Goal: Task Accomplishment & Management: Manage account settings

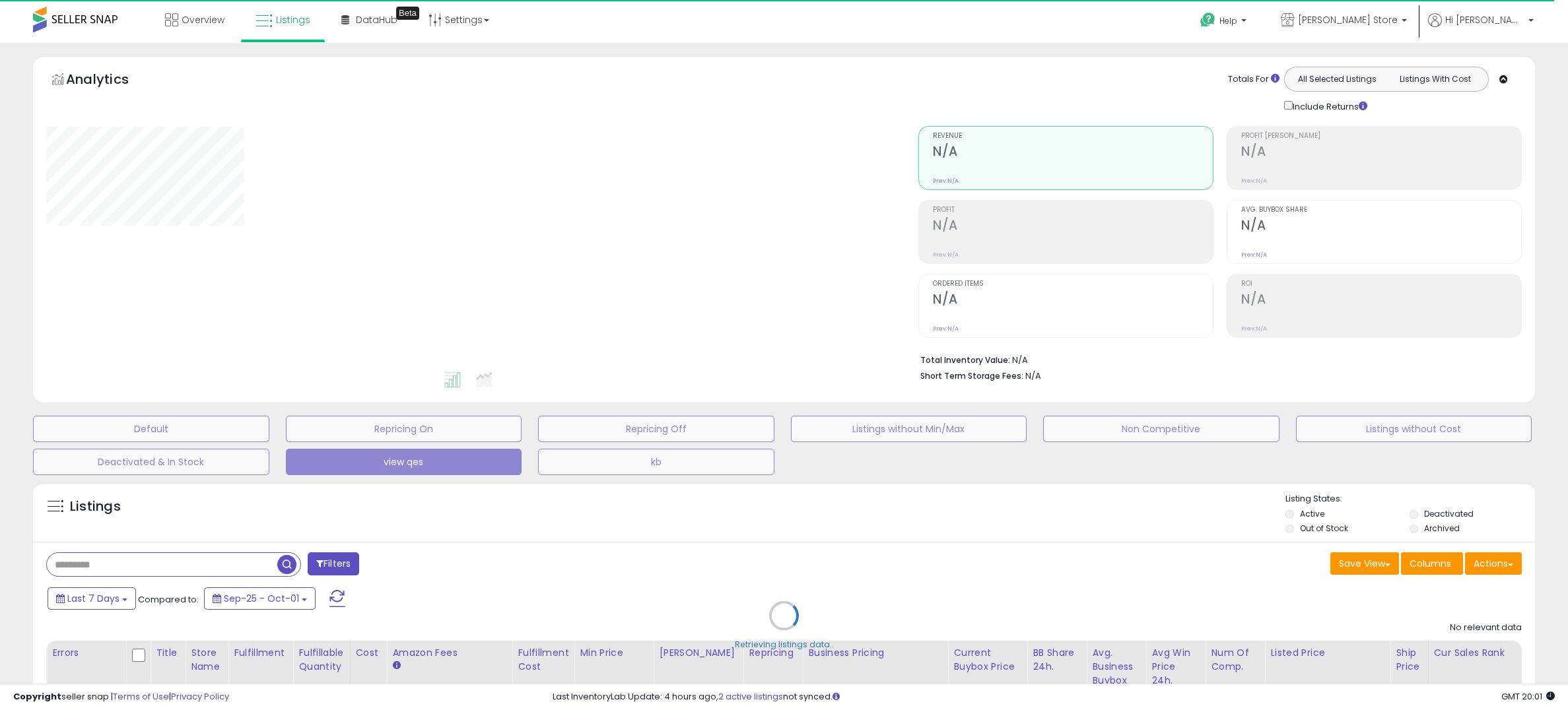
select select "**"
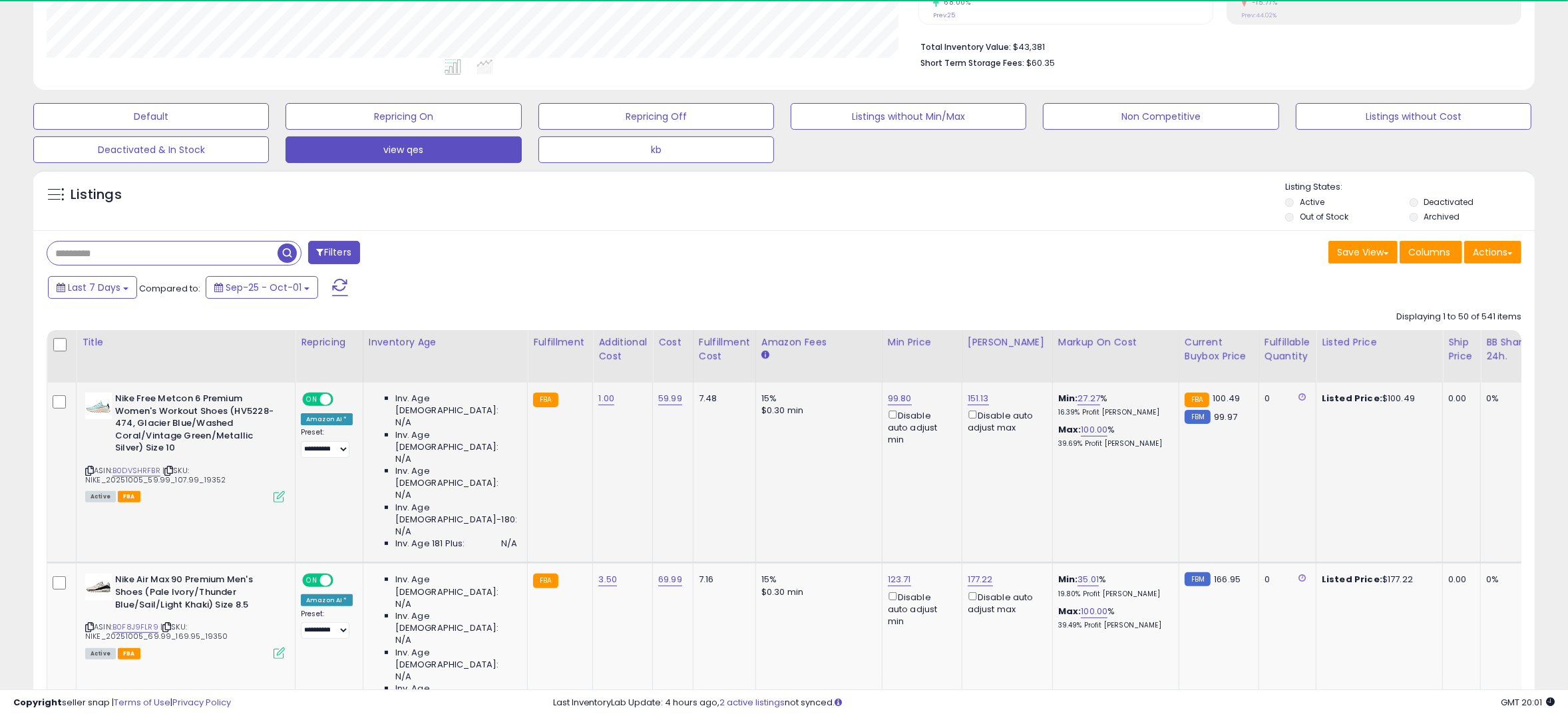
scroll to position [273, 873]
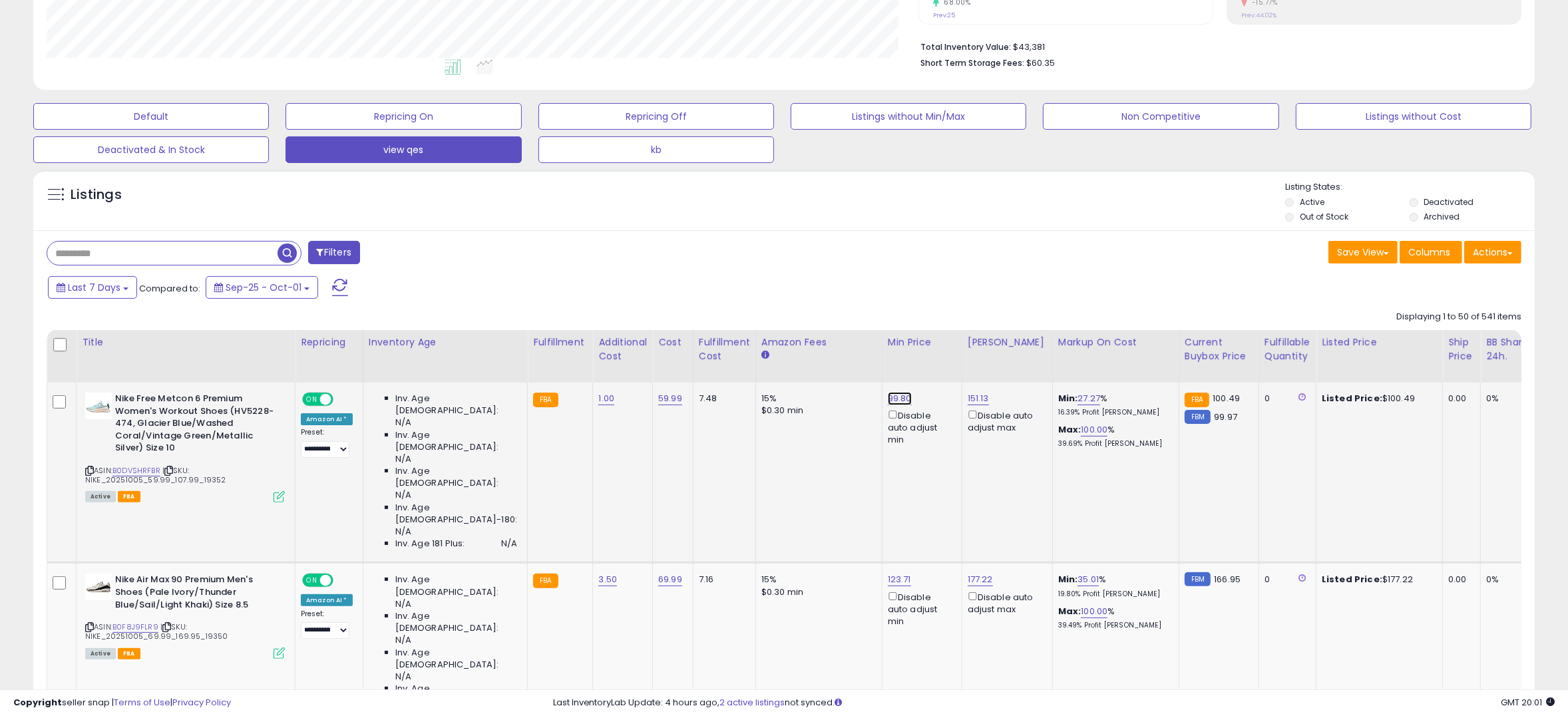
click at [888, 400] on link "99.80" at bounding box center [900, 399] width 24 height 13
click at [693, 563] on td "7.16" at bounding box center [724, 653] width 62 height 181
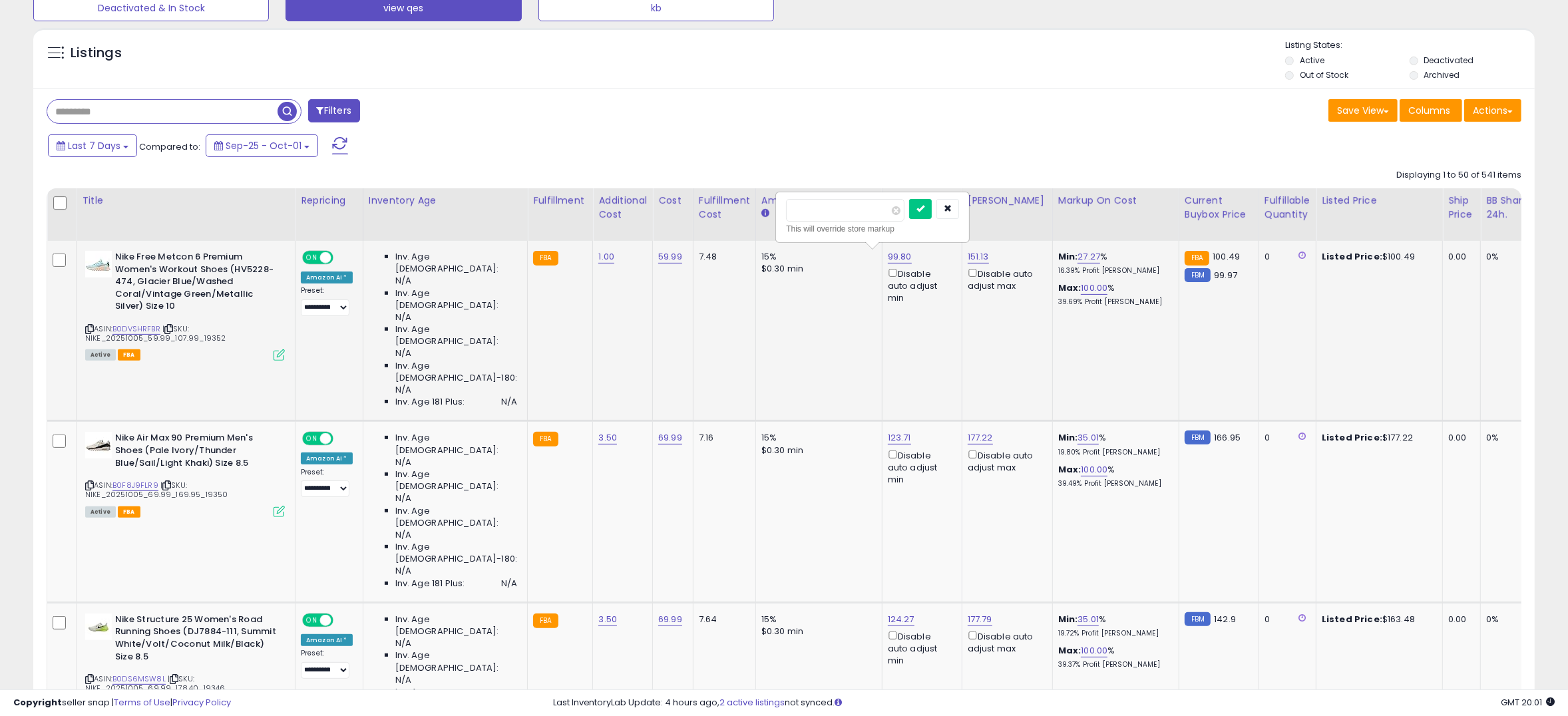
scroll to position [463, 0]
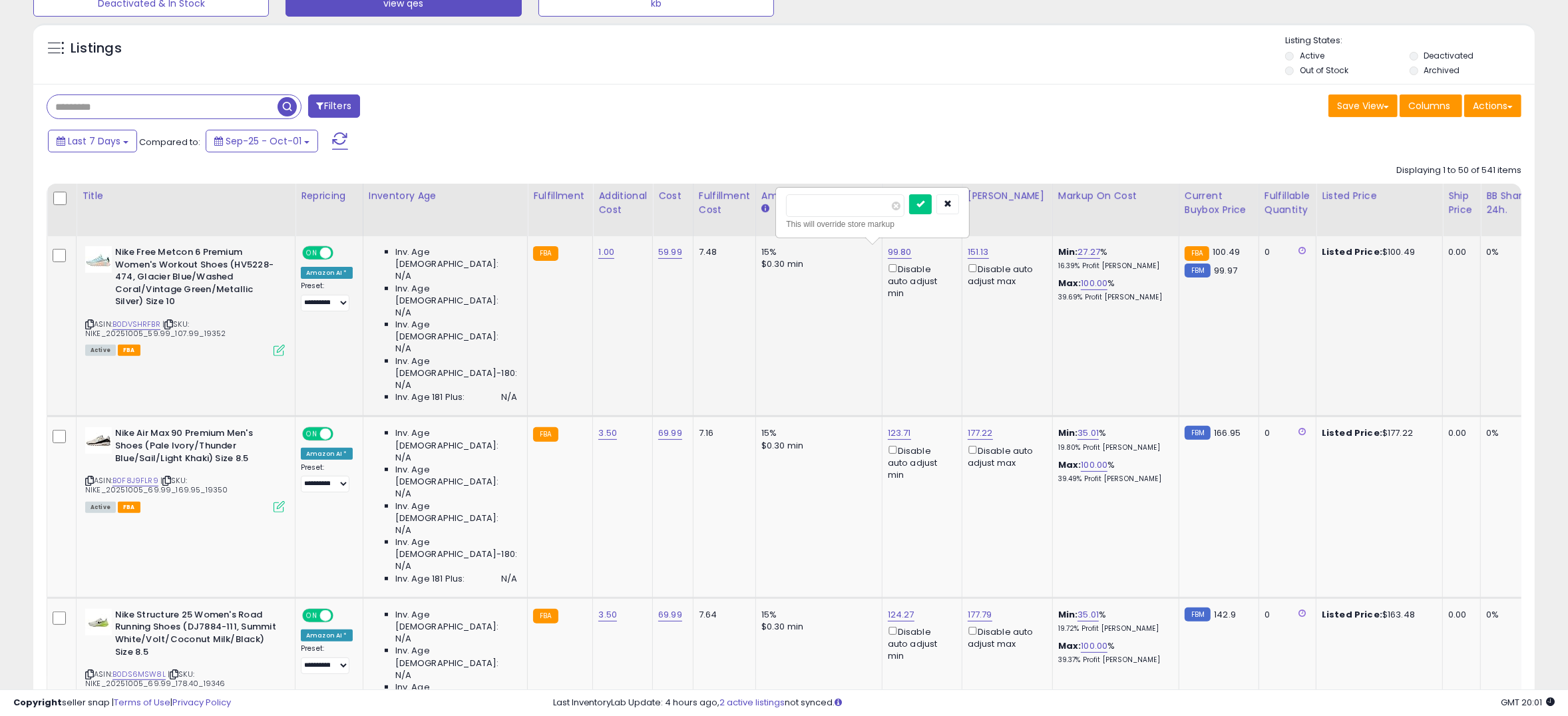
click at [761, 441] on td "15% $0.30 min" at bounding box center [818, 507] width 127 height 181
click at [952, 203] on button "button" at bounding box center [947, 204] width 23 height 20
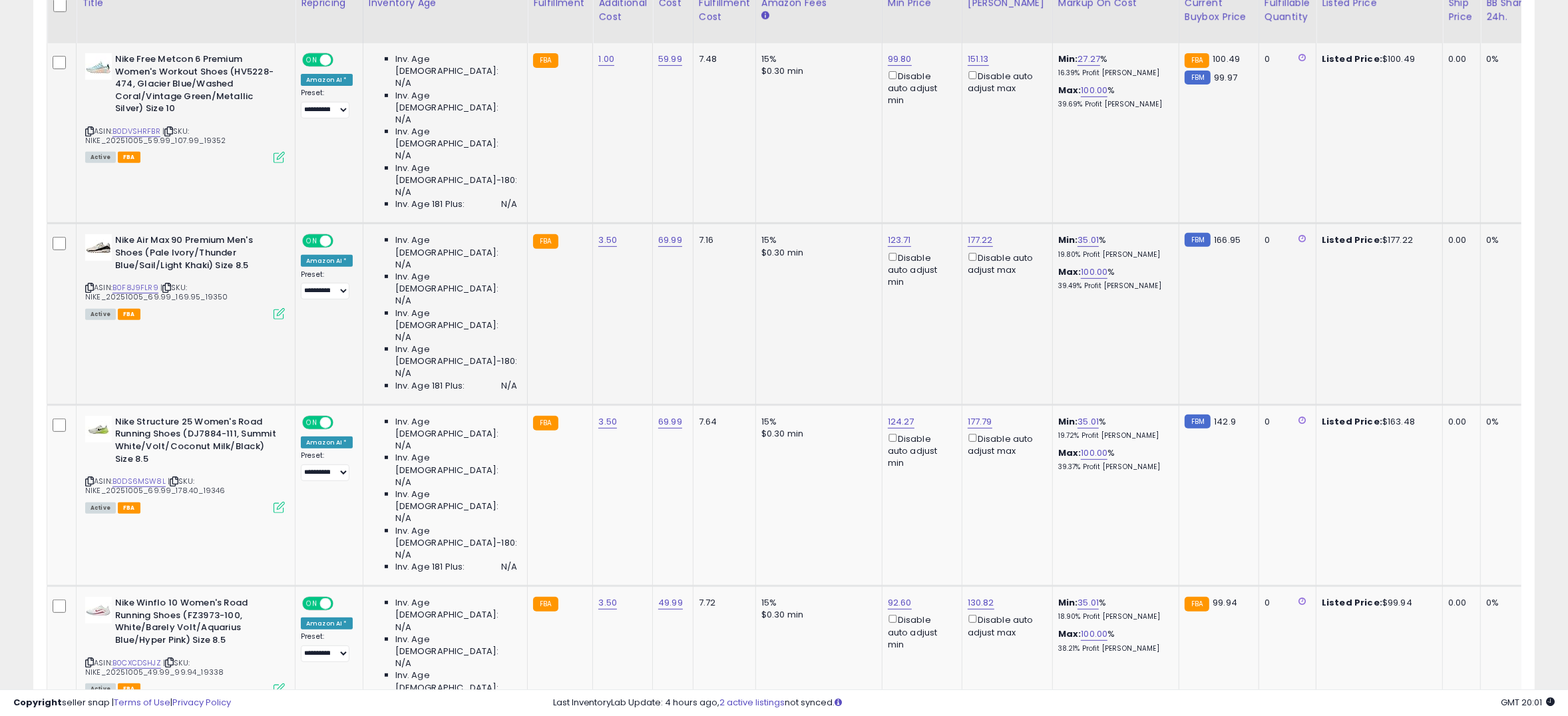
scroll to position [660, 0]
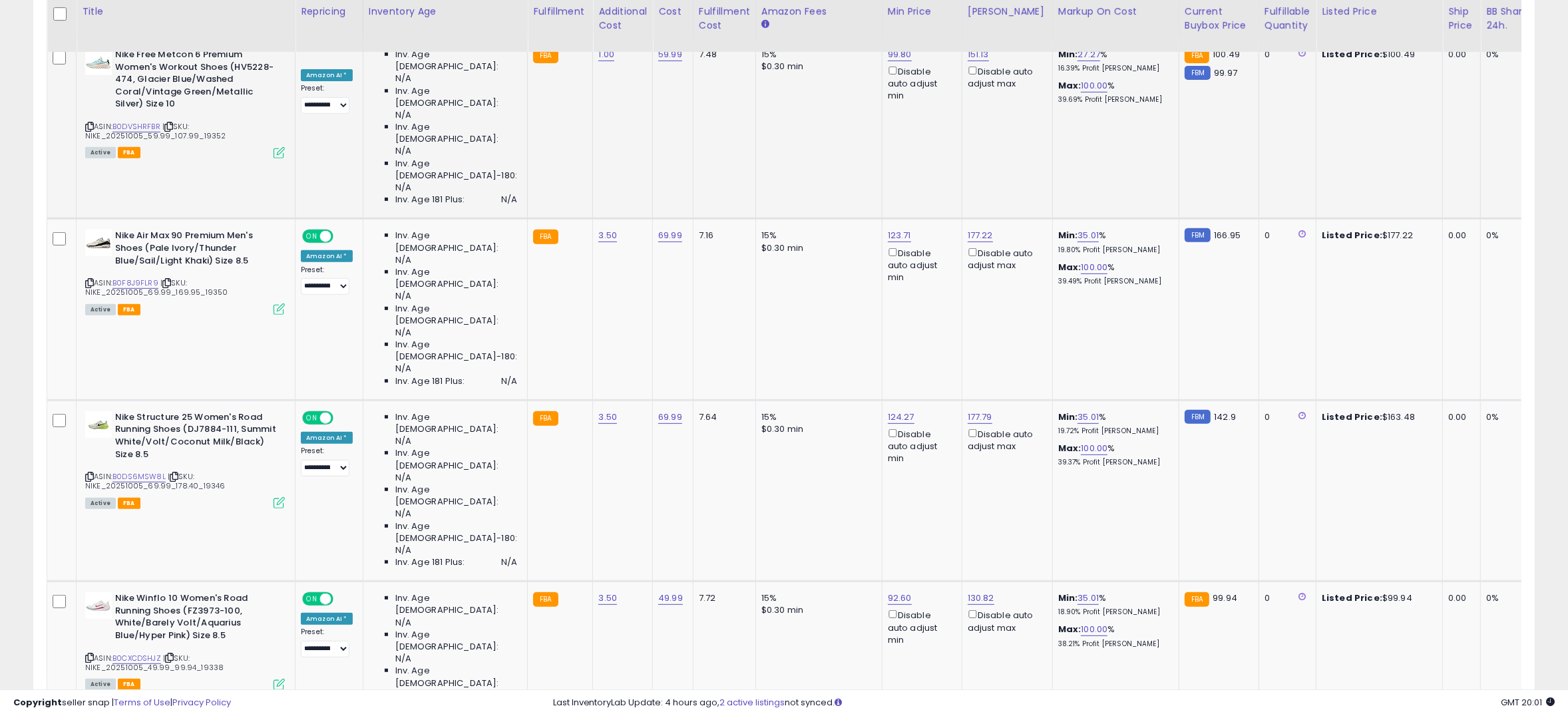
type input "******"
click at [926, 469] on icon "submit" at bounding box center [922, 468] width 8 height 8
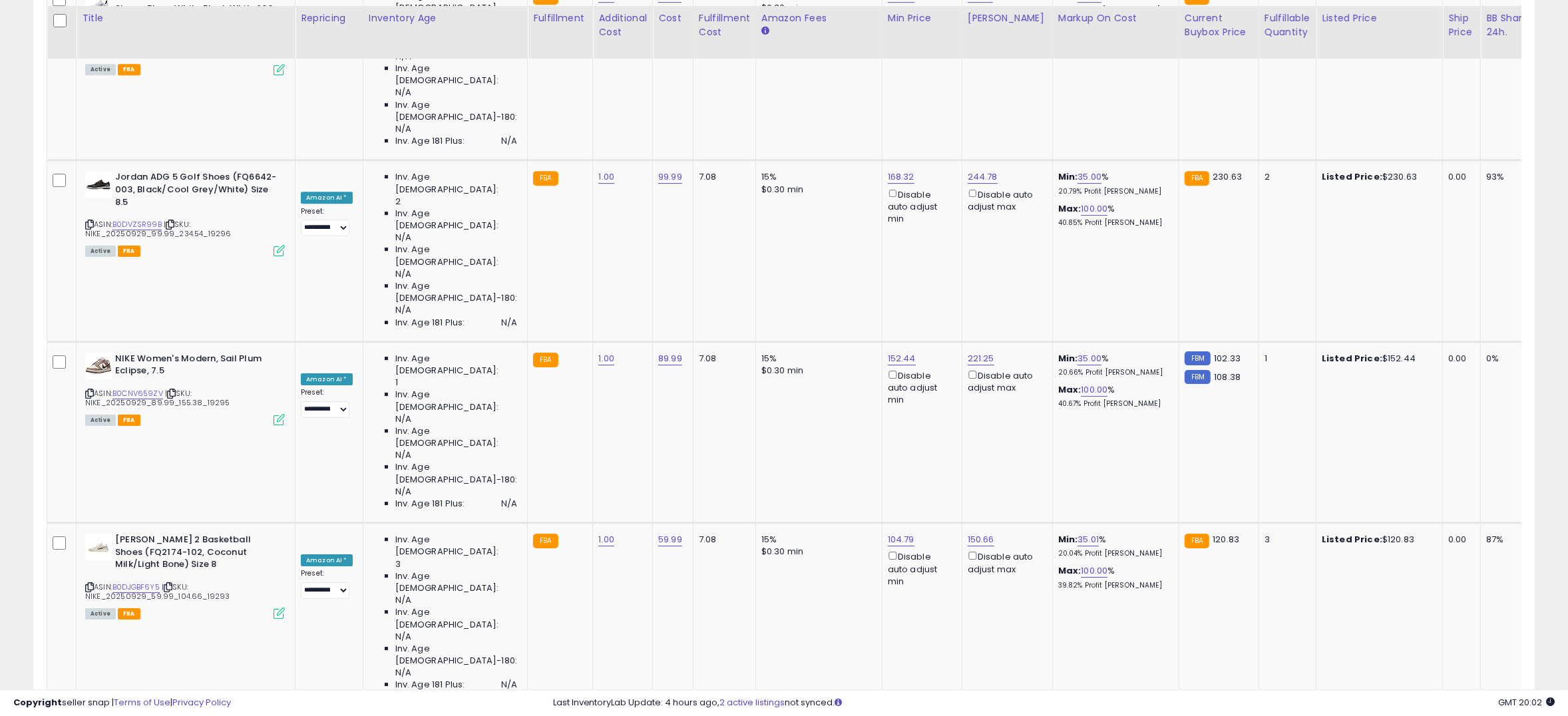
scroll to position [5259, 0]
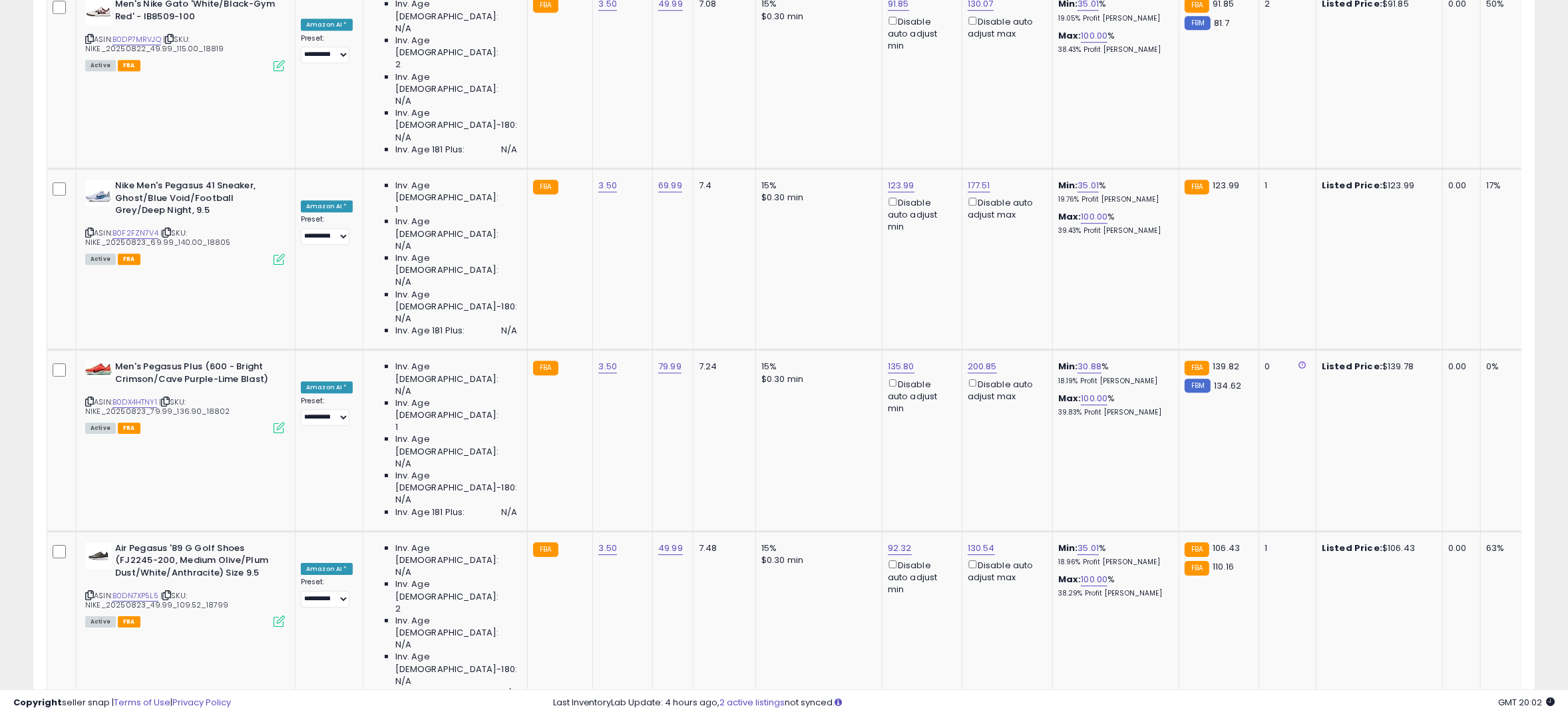
scroll to position [5085, 0]
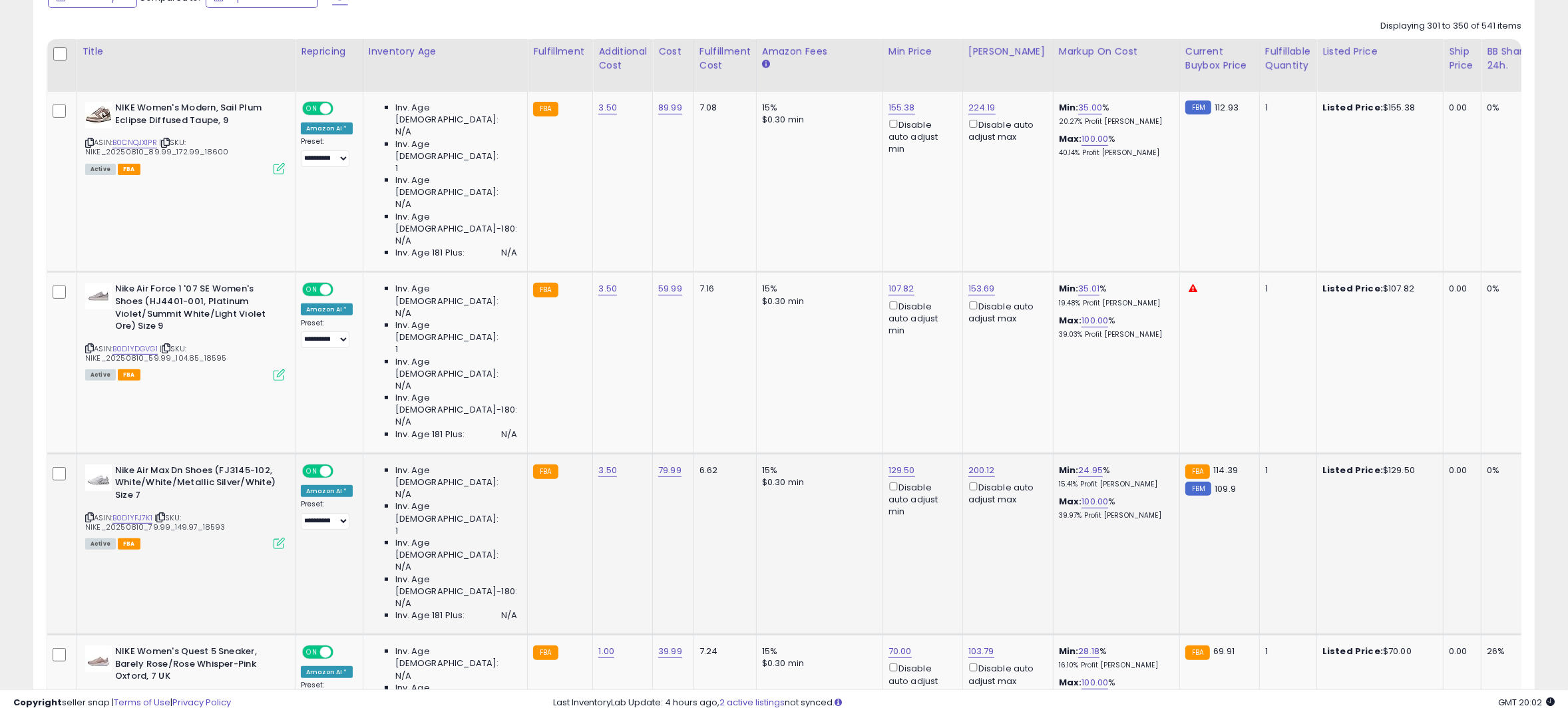
scroll to position [627, 0]
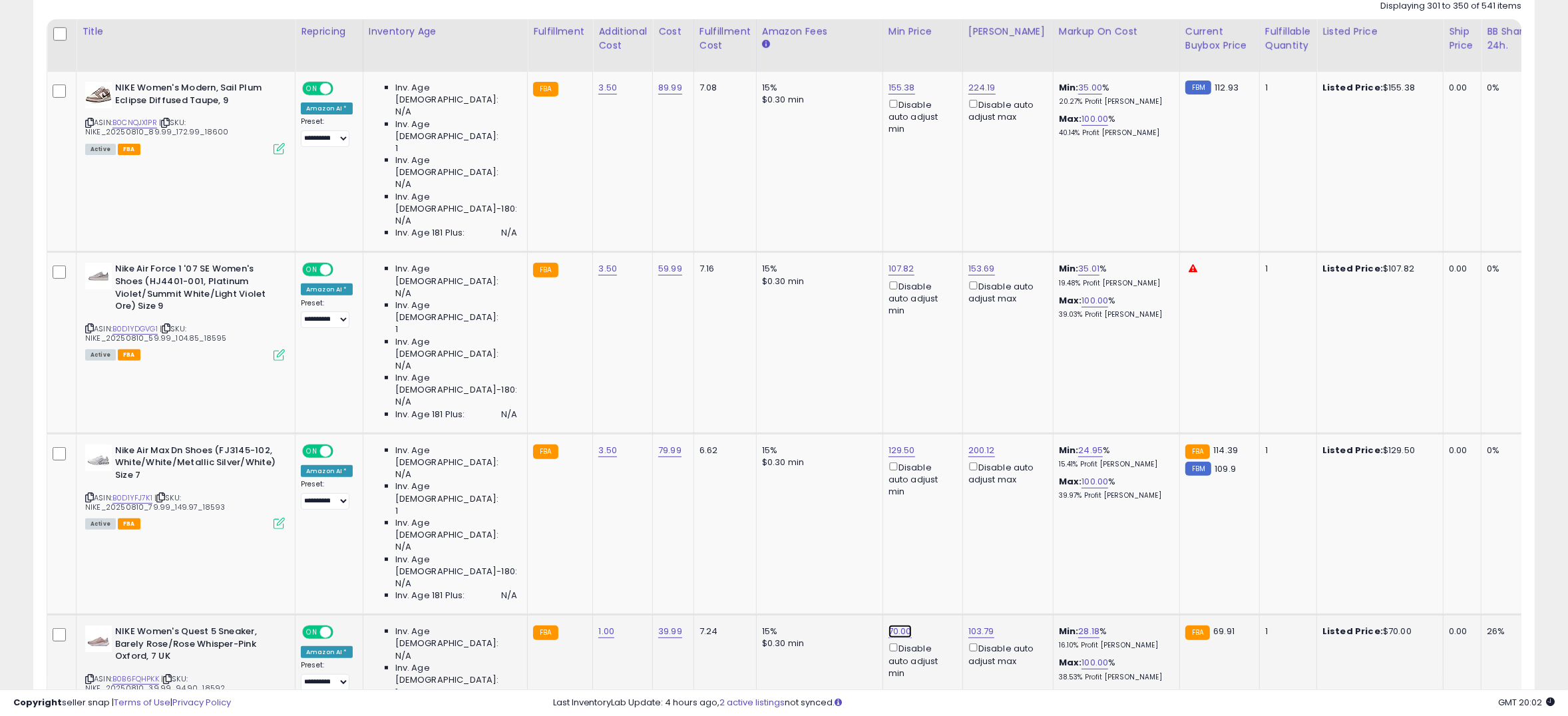
click at [888, 625] on link "70.00" at bounding box center [899, 632] width 23 height 13
type input "*"
type input "****"
click button "submit" at bounding box center [920, 349] width 23 height 20
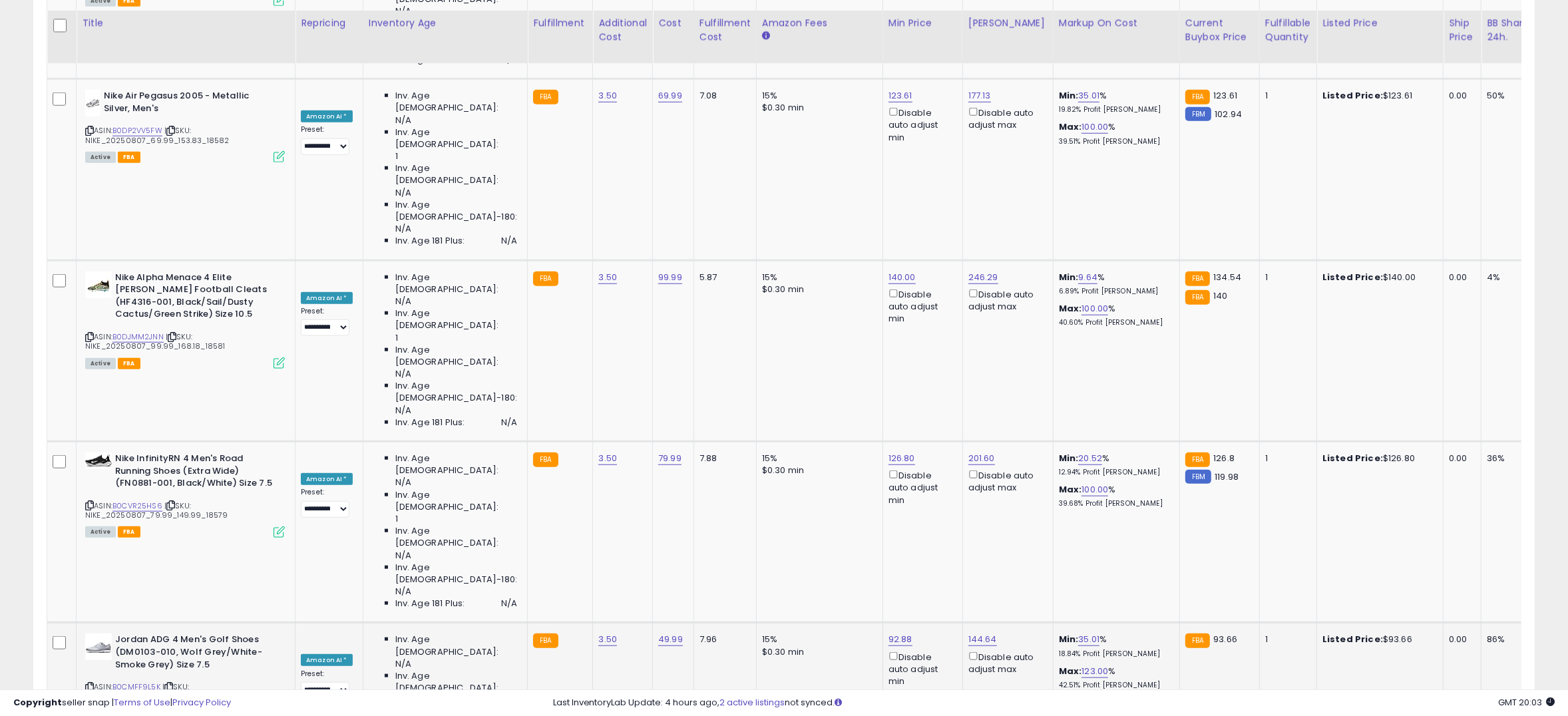
scroll to position [1537, 0]
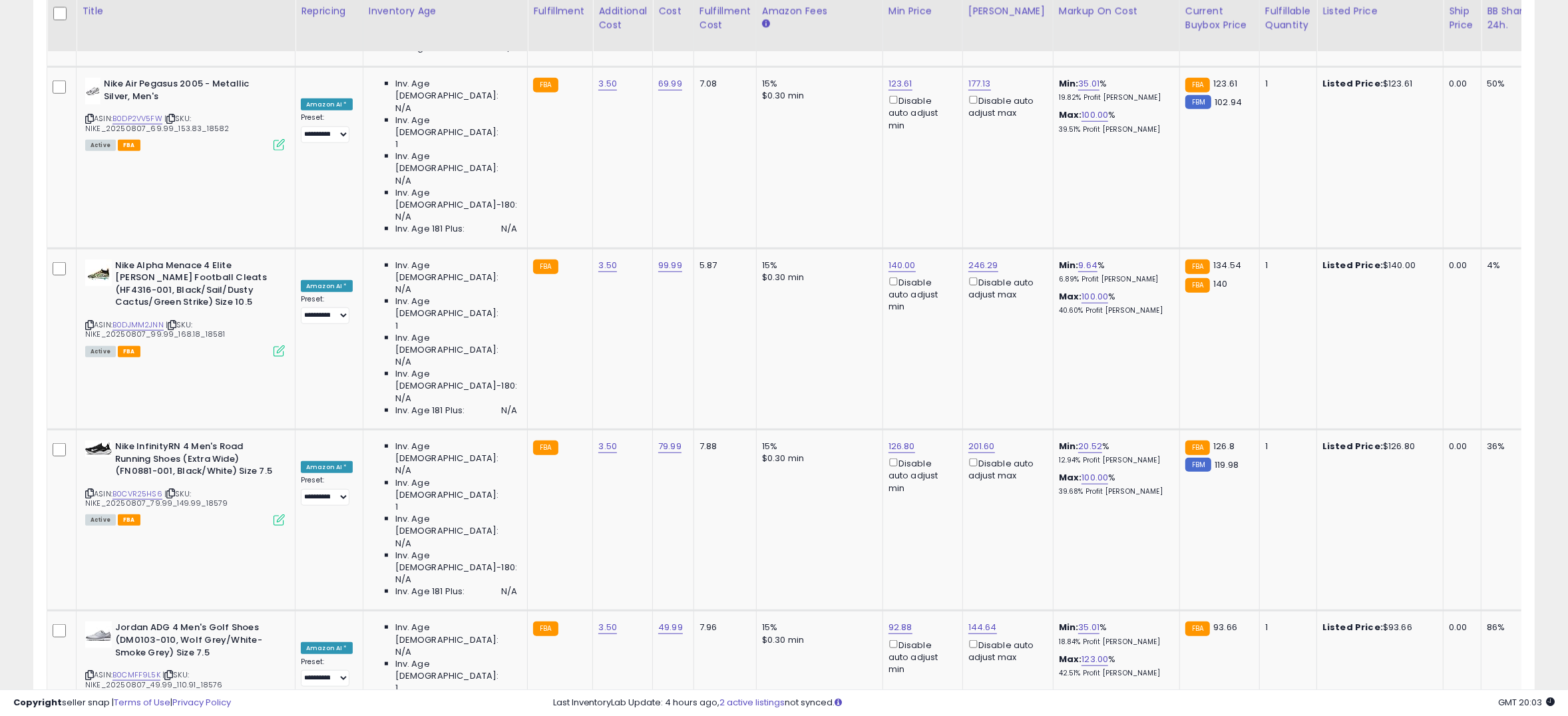
type input "*"
type input "****"
click button "submit" at bounding box center [919, 379] width 23 height 20
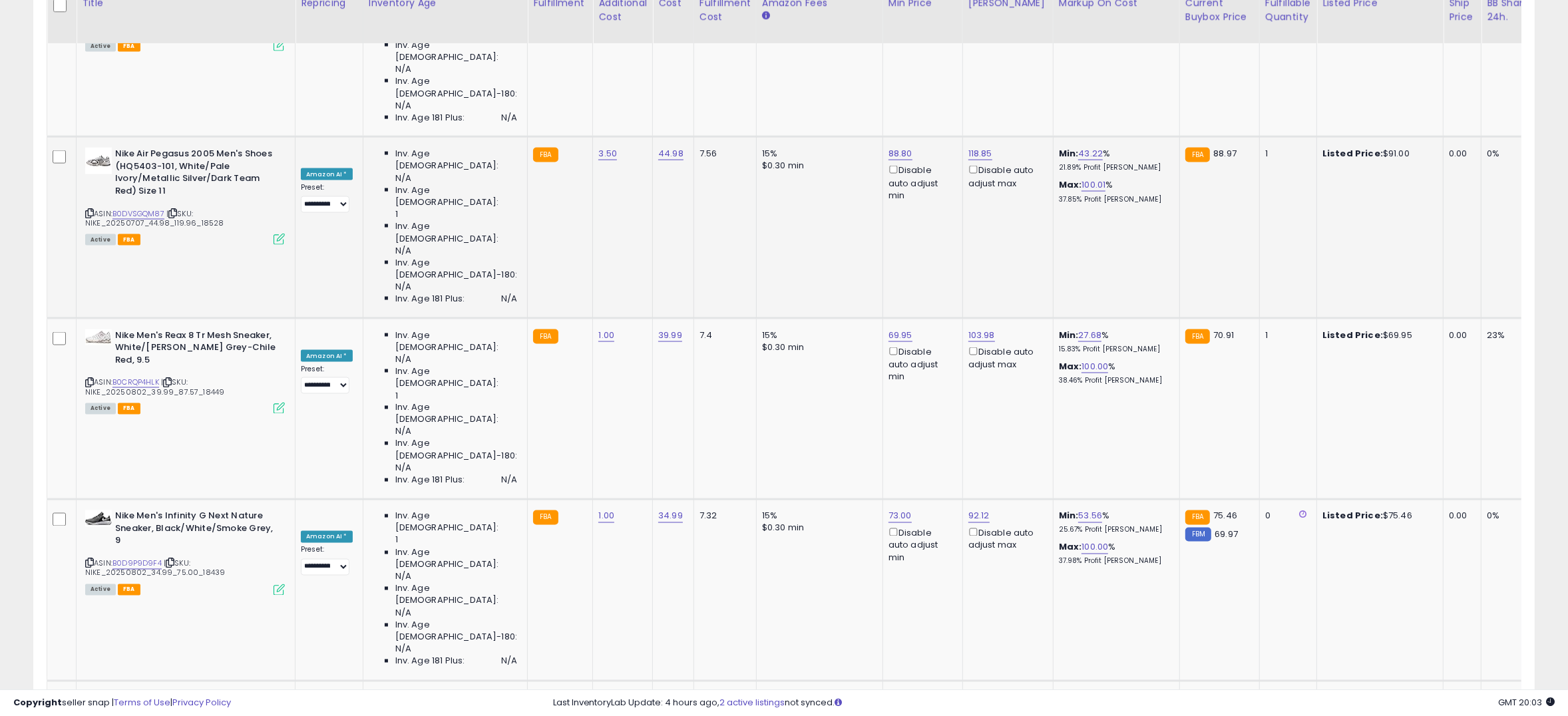
scroll to position [2749, 0]
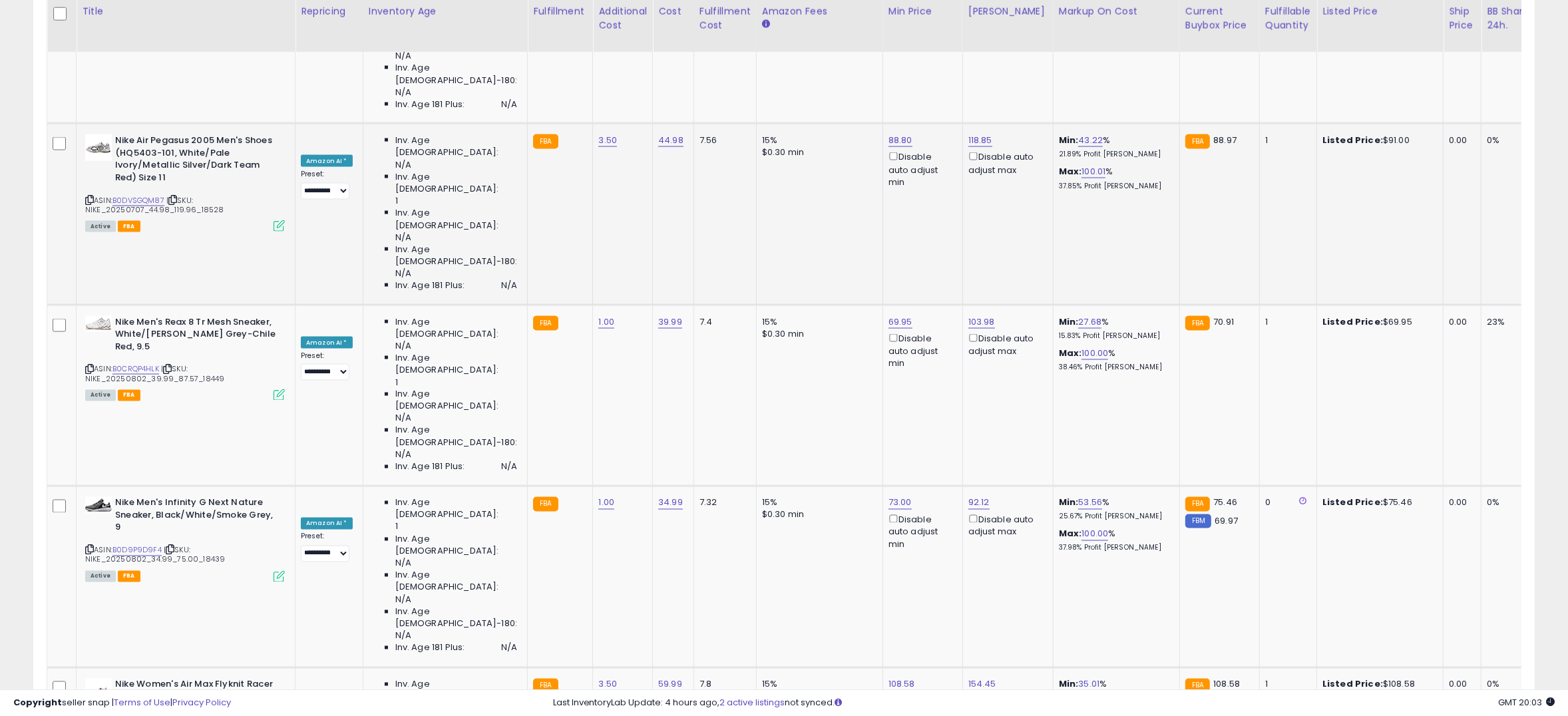
type input "***"
click button "submit" at bounding box center [922, 175] width 23 height 20
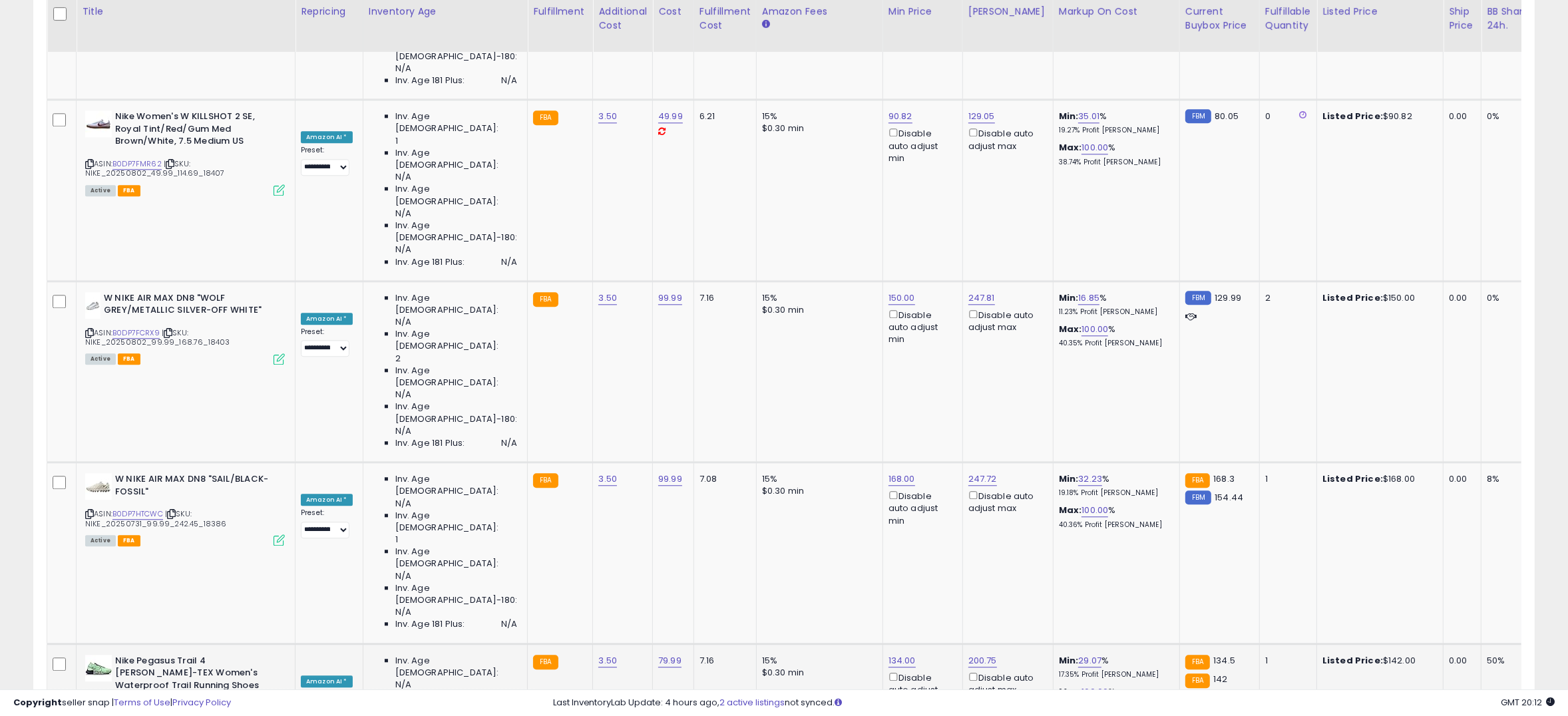
scroll to position [4048, 0]
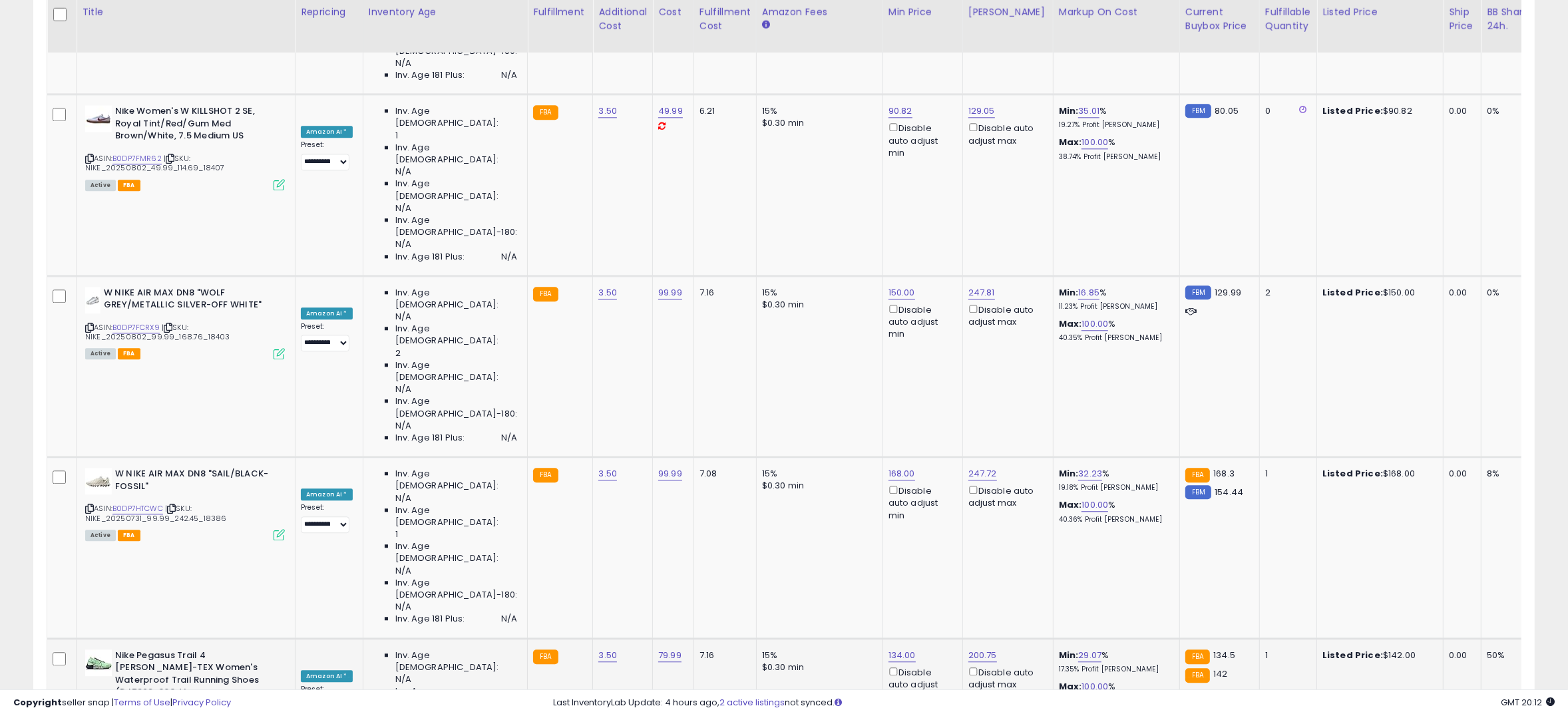
type input "****"
click button "submit" at bounding box center [920, 255] width 23 height 20
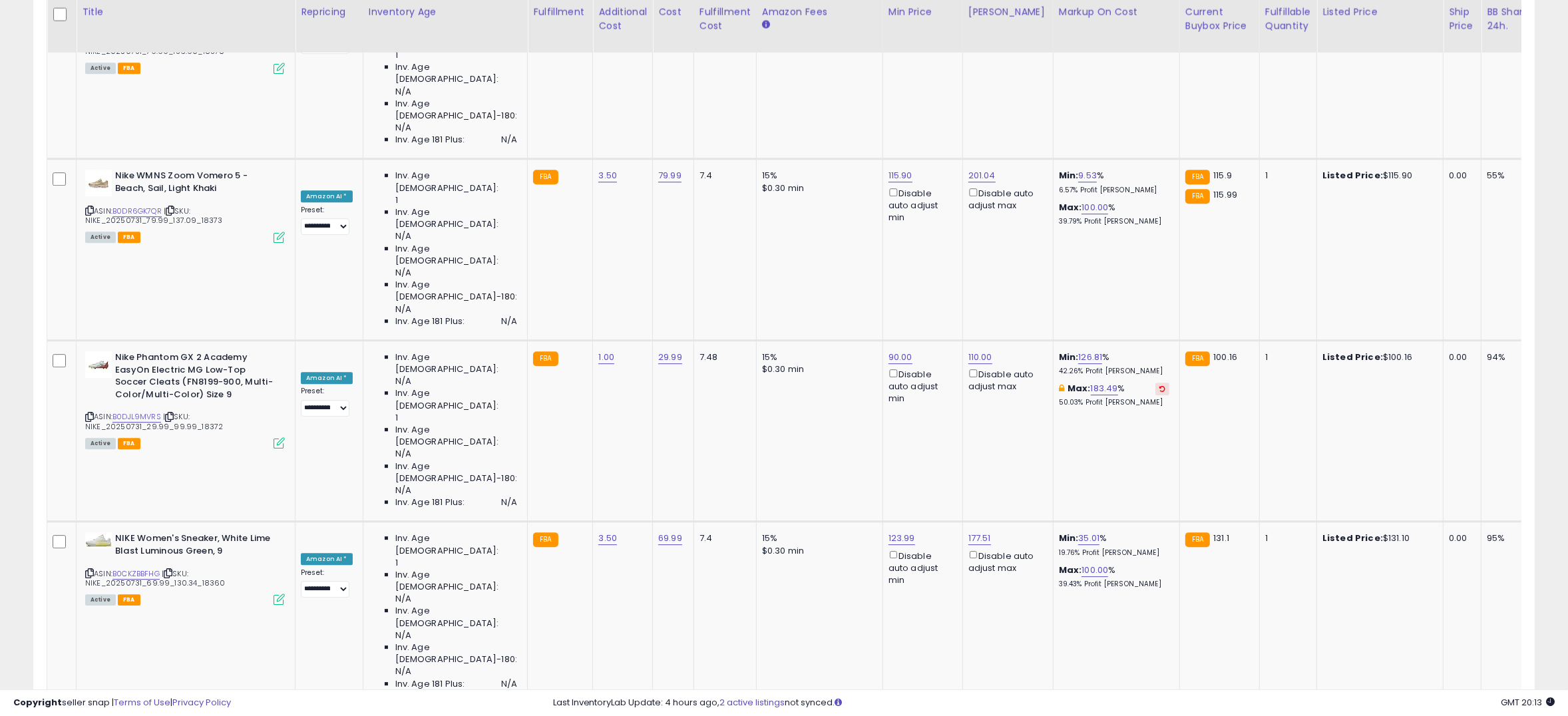
scroll to position [5042, 0]
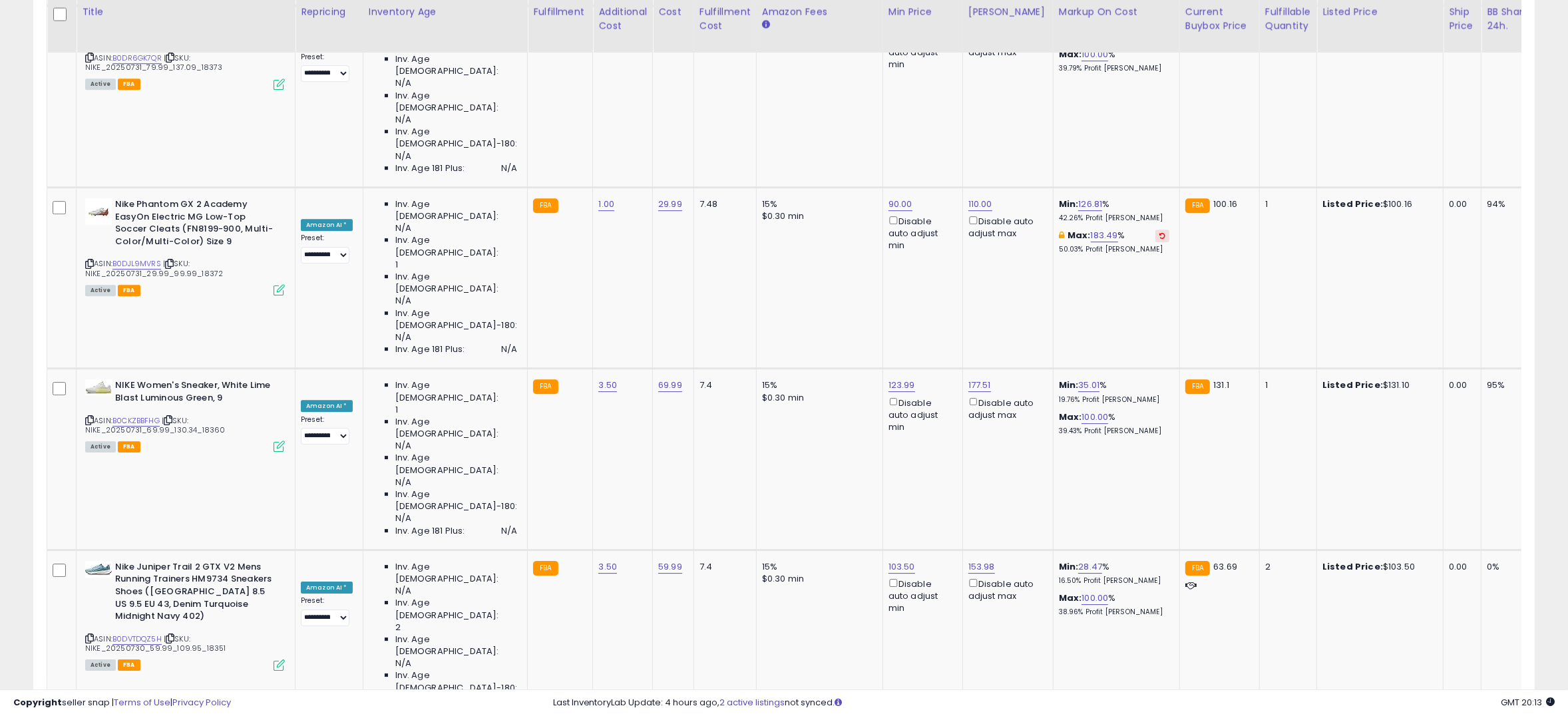
type input "***"
click button "submit" at bounding box center [922, 123] width 23 height 20
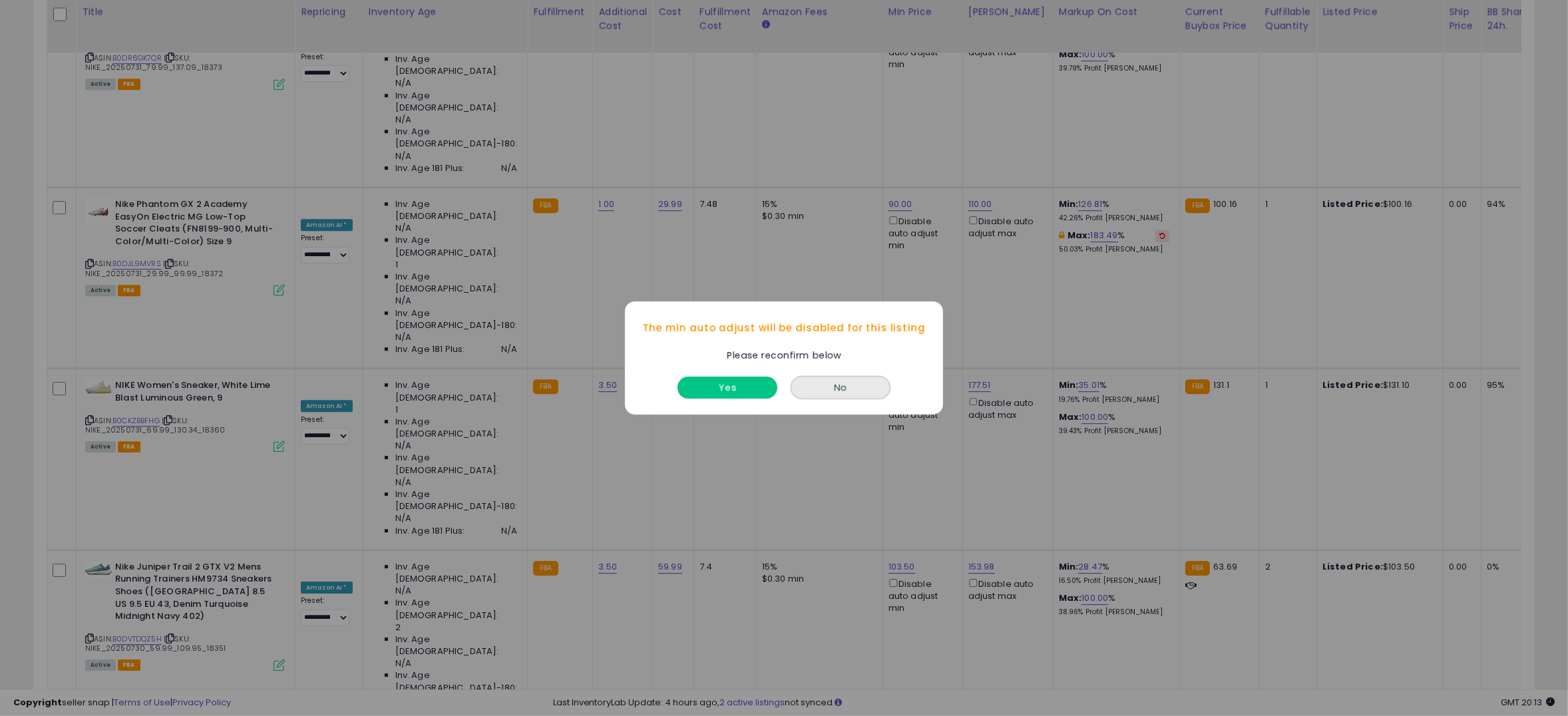
click at [755, 394] on button "Yes" at bounding box center [727, 388] width 100 height 22
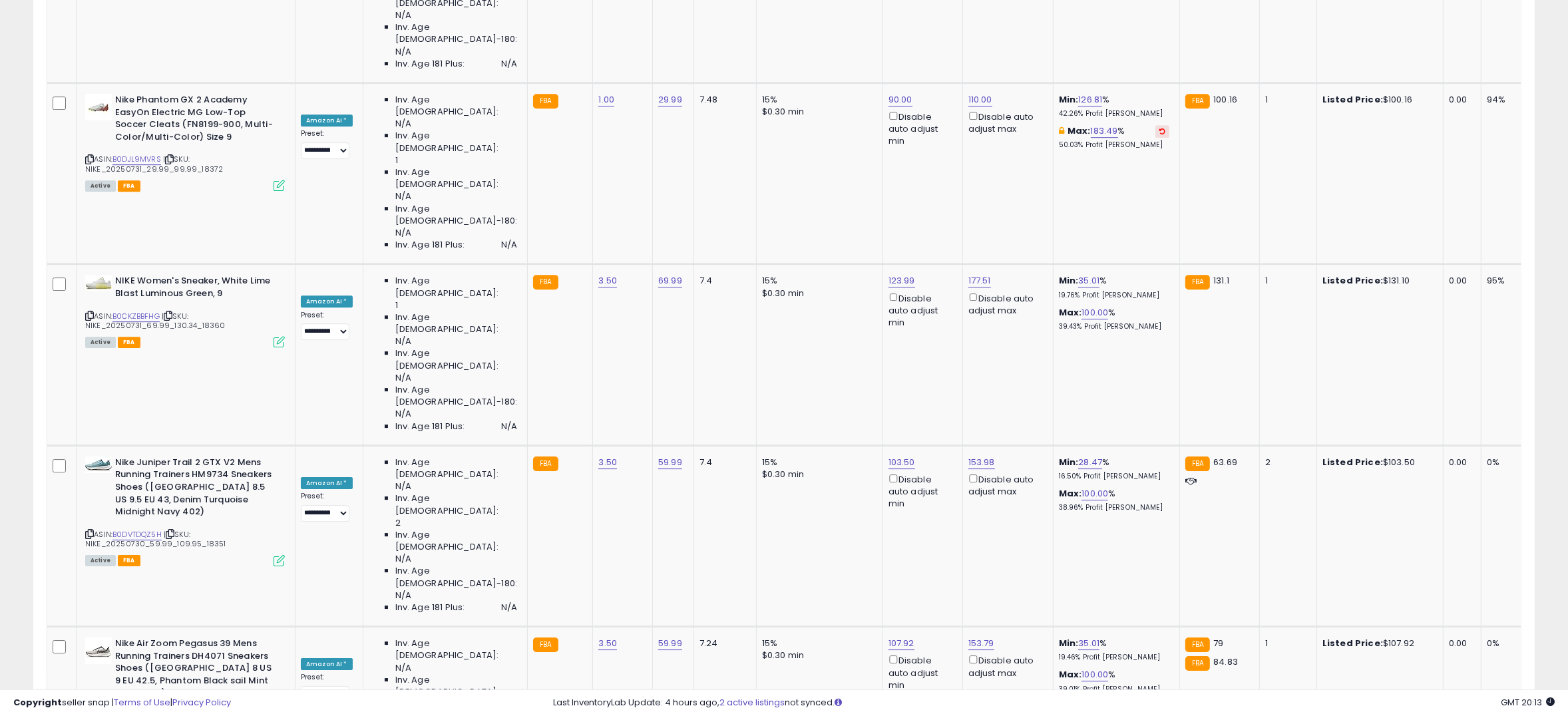
scroll to position [5158, 0]
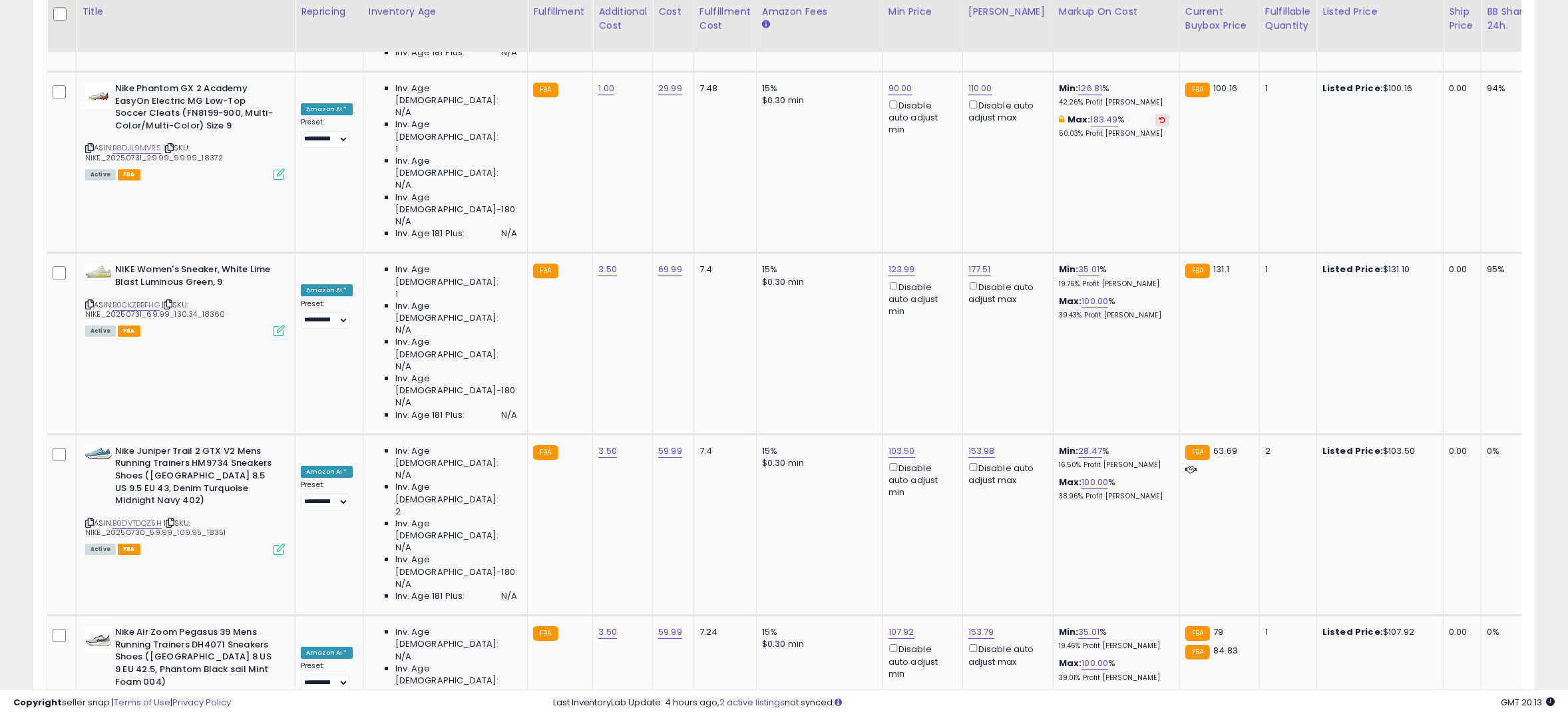
type input "***"
click button "submit" at bounding box center [922, 110] width 23 height 20
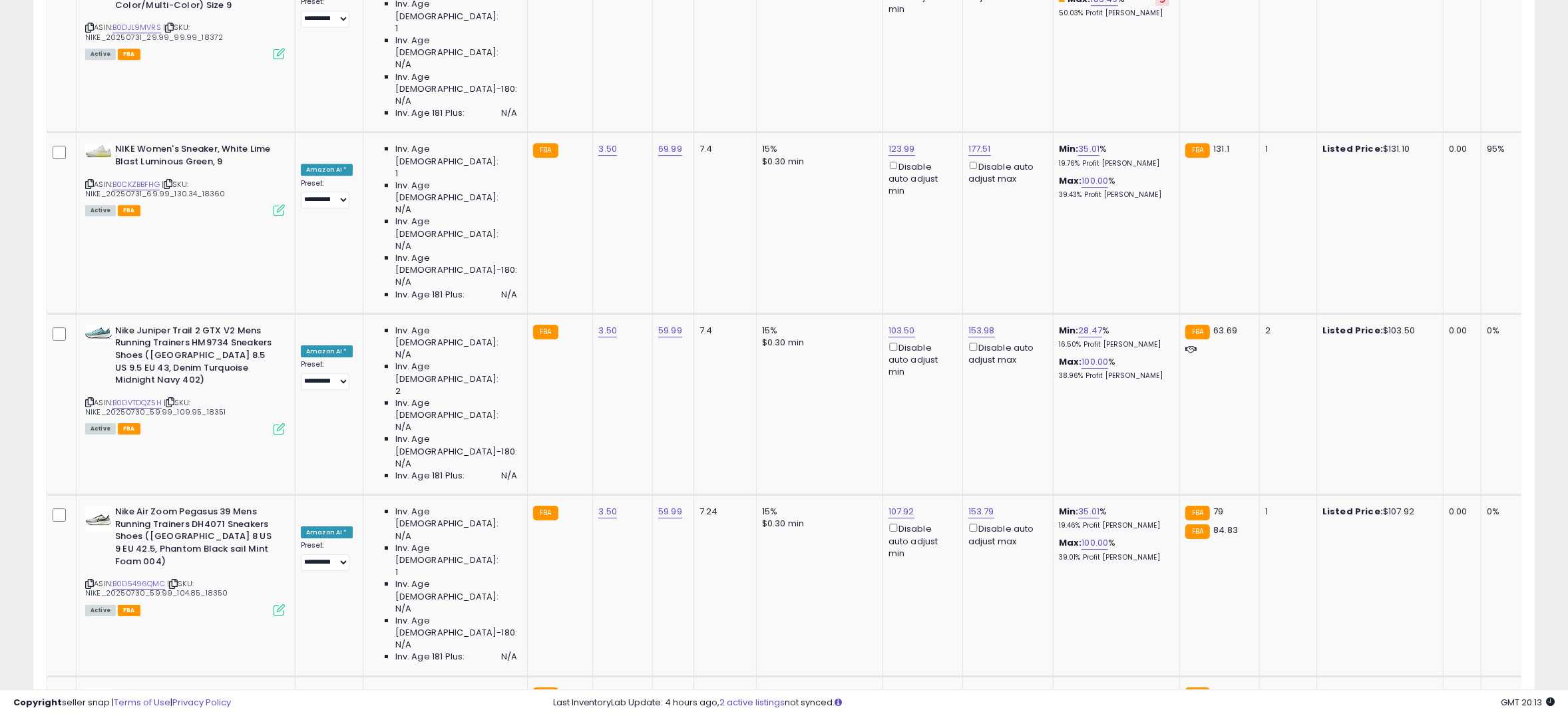
scroll to position [5290, 0]
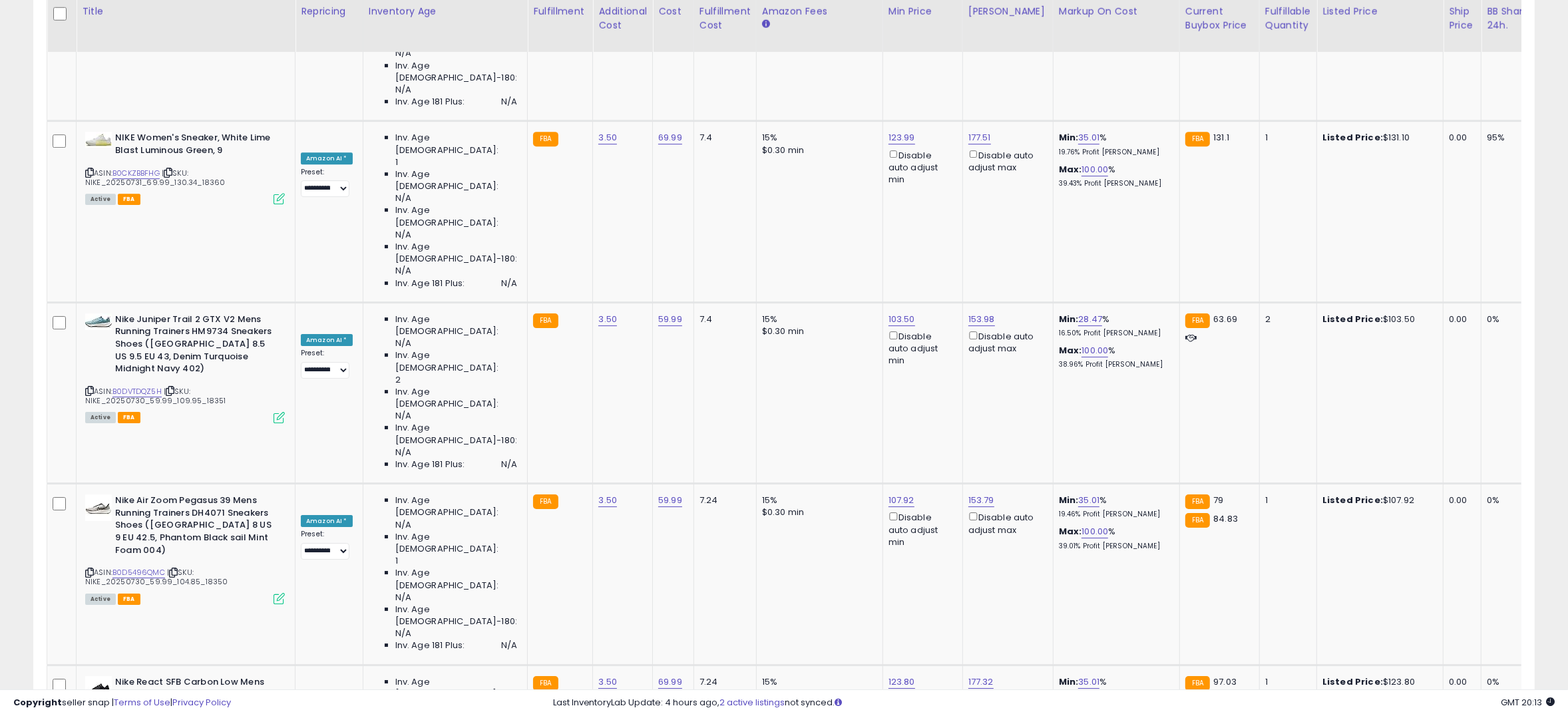
type input "**"
click button "submit" at bounding box center [920, 173] width 23 height 20
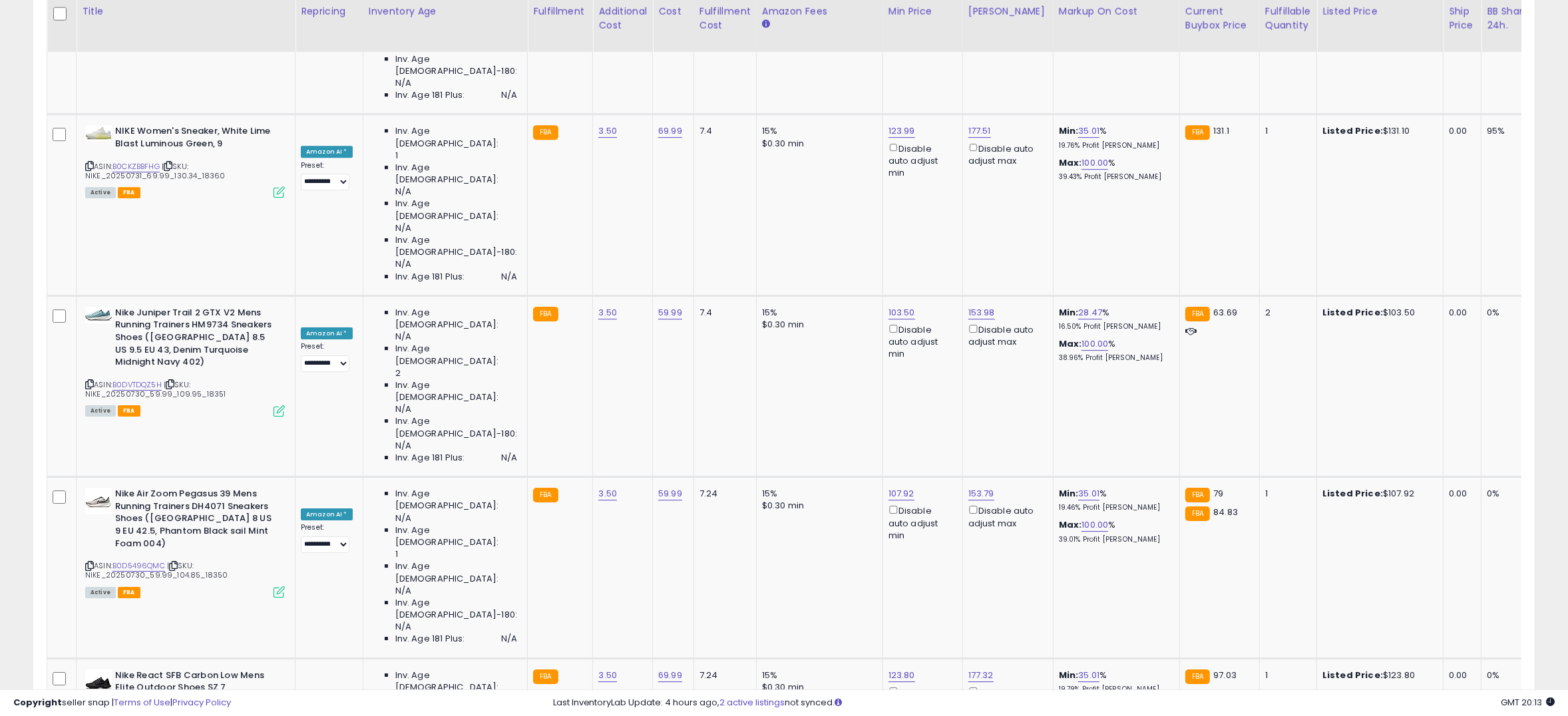
type input "*****"
click button "submit" at bounding box center [922, 359] width 23 height 20
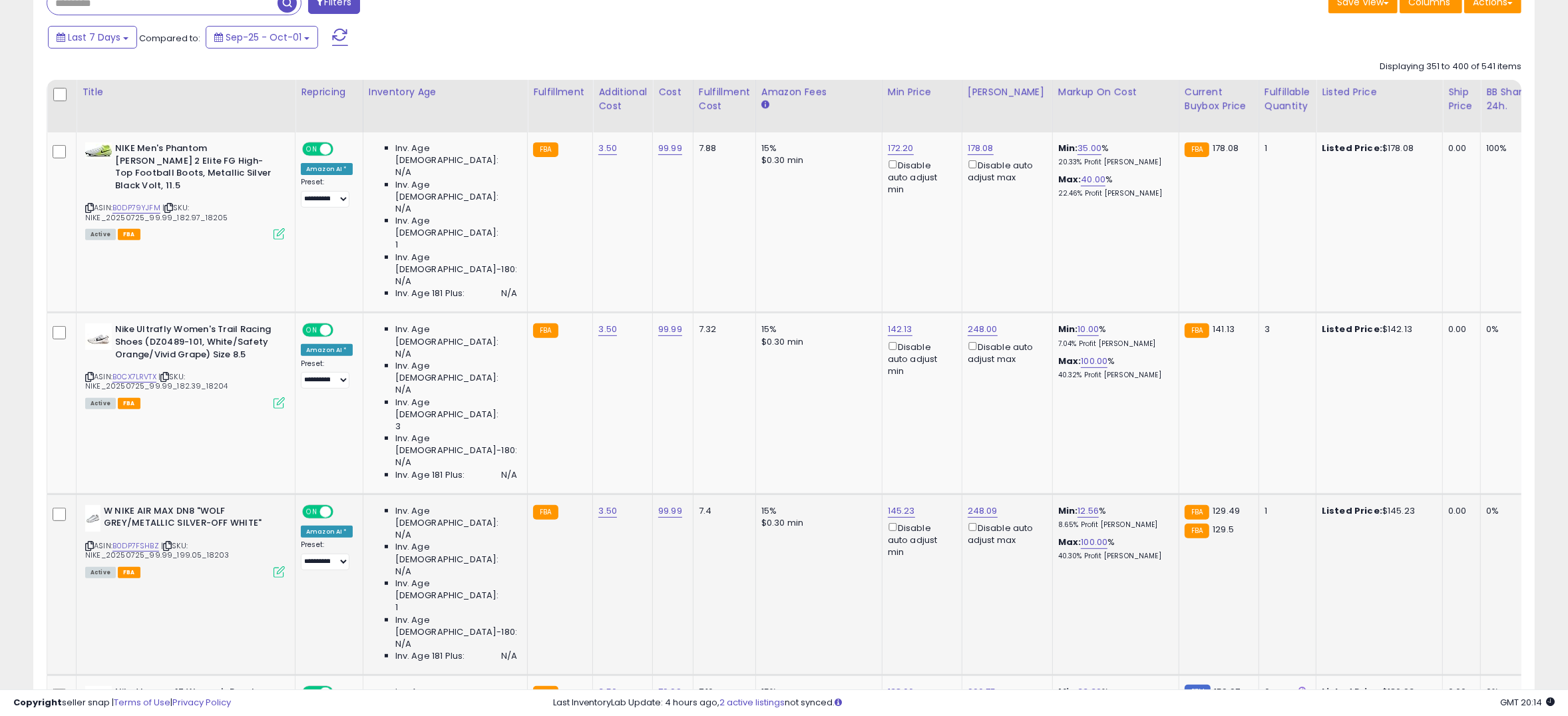
scroll to position [573, 0]
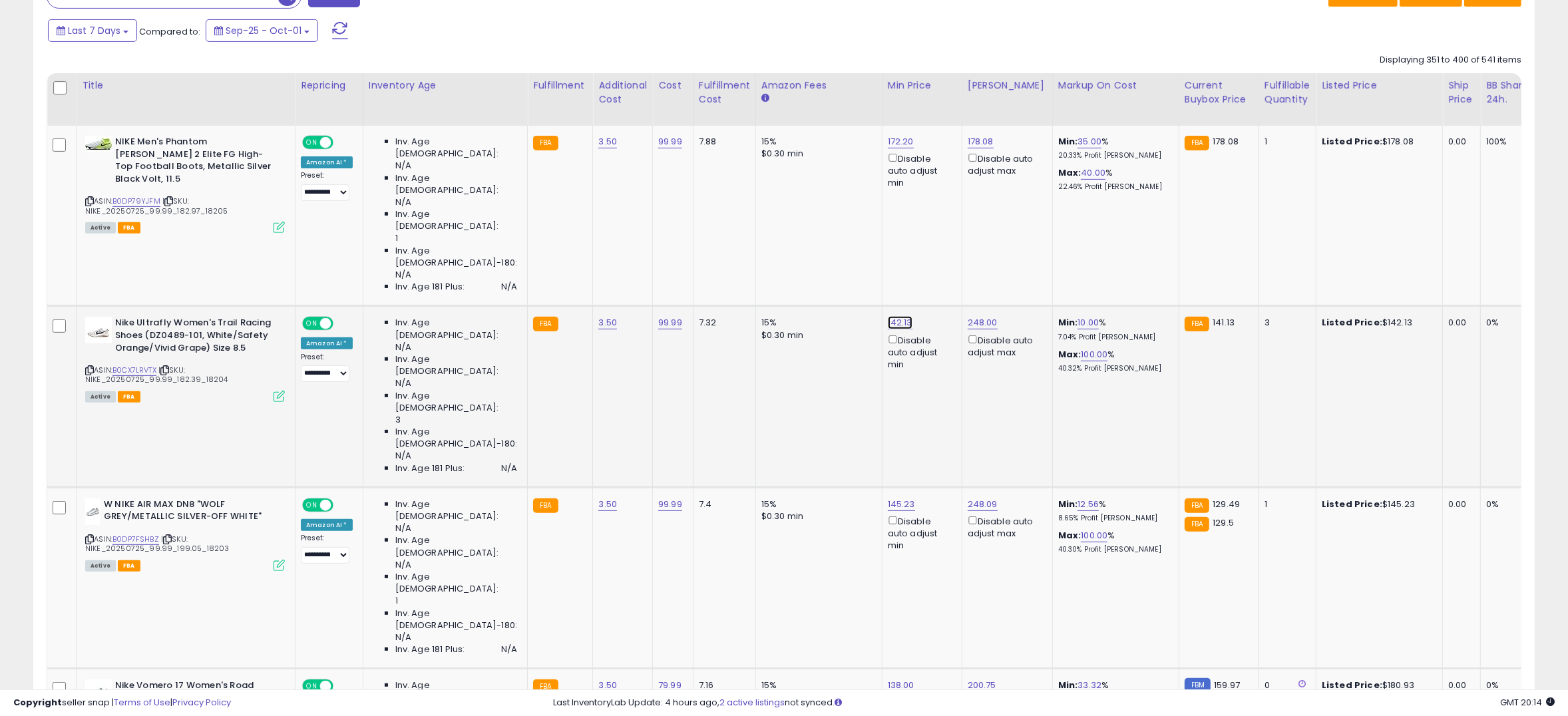
click at [888, 316] on link "142.13" at bounding box center [900, 322] width 24 height 13
type input "***"
click button "submit" at bounding box center [920, 196] width 23 height 20
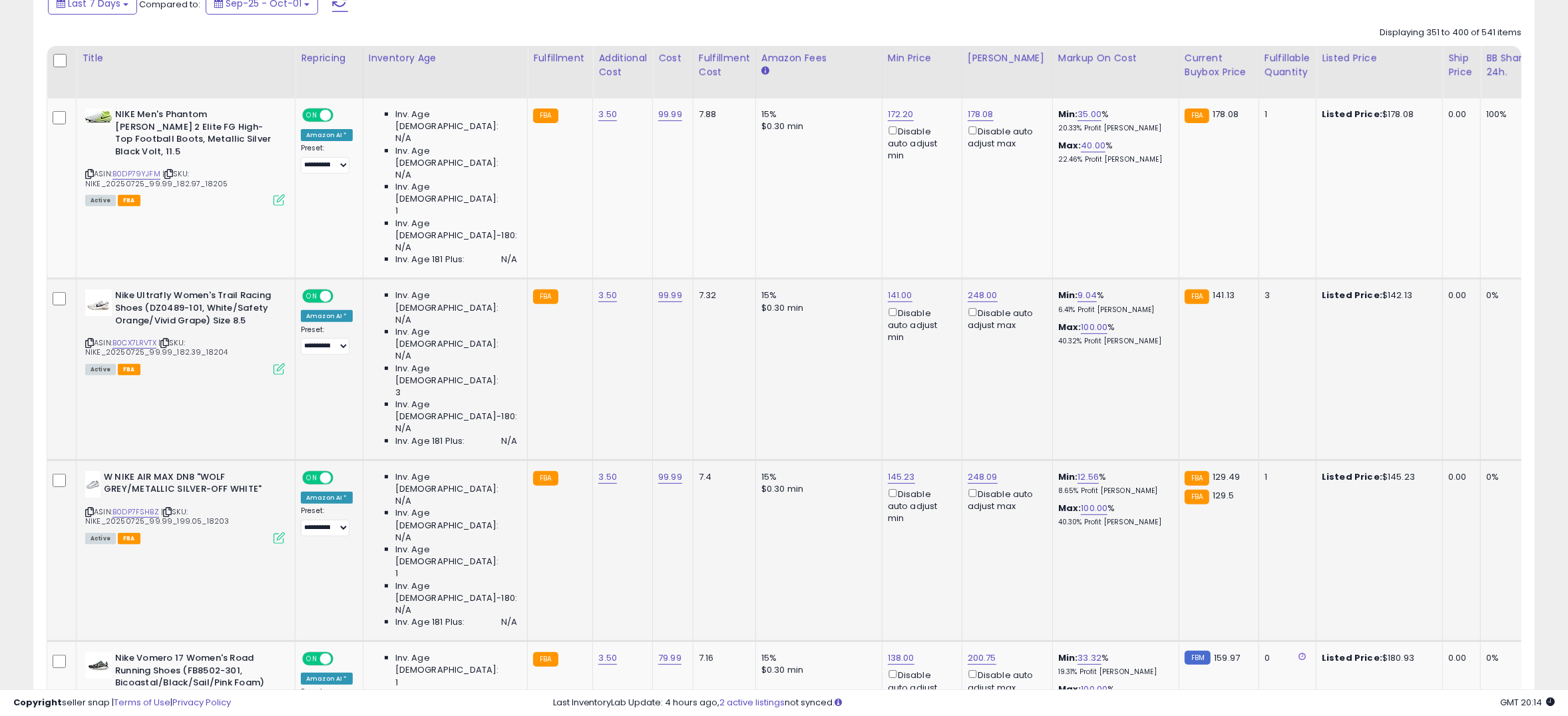
scroll to position [629, 0]
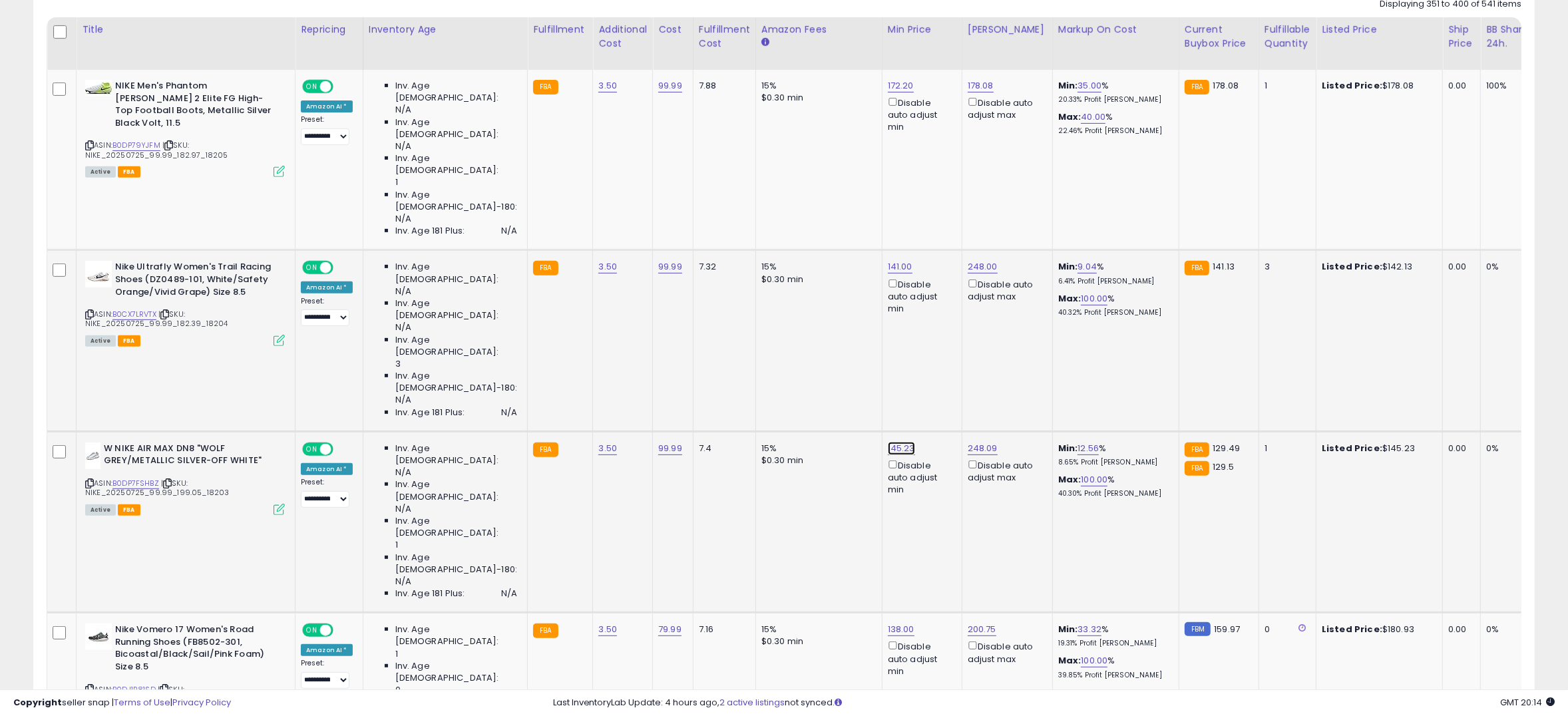
click at [888, 442] on link "145.23" at bounding box center [902, 448] width 27 height 13
click at [953, 244] on icon "button" at bounding box center [949, 243] width 8 height 8
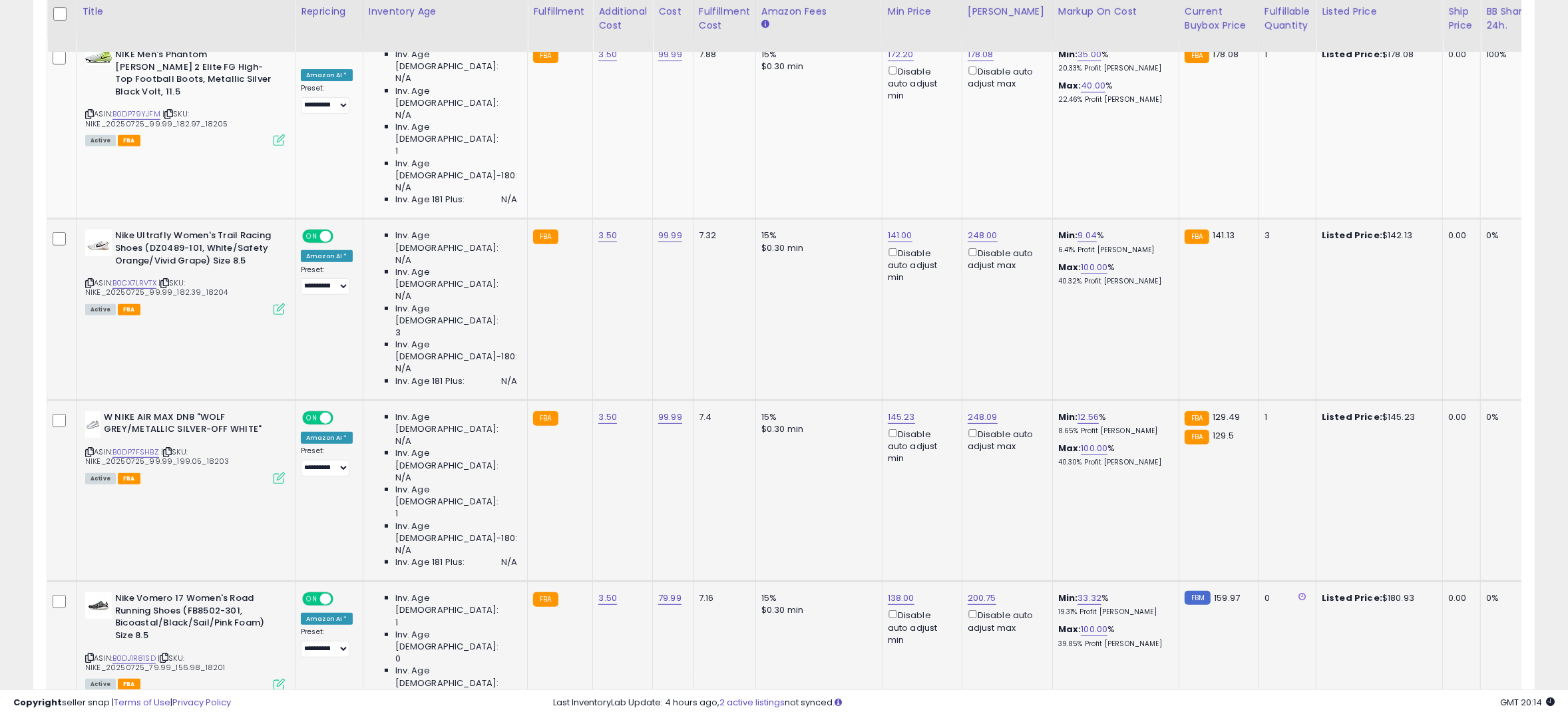
scroll to position [692, 0]
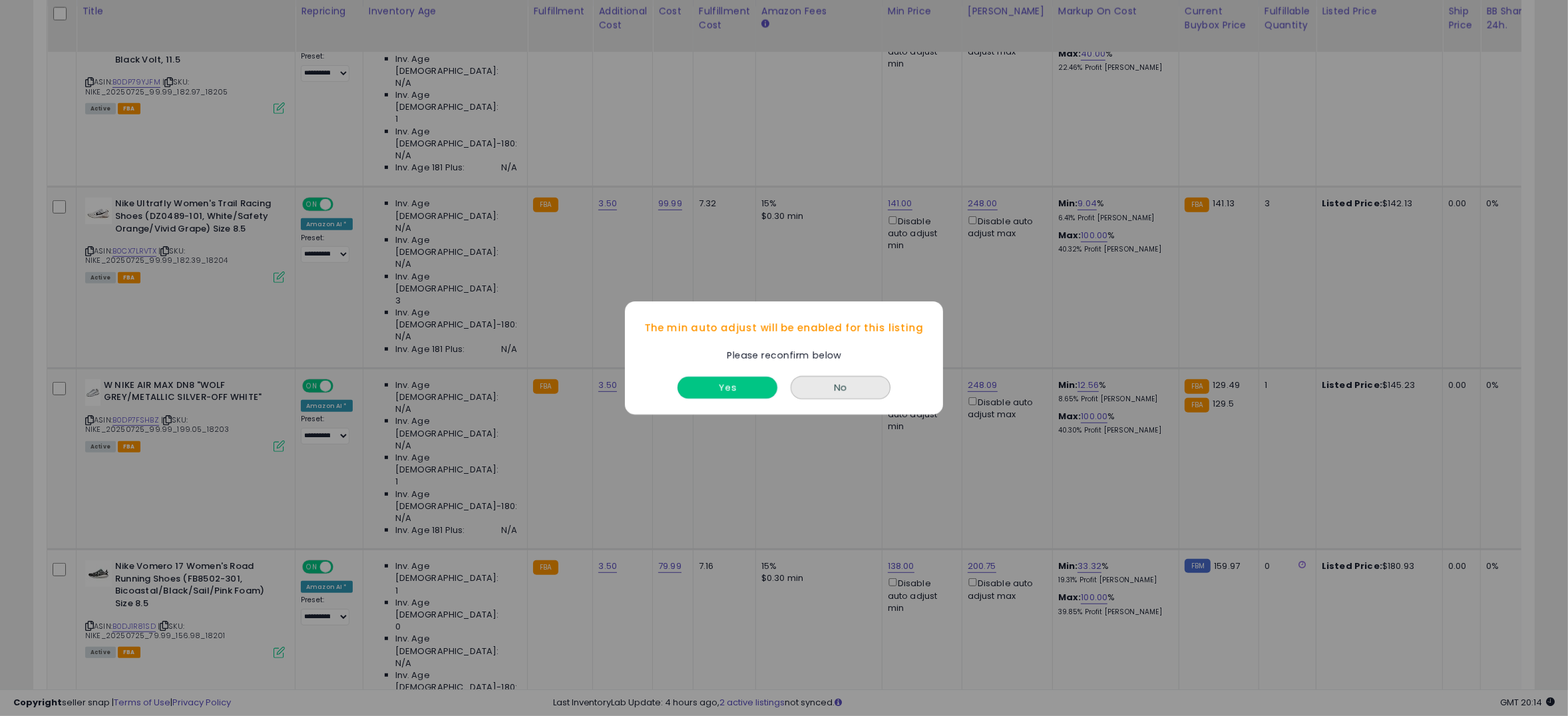
click at [761, 391] on button "Yes" at bounding box center [727, 388] width 100 height 22
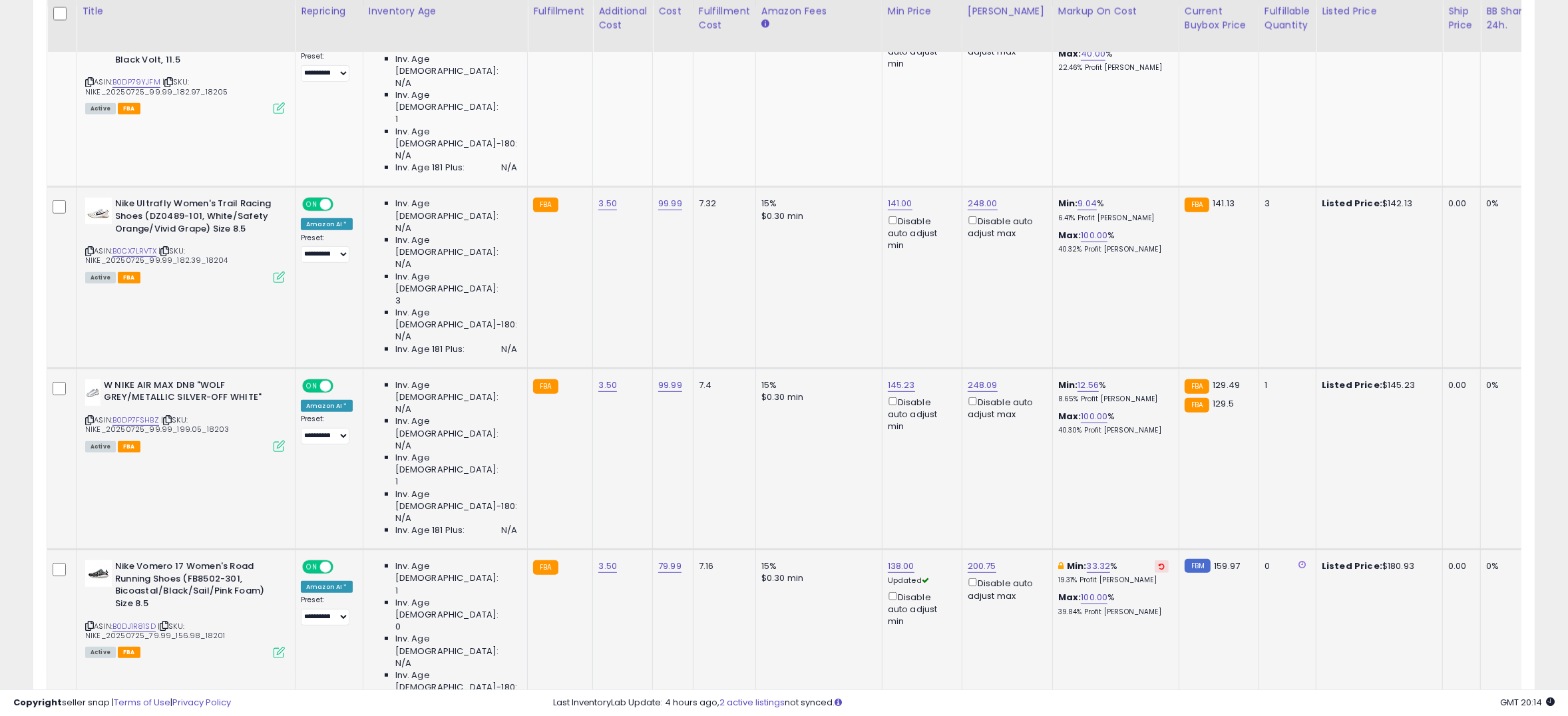
drag, startPoint x: 1128, startPoint y: 322, endPoint x: 1103, endPoint y: 331, distance: 26.6
click at [1159, 563] on icon at bounding box center [1162, 566] width 6 height 7
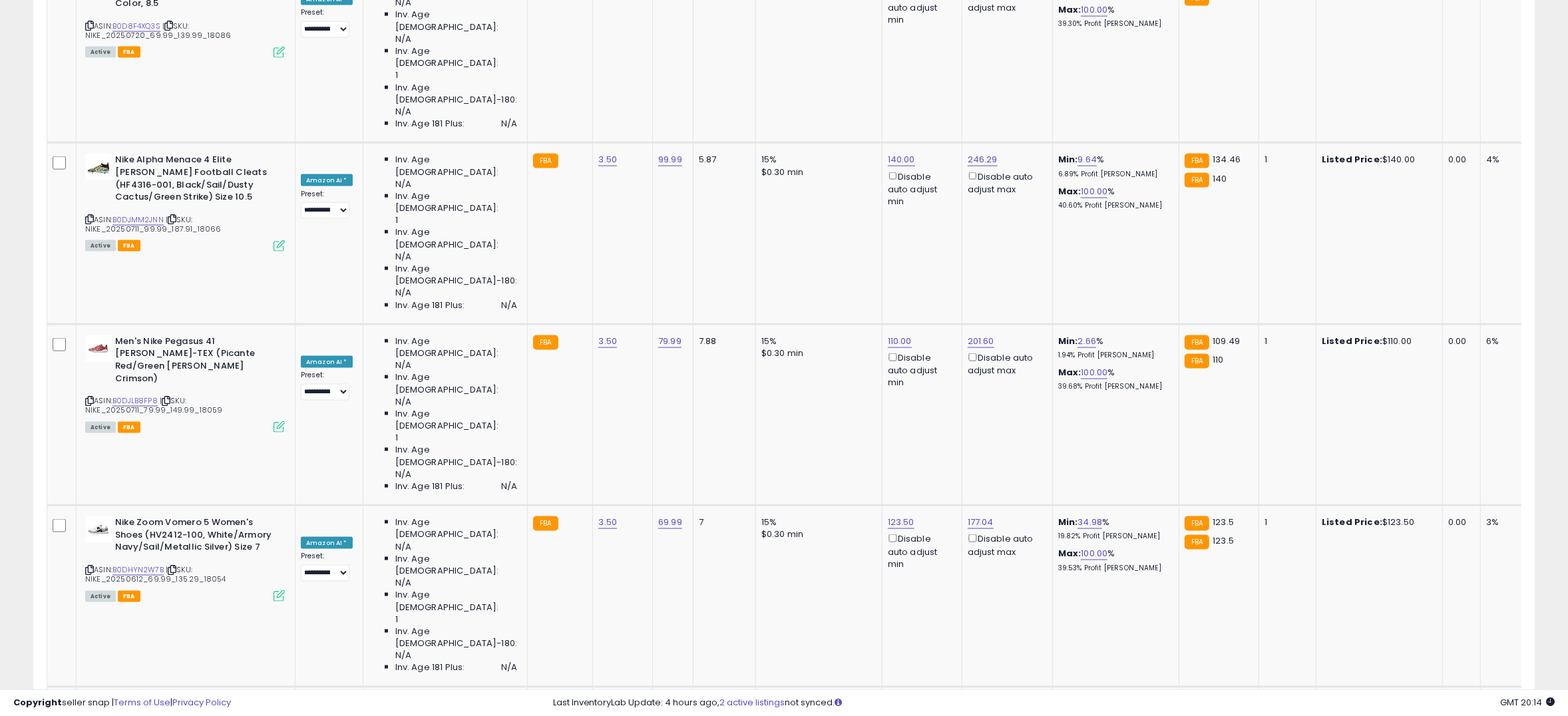
scroll to position [2389, 0]
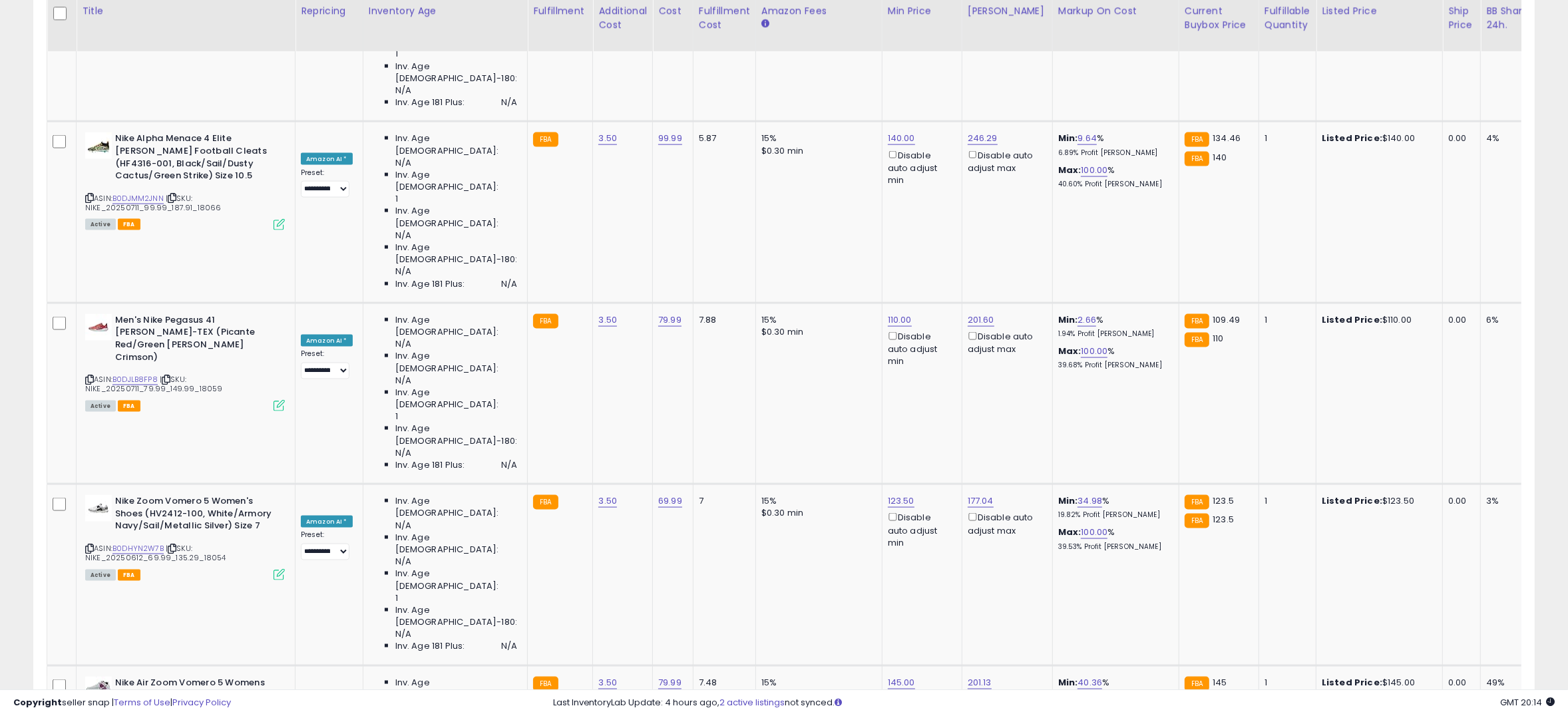
type input "****"
click button "submit" at bounding box center [920, 199] width 23 height 20
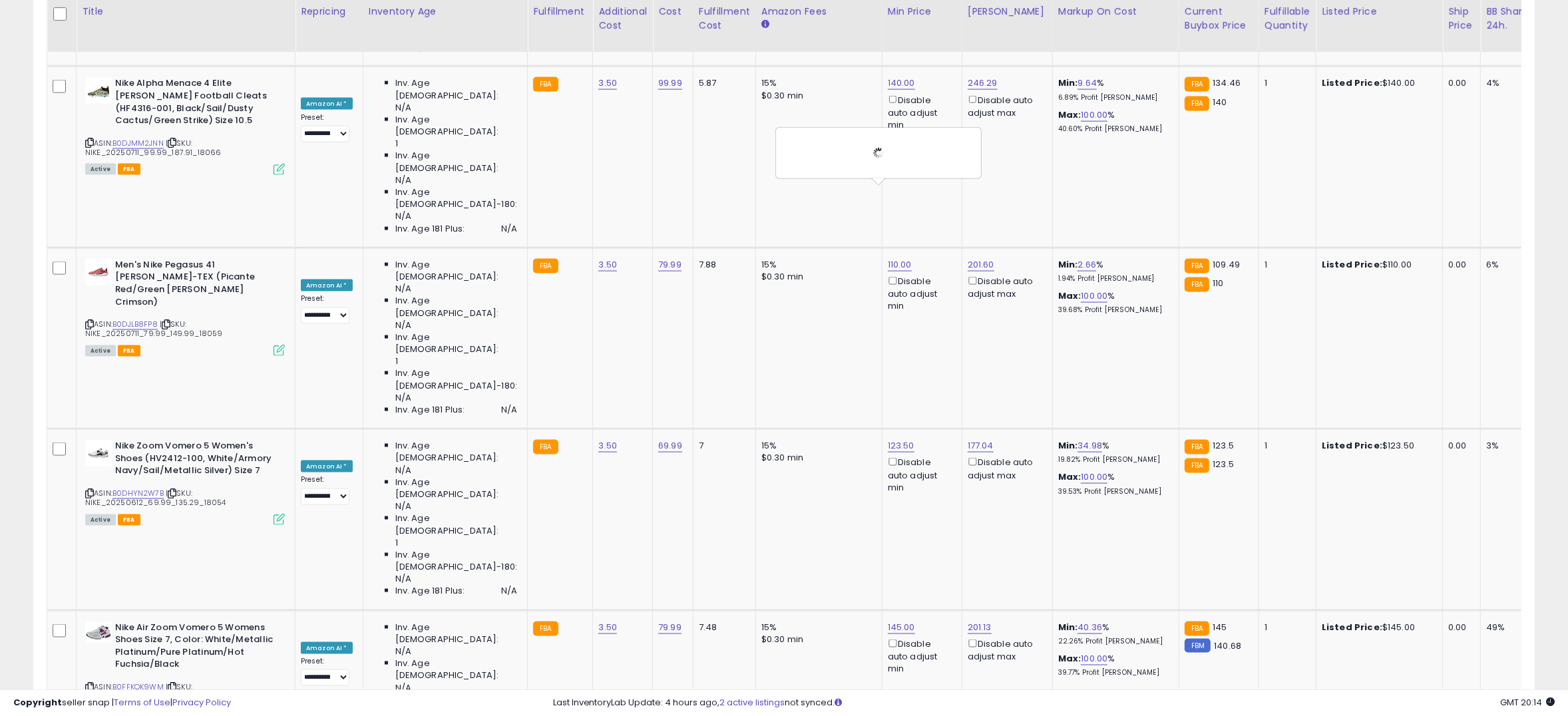
scroll to position [2476, 0]
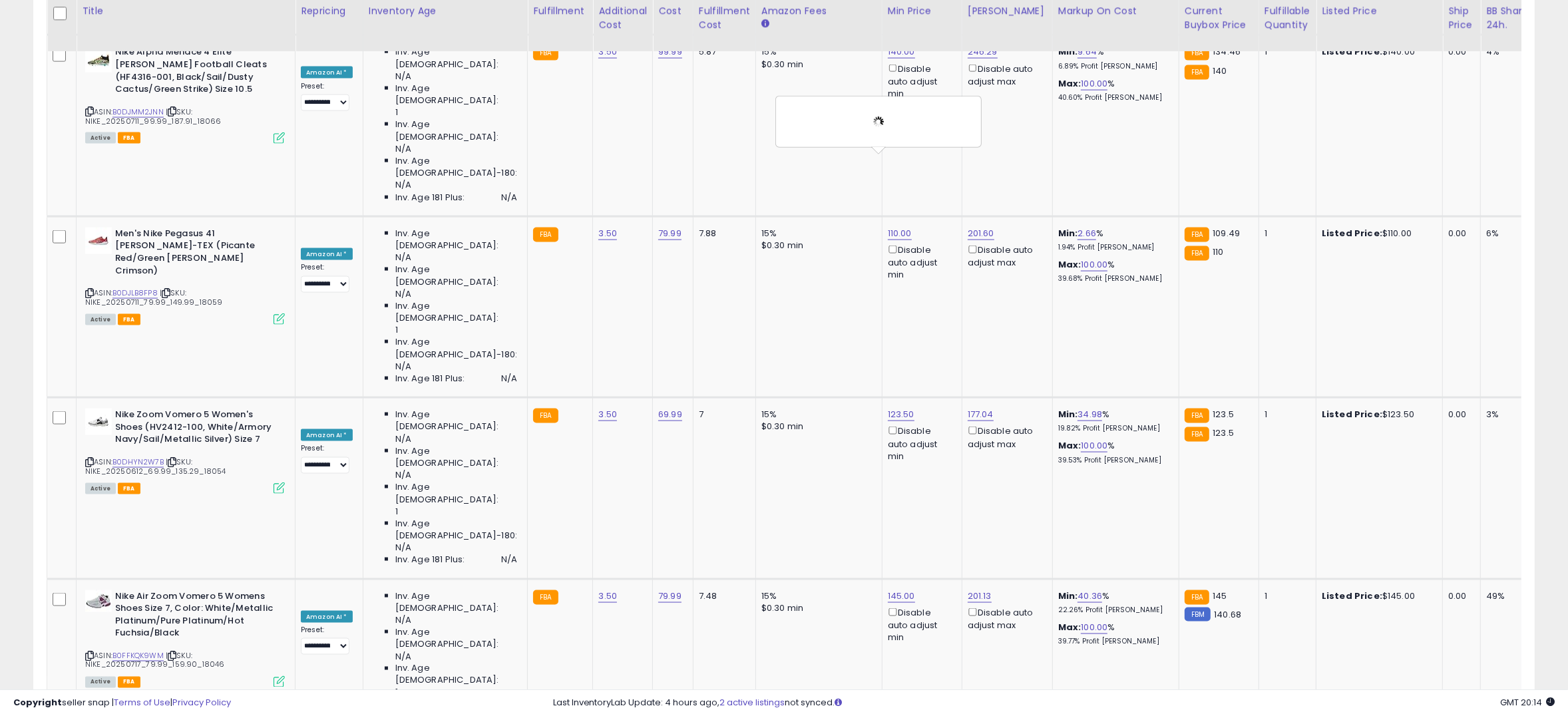
type input "**"
click button "submit" at bounding box center [920, 319] width 23 height 20
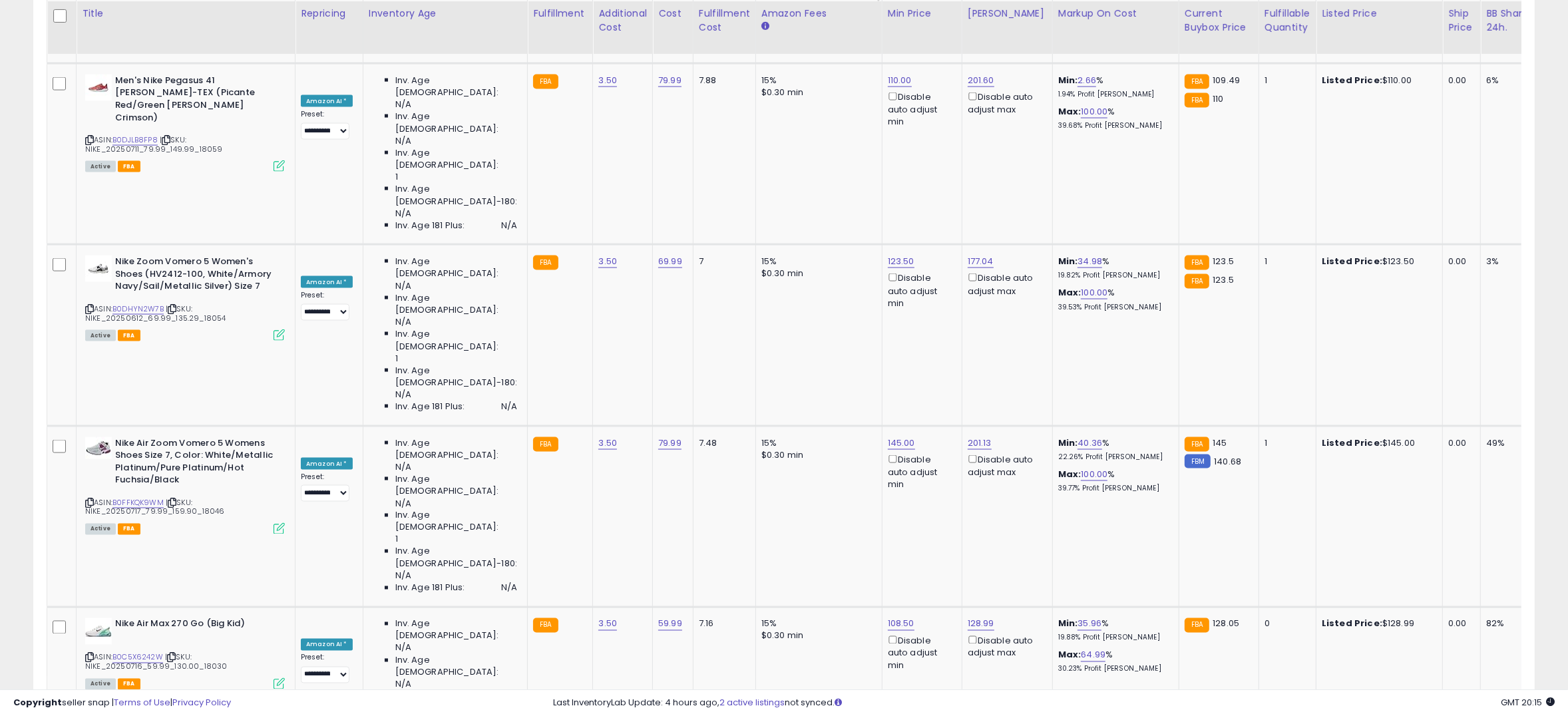
scroll to position [2651, 0]
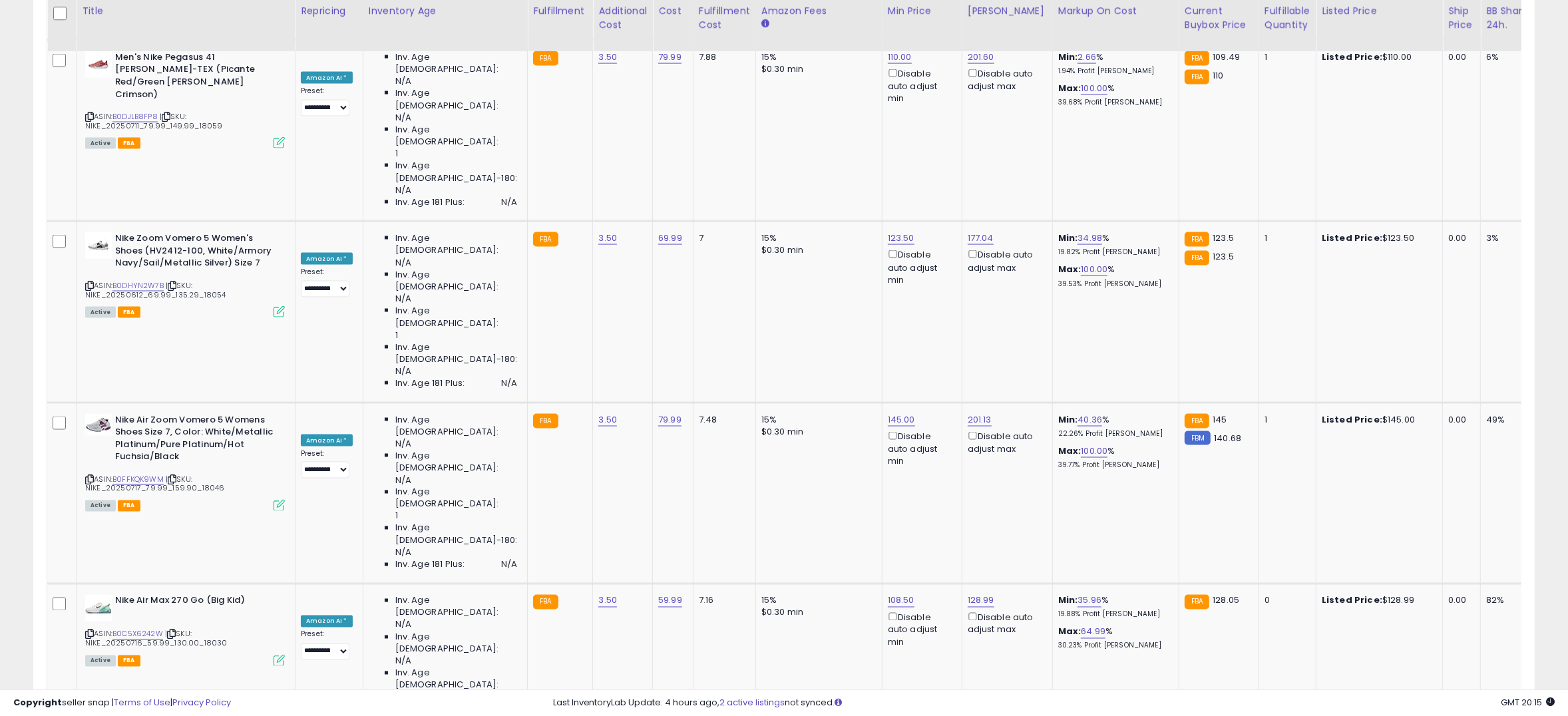
click at [952, 352] on icon "button" at bounding box center [947, 349] width 8 height 8
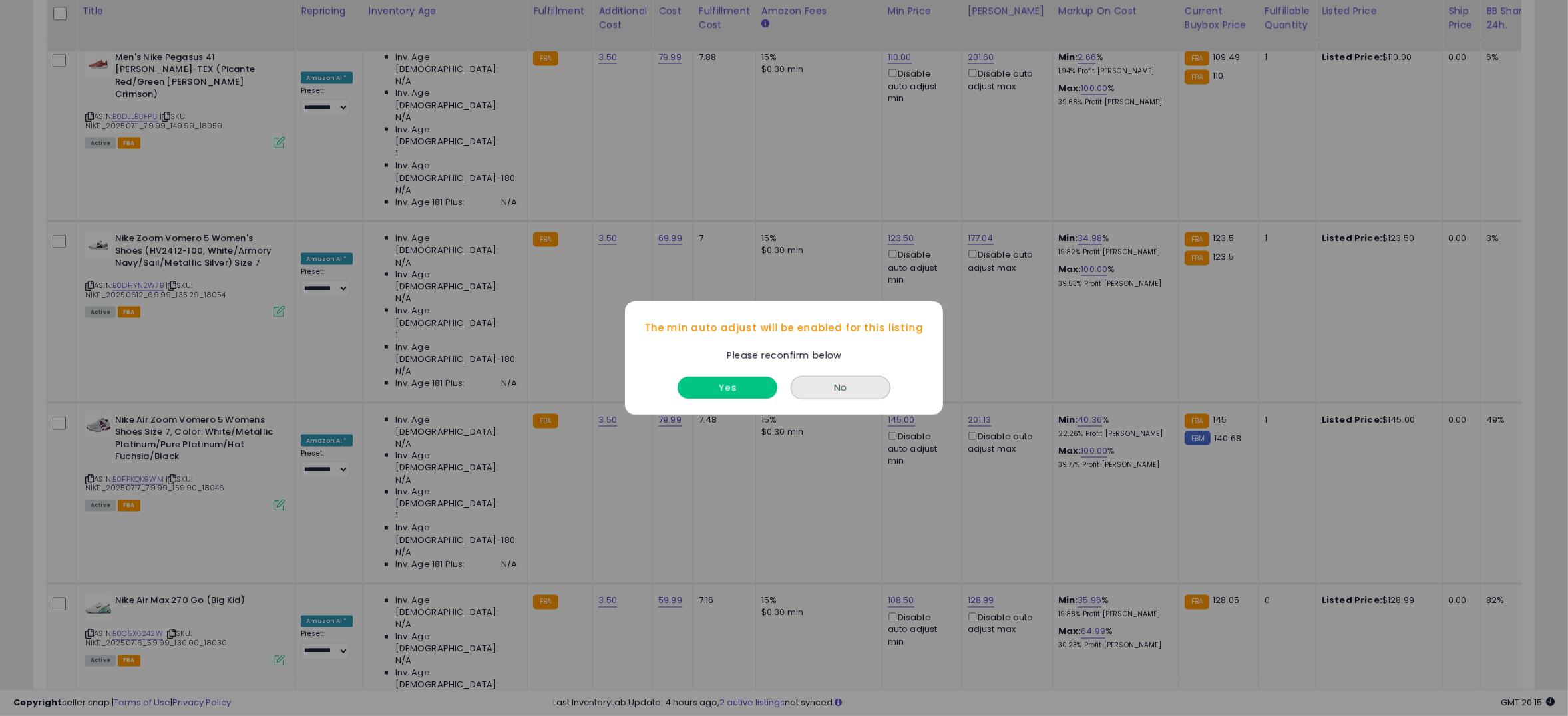
drag, startPoint x: 746, startPoint y: 388, endPoint x: 763, endPoint y: 391, distance: 17.3
click at [745, 388] on button "Yes" at bounding box center [727, 388] width 100 height 22
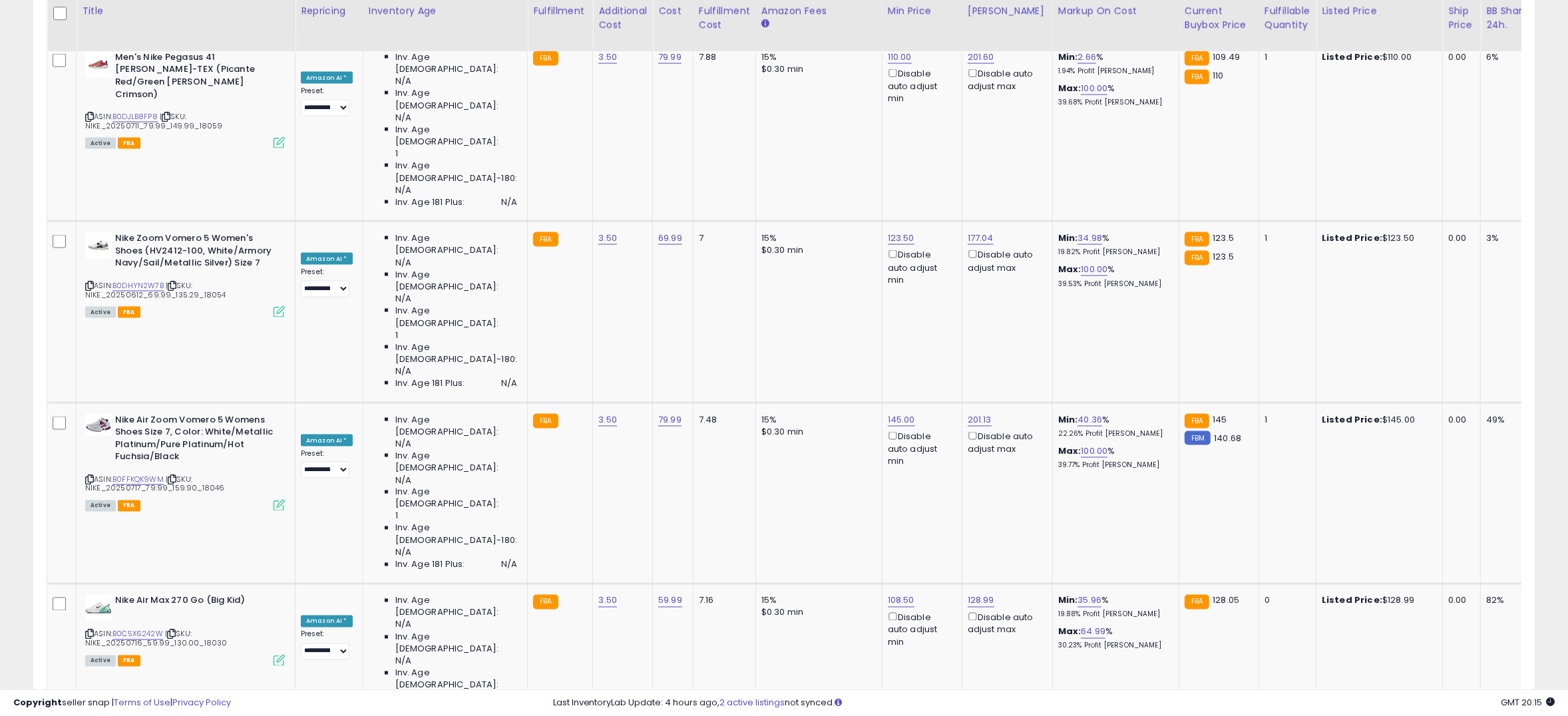
drag, startPoint x: 1125, startPoint y: 398, endPoint x: 1115, endPoint y: 397, distance: 10.0
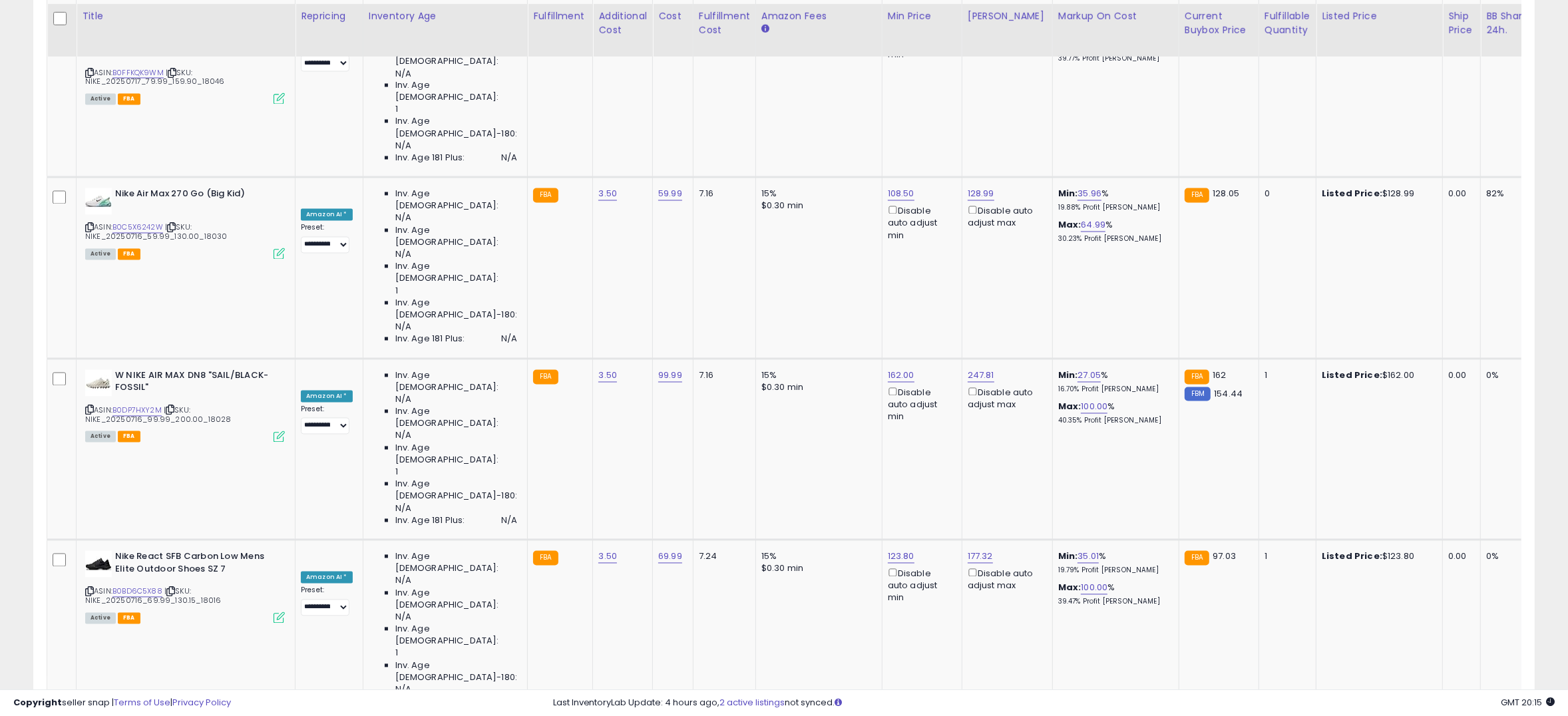
scroll to position [3064, 0]
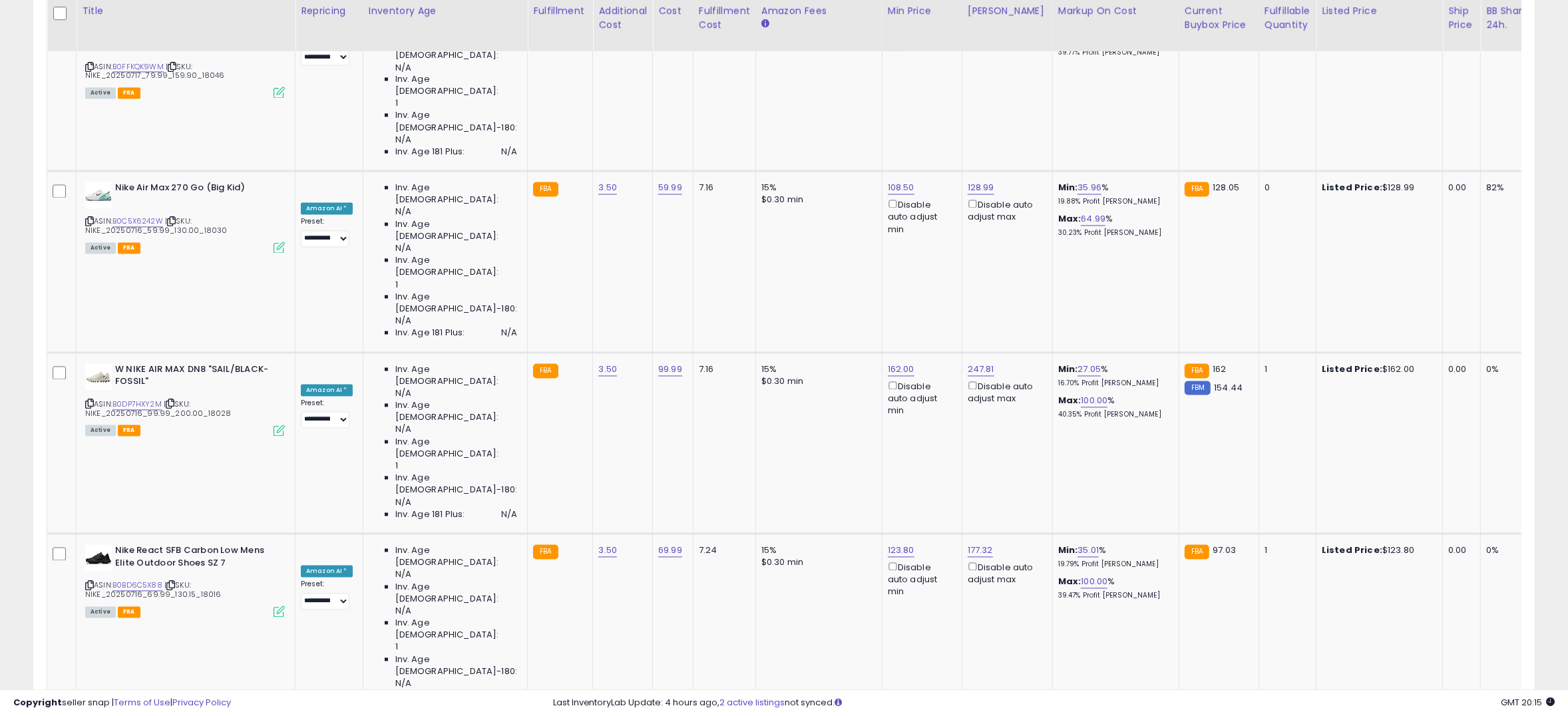
type input "**"
click button "submit" at bounding box center [920, 428] width 23 height 20
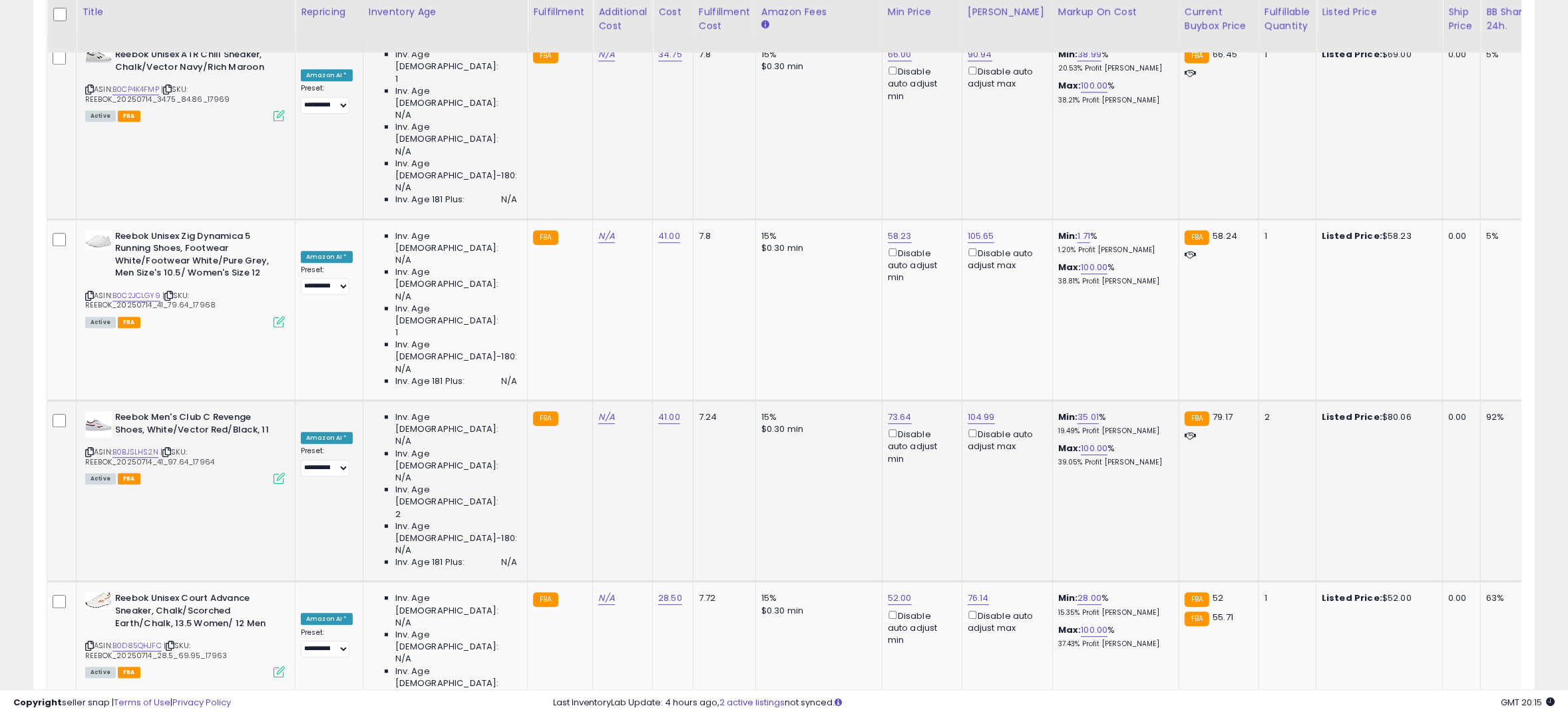
scroll to position [4503, 0]
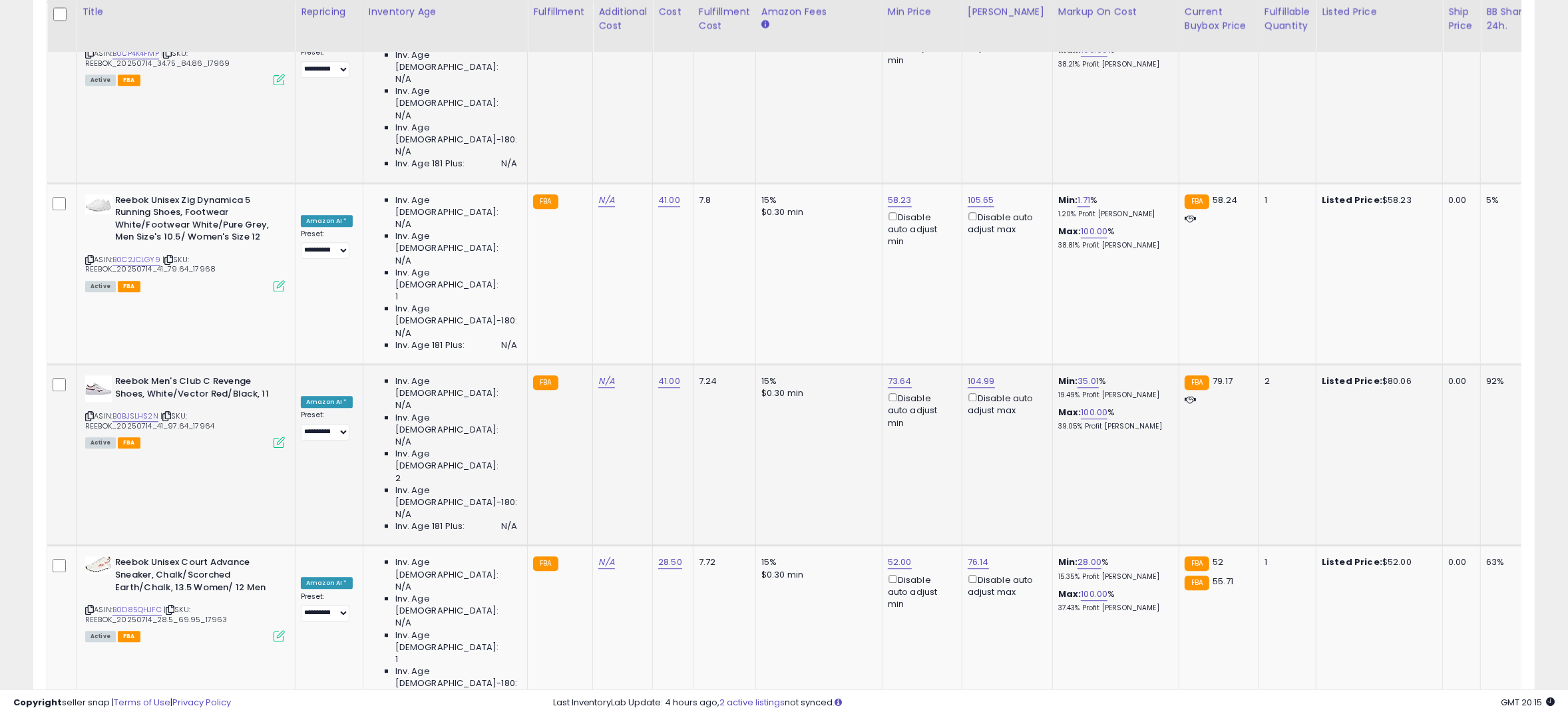
click at [951, 268] on icon "button" at bounding box center [947, 264] width 8 height 8
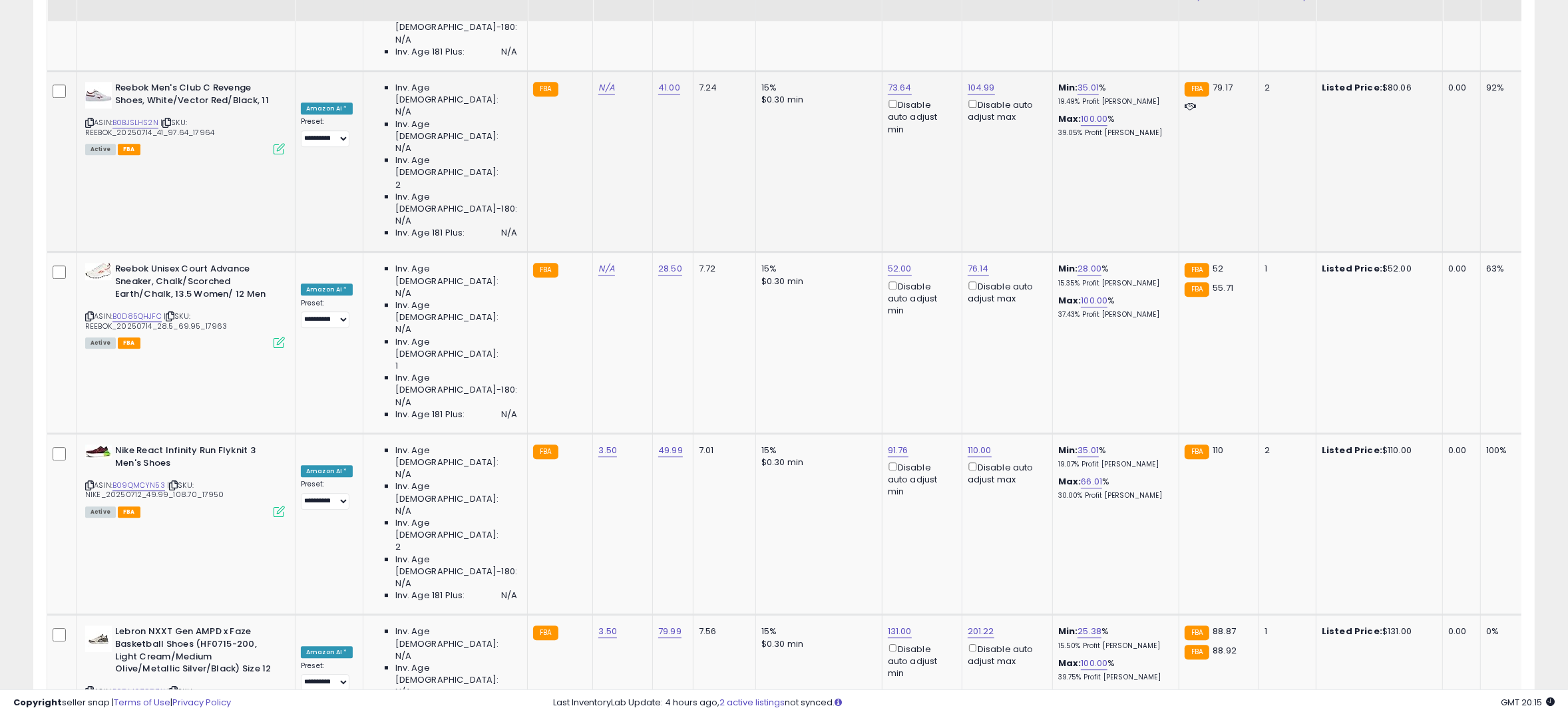
scroll to position [4799, 0]
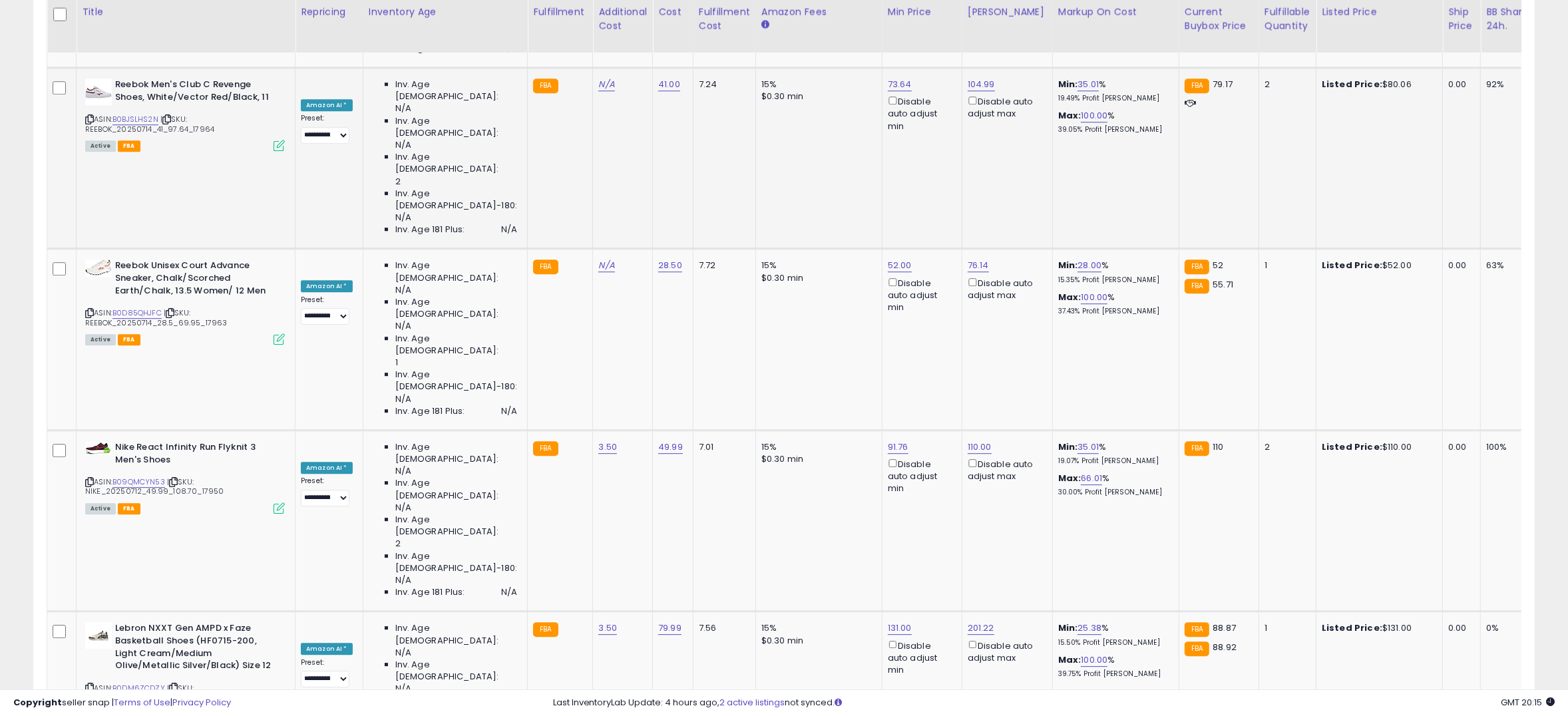
type input "**"
click button "submit" at bounding box center [920, 379] width 23 height 20
type input "**"
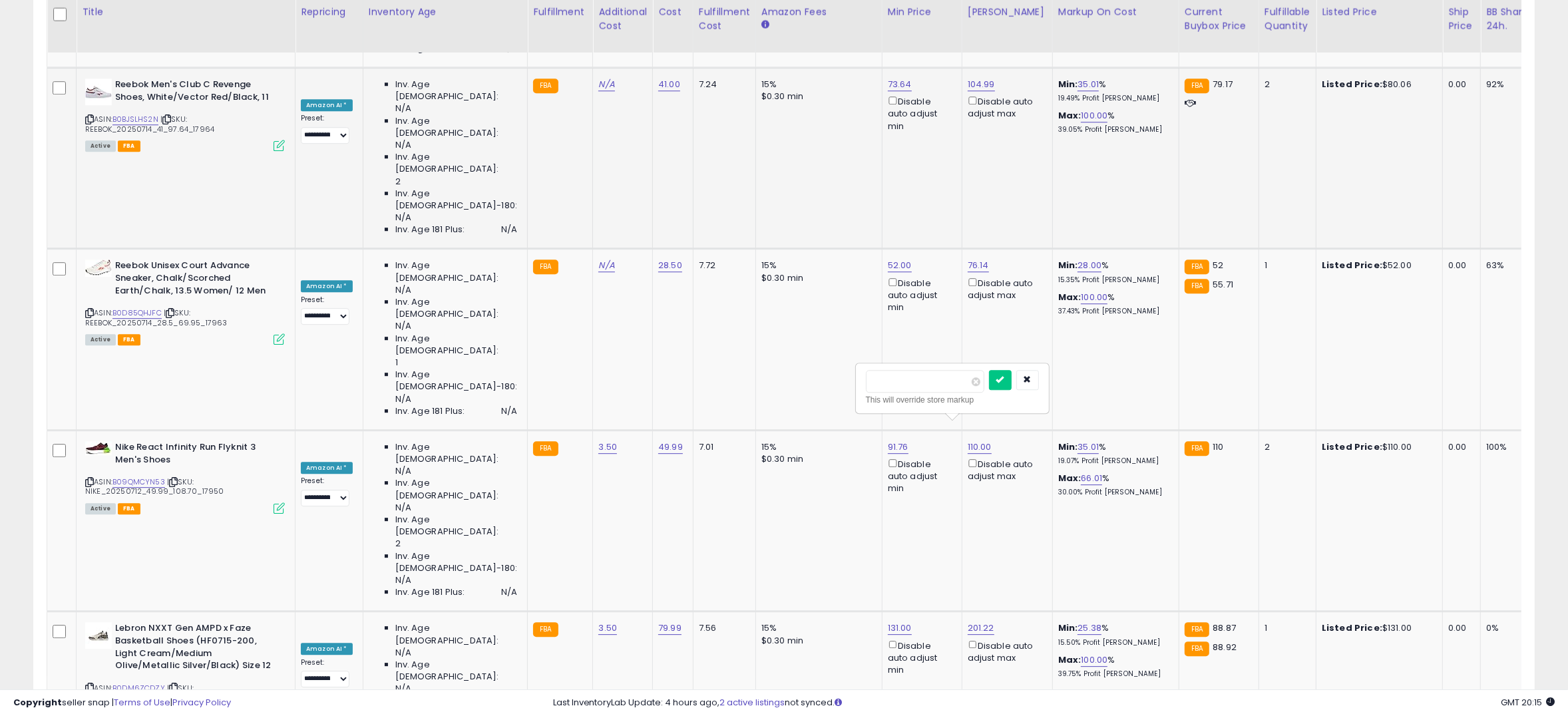
click button "submit" at bounding box center [1000, 379] width 23 height 20
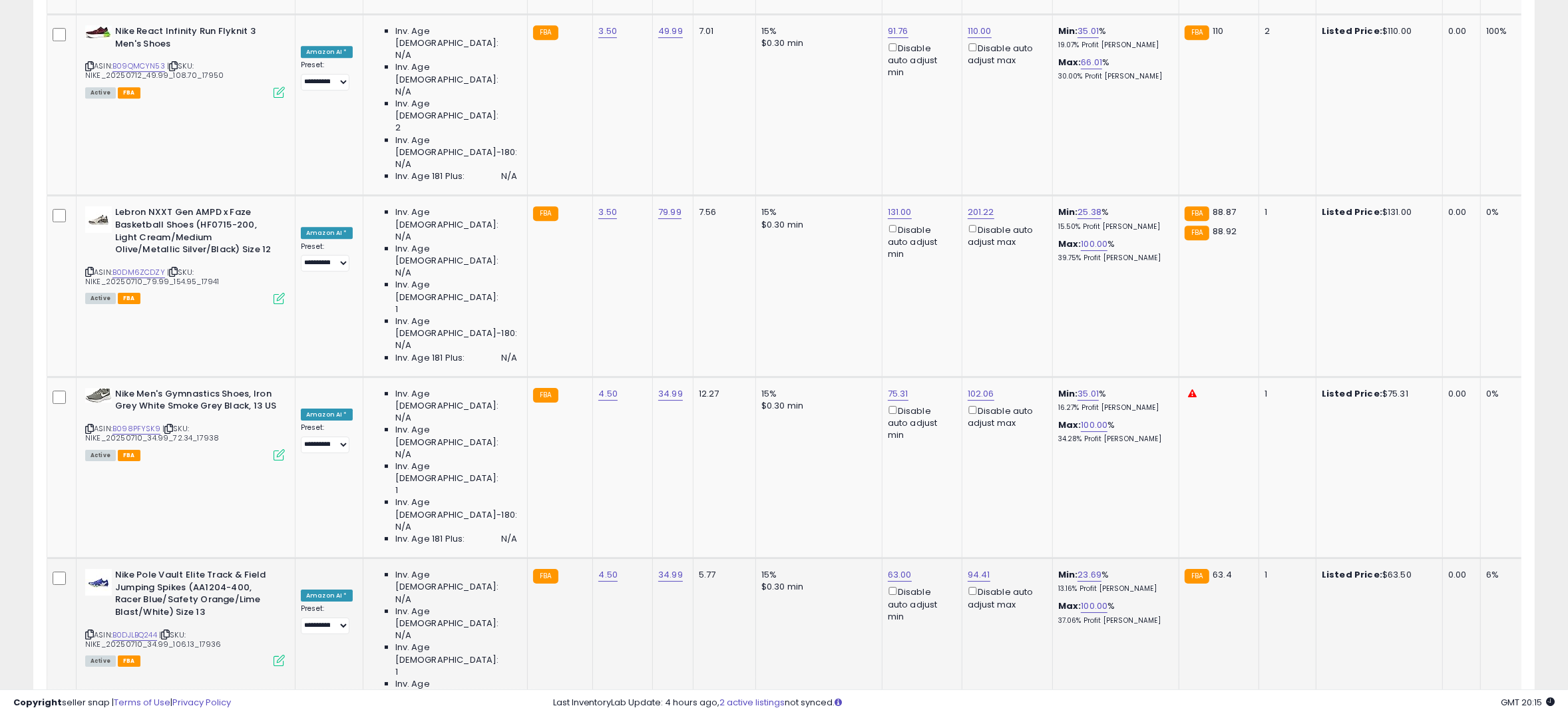
scroll to position [5231, 0]
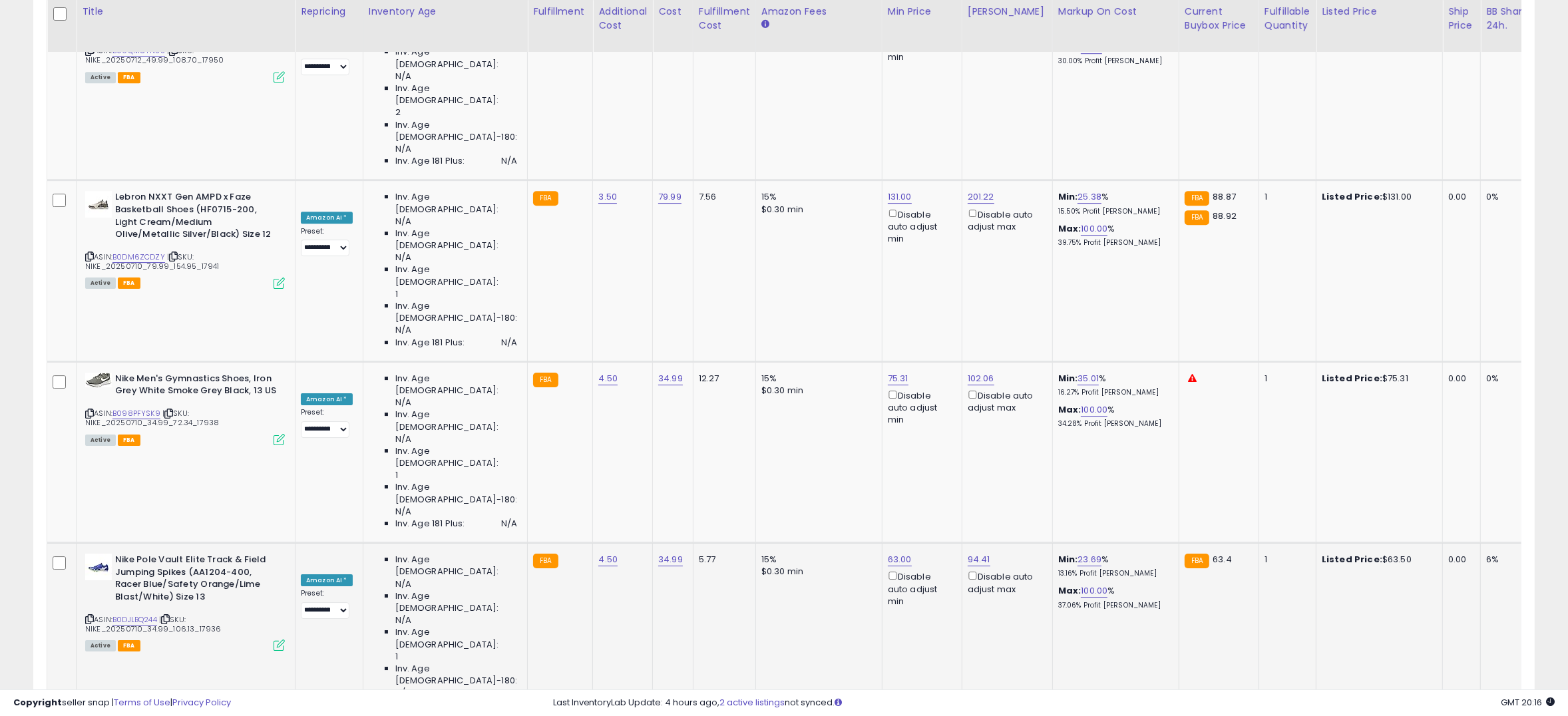
type input "*"
type input "**"
click button "submit" at bounding box center [920, 360] width 23 height 20
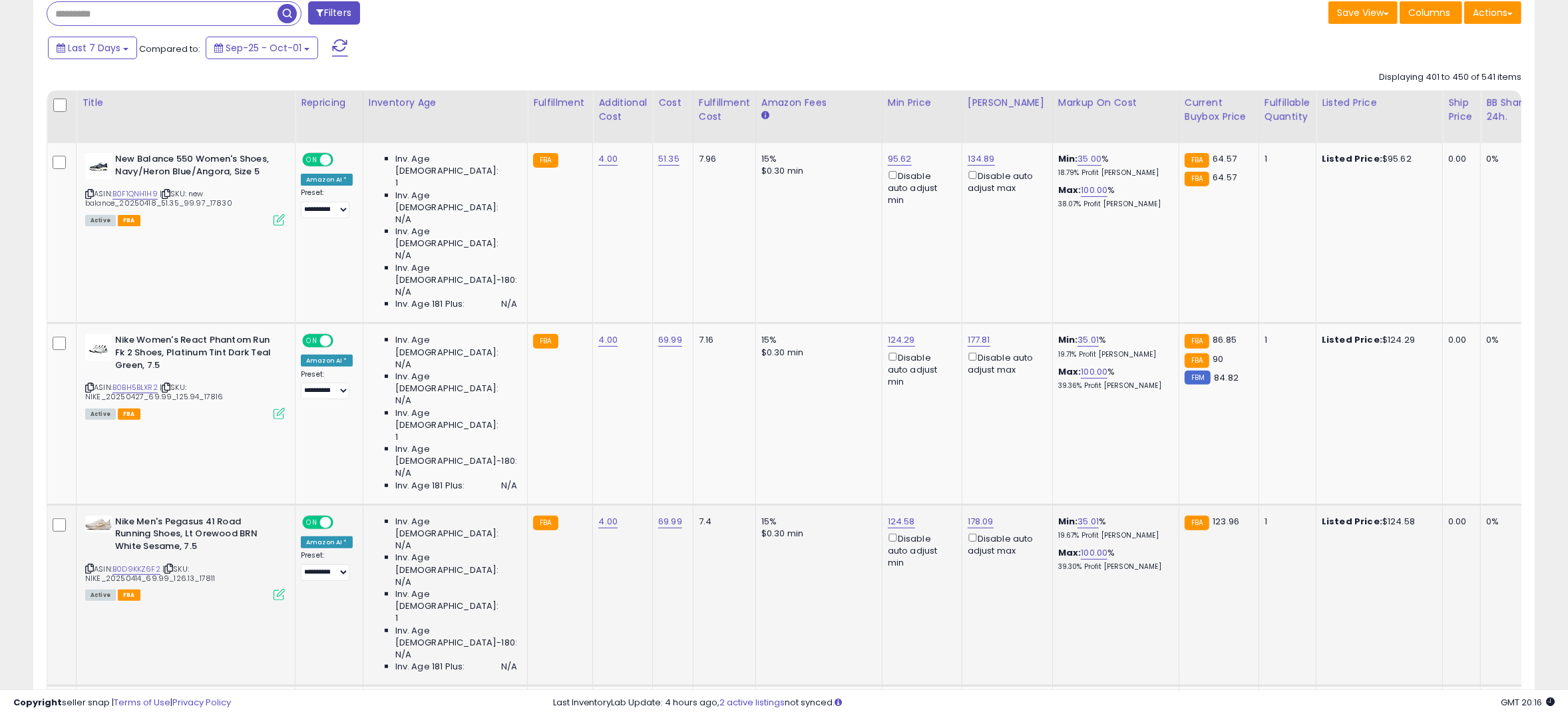
scroll to position [557, 0]
click at [888, 514] on link "124.58" at bounding box center [902, 521] width 27 height 13
type input "***"
click button "submit" at bounding box center [922, 304] width 23 height 20
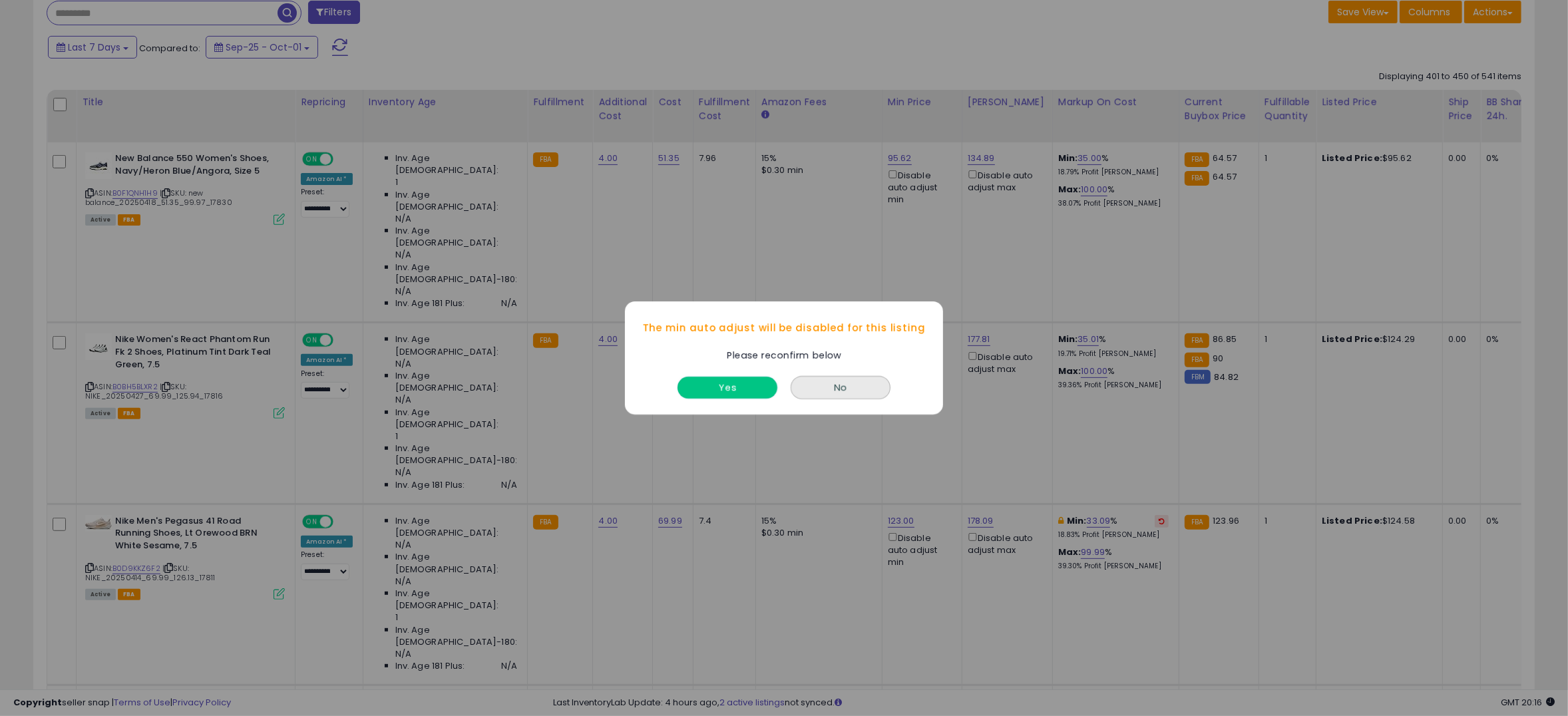
click at [762, 385] on button "Yes" at bounding box center [727, 388] width 100 height 22
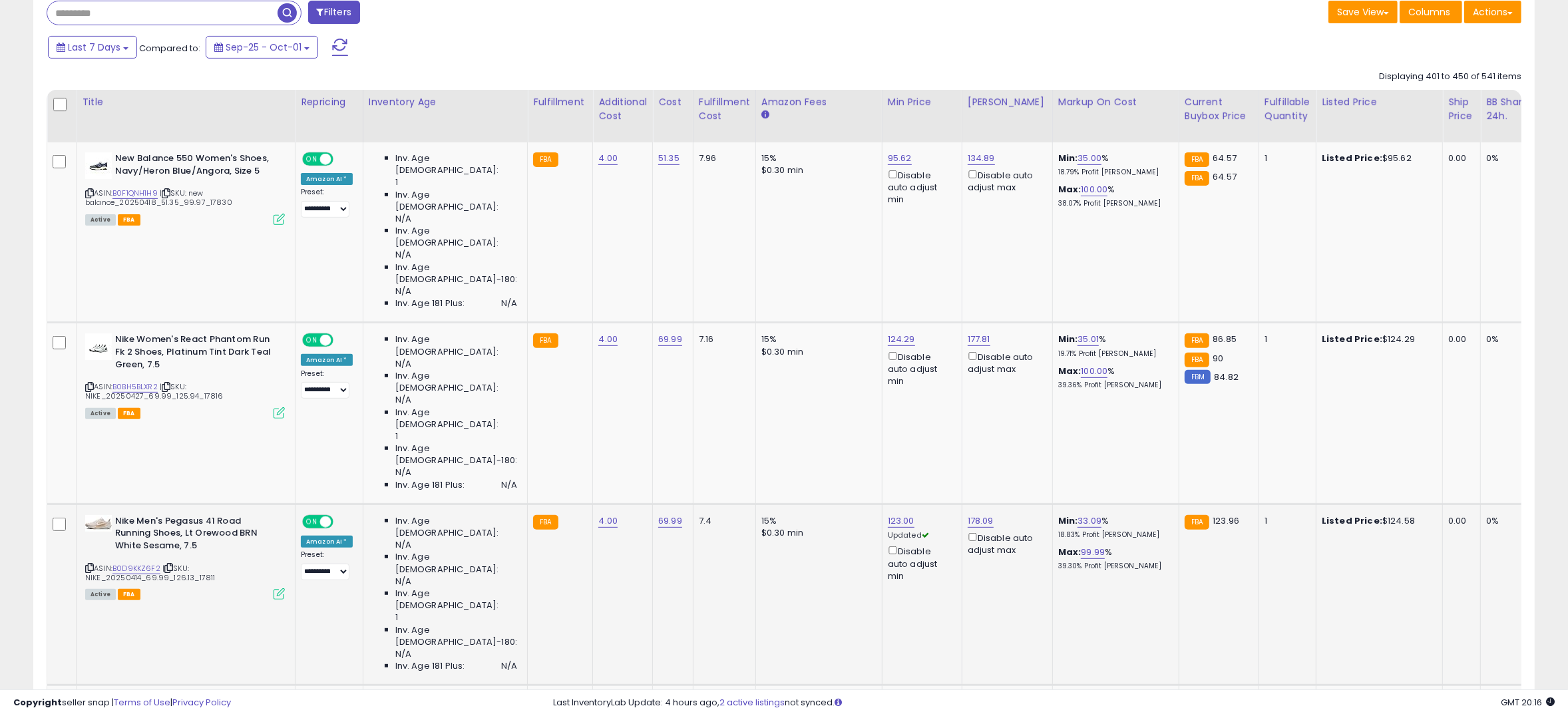
scroll to position [584, 0]
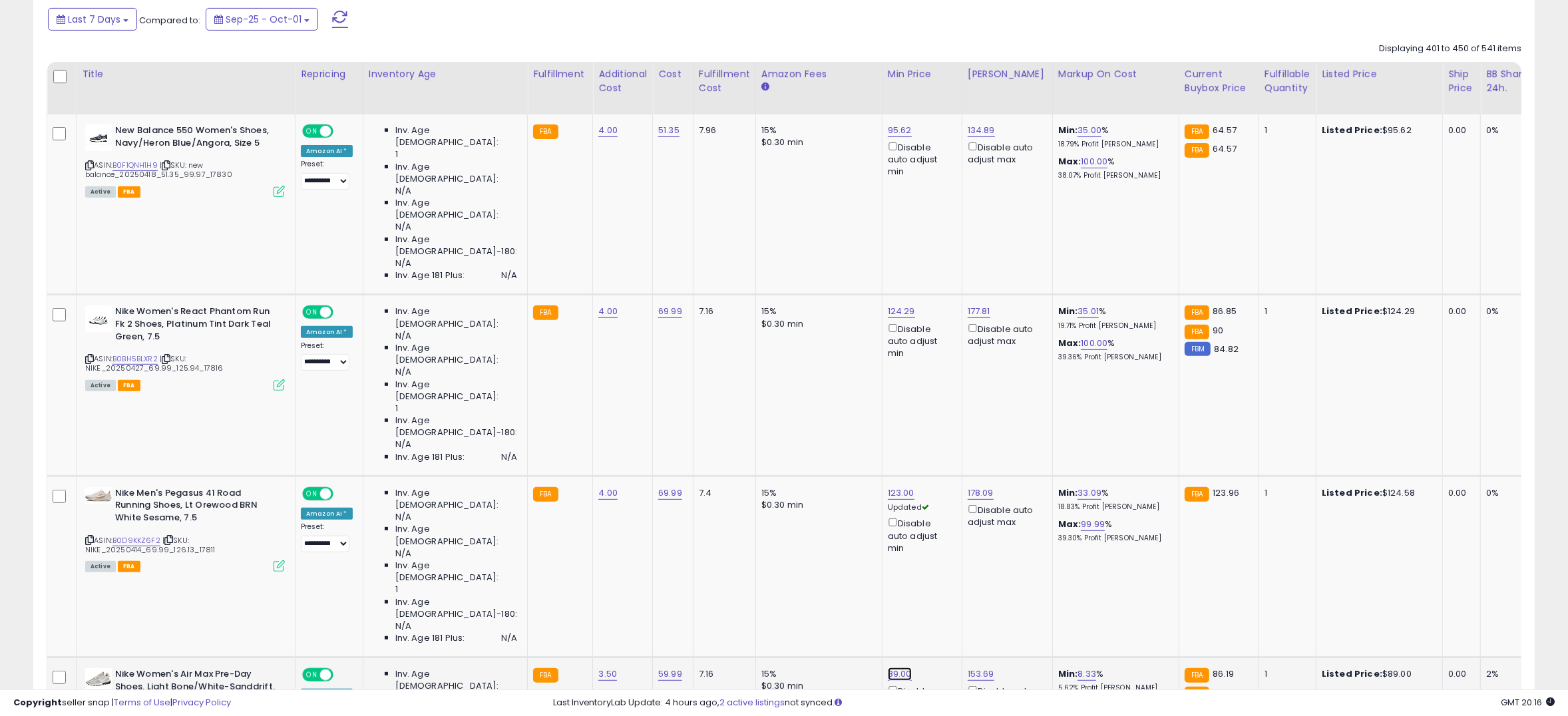
click at [888, 667] on link "89.00" at bounding box center [900, 674] width 24 height 13
click at [952, 380] on icon "button" at bounding box center [947, 378] width 8 height 8
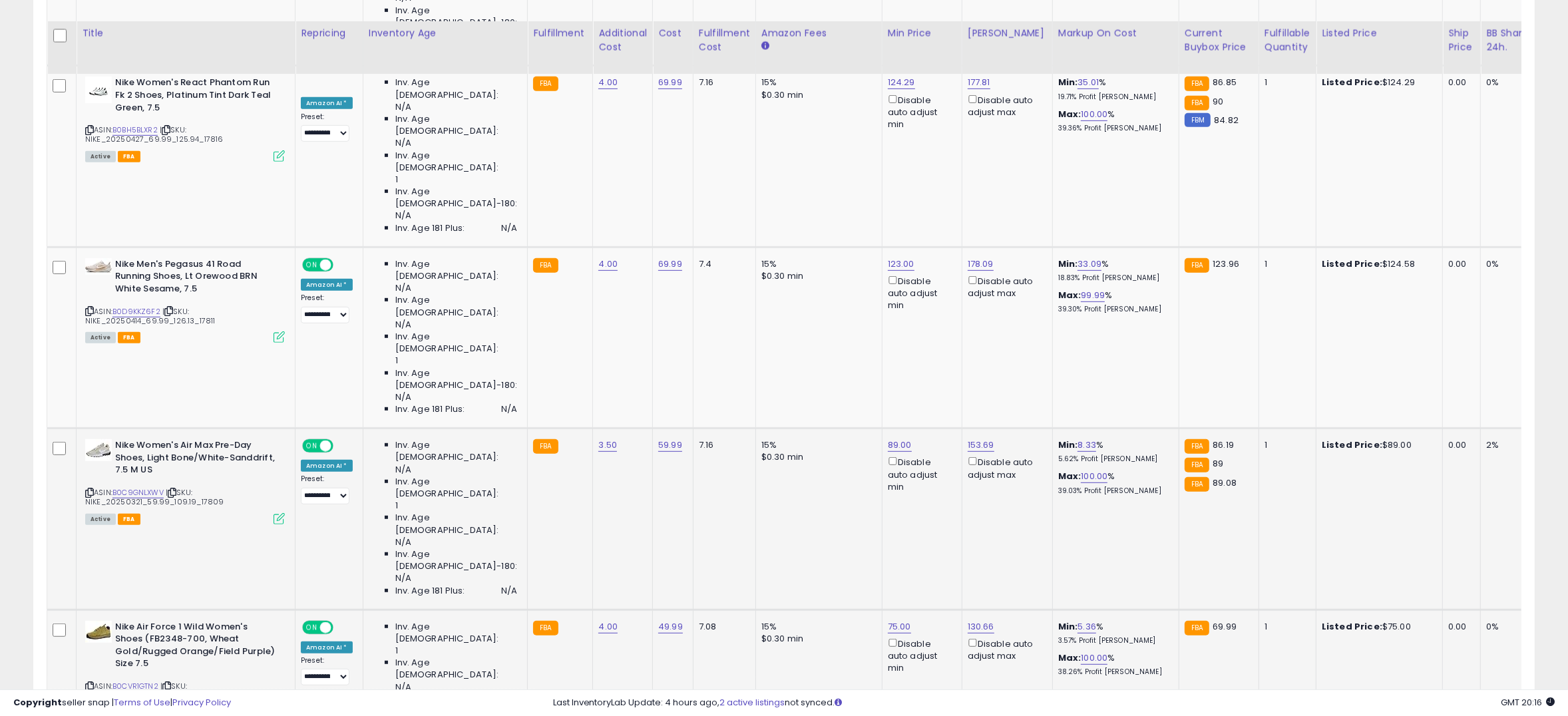
scroll to position [835, 0]
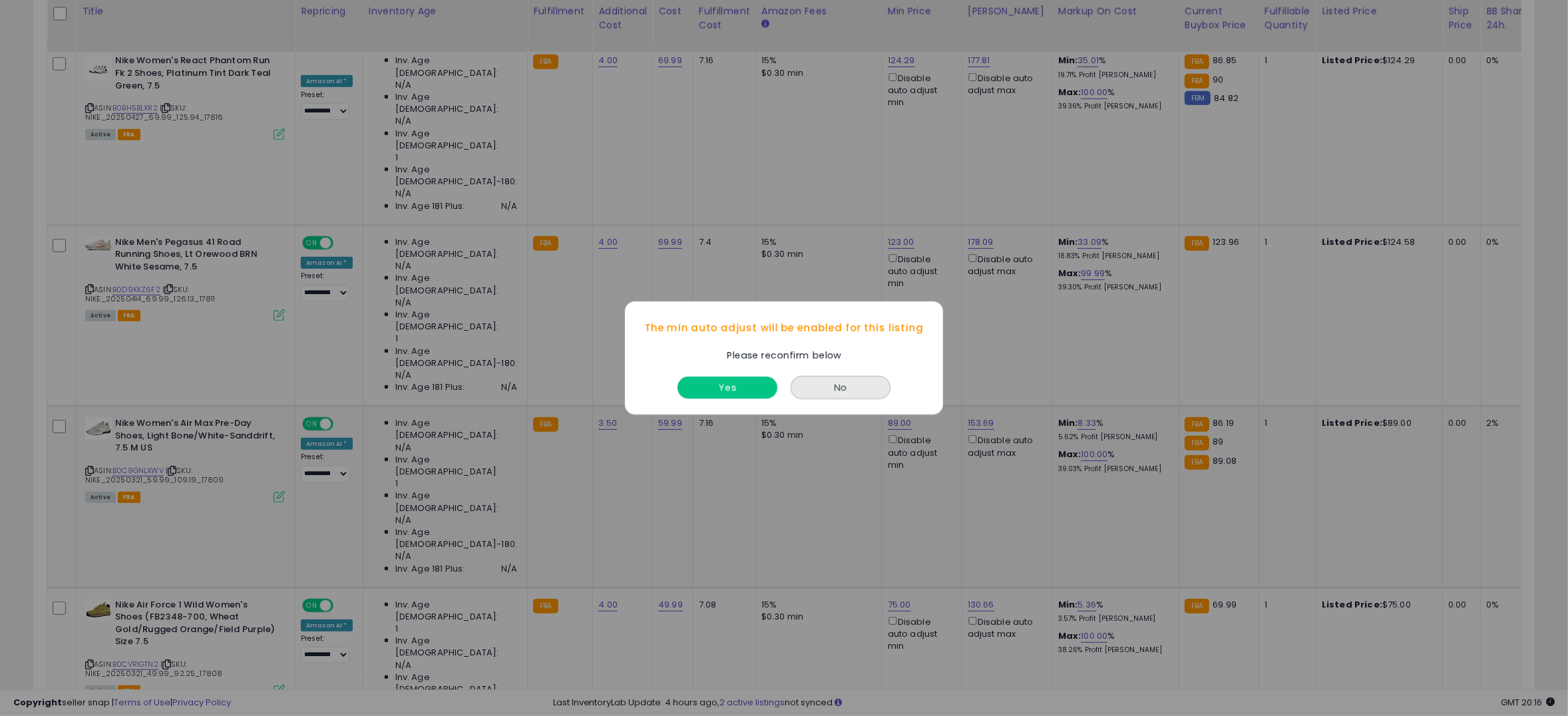
click at [746, 383] on button "Yes" at bounding box center [727, 388] width 100 height 22
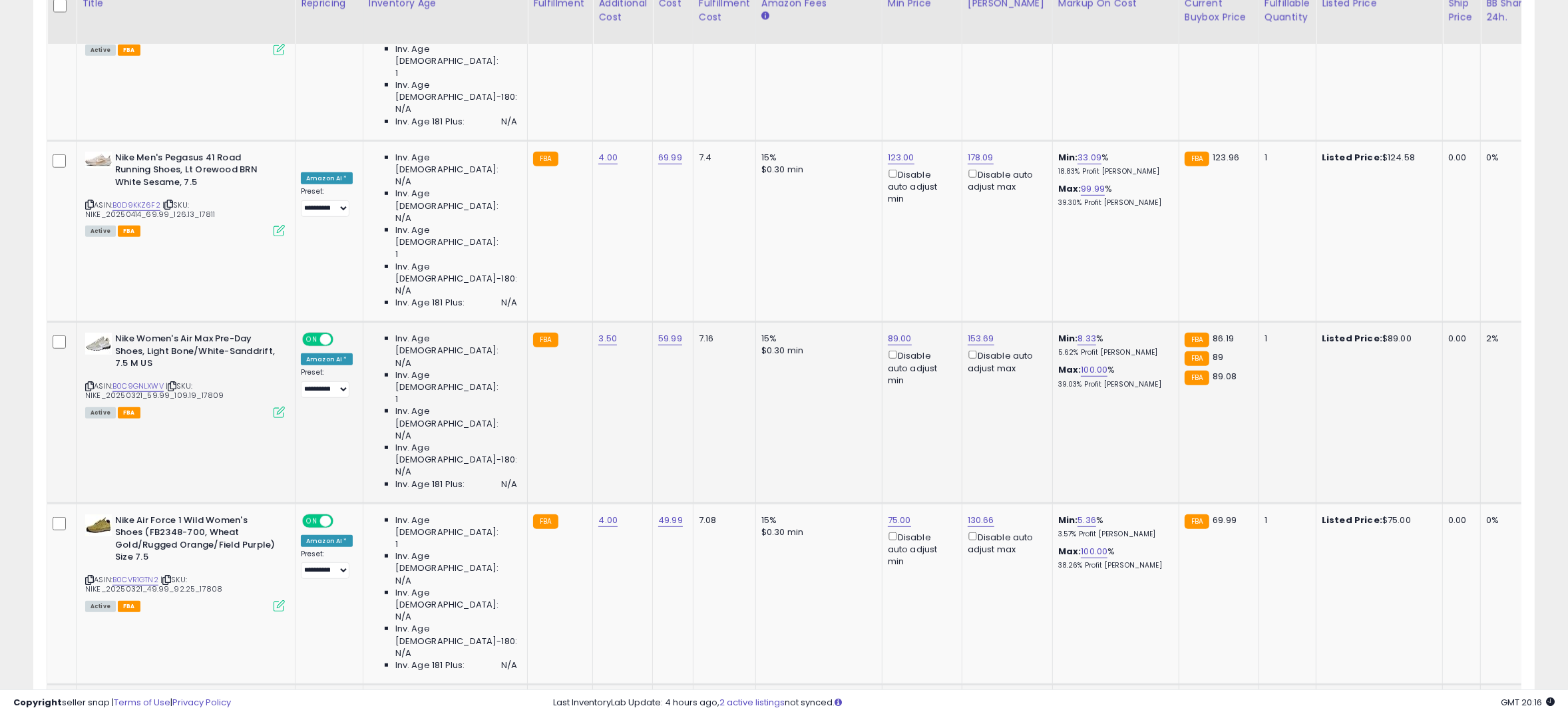
scroll to position [924, 0]
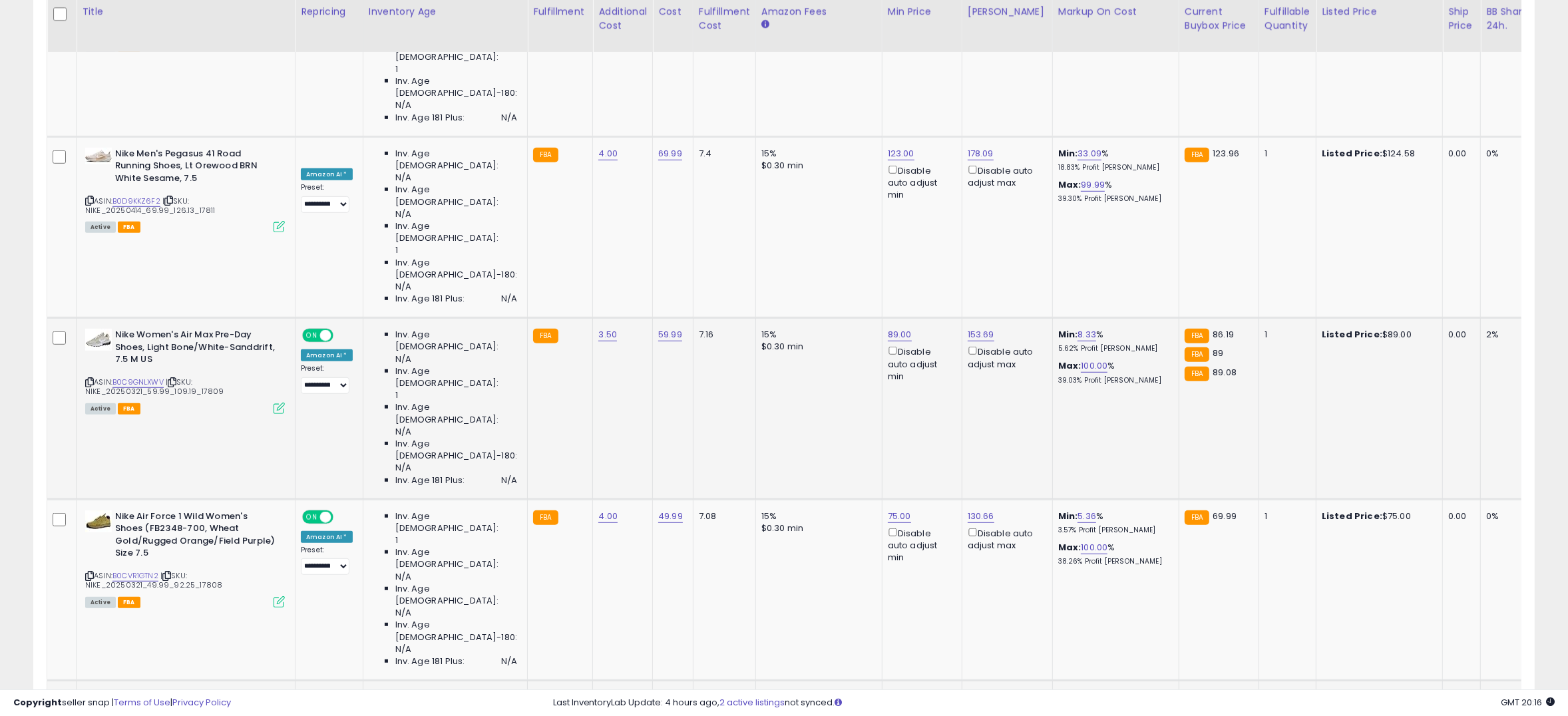
type input "****"
click button "submit" at bounding box center [920, 362] width 23 height 20
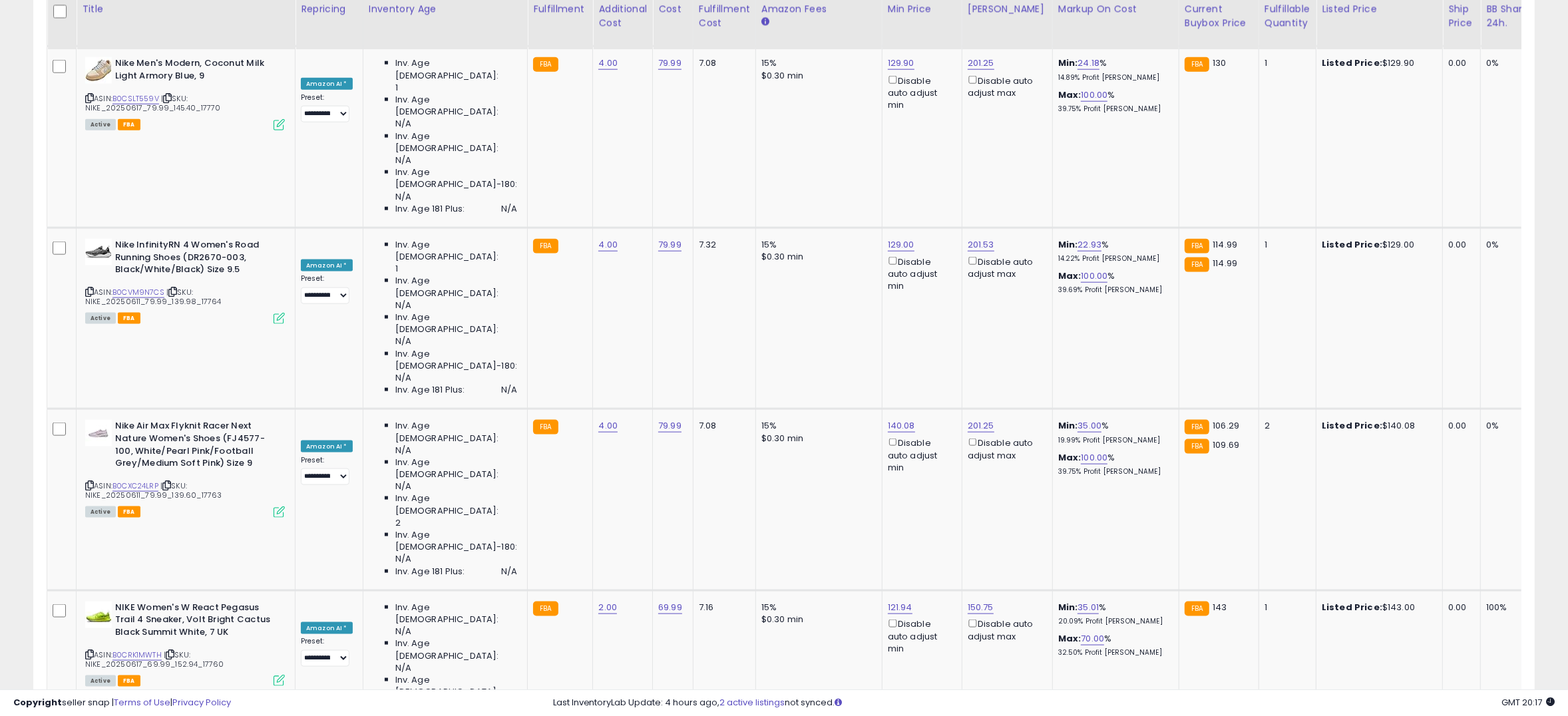
scroll to position [2103, 0]
type input "*****"
click button "submit" at bounding box center [922, 228] width 23 height 20
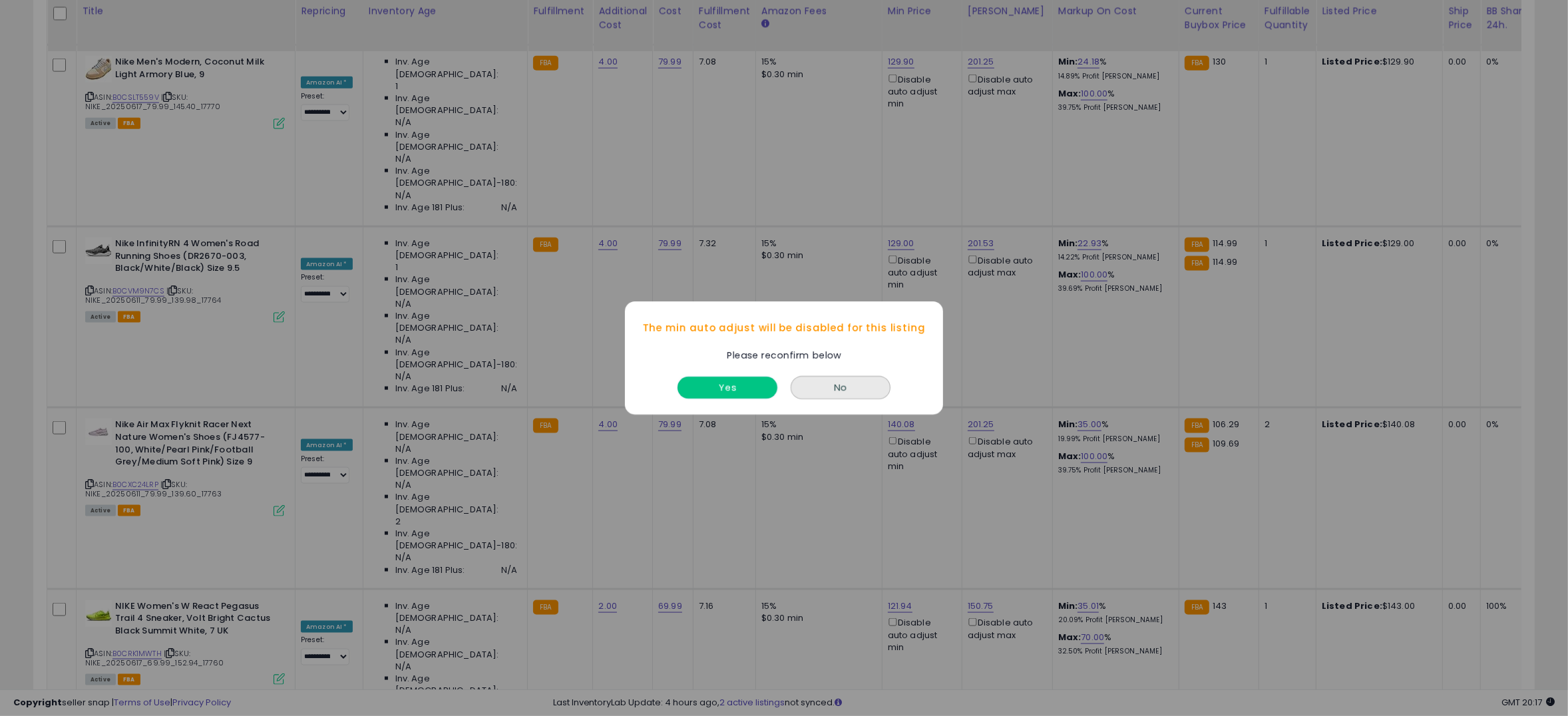
click at [758, 391] on button "Yes" at bounding box center [727, 388] width 100 height 22
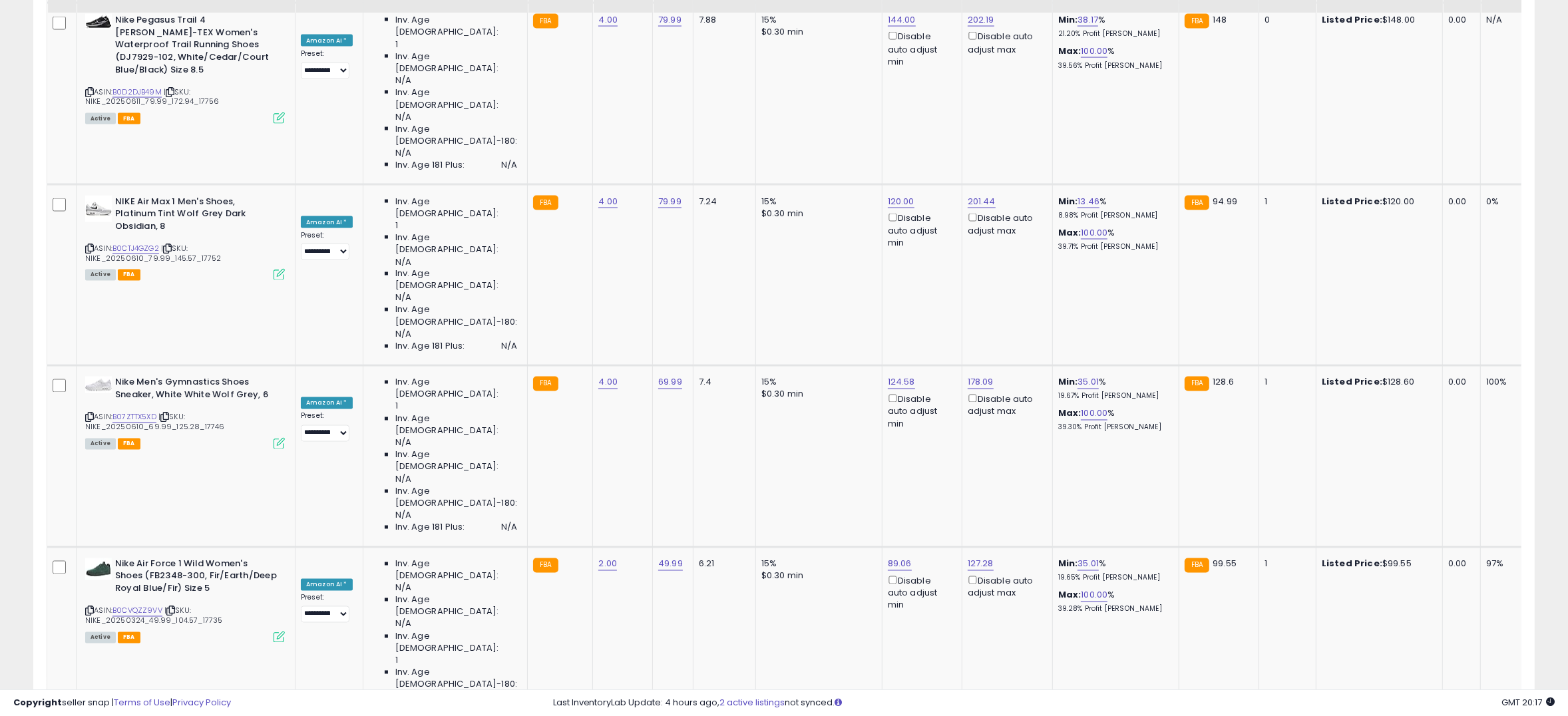
scroll to position [2908, 0]
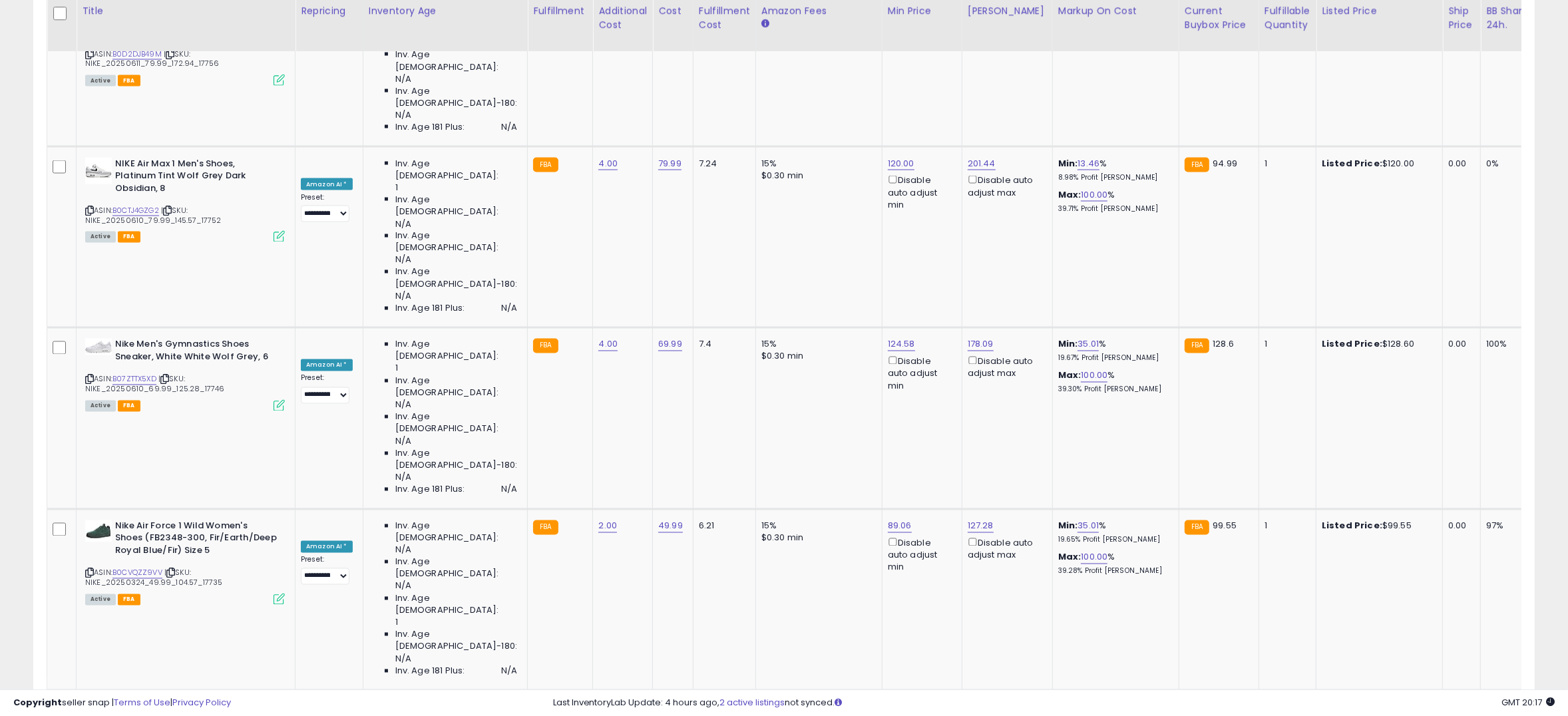
type input "****"
click button "submit" at bounding box center [920, 272] width 23 height 20
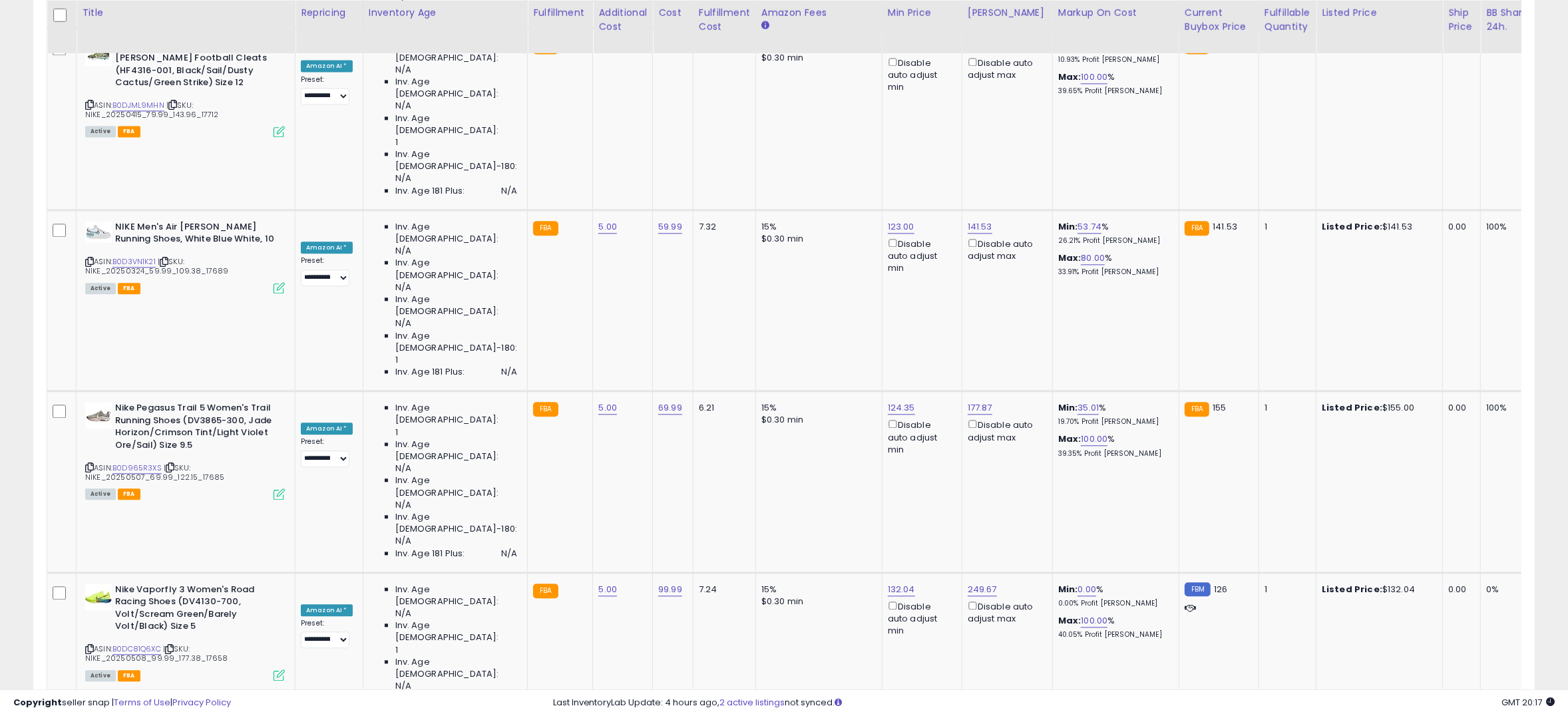
scroll to position [3751, 0]
type input "****"
click button "submit" at bounding box center [920, 150] width 23 height 20
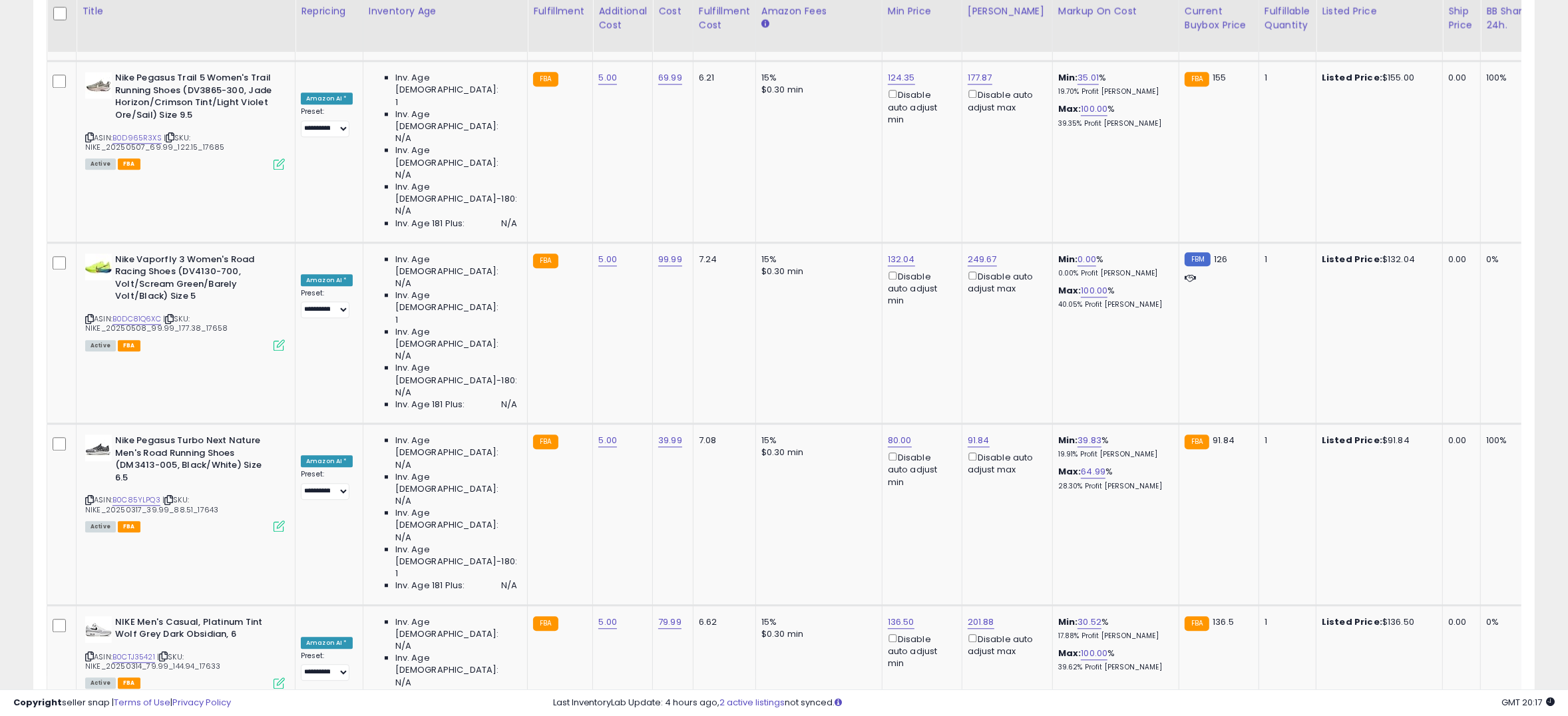
scroll to position [4080, 0]
click at [953, 131] on icon "button" at bounding box center [949, 130] width 8 height 8
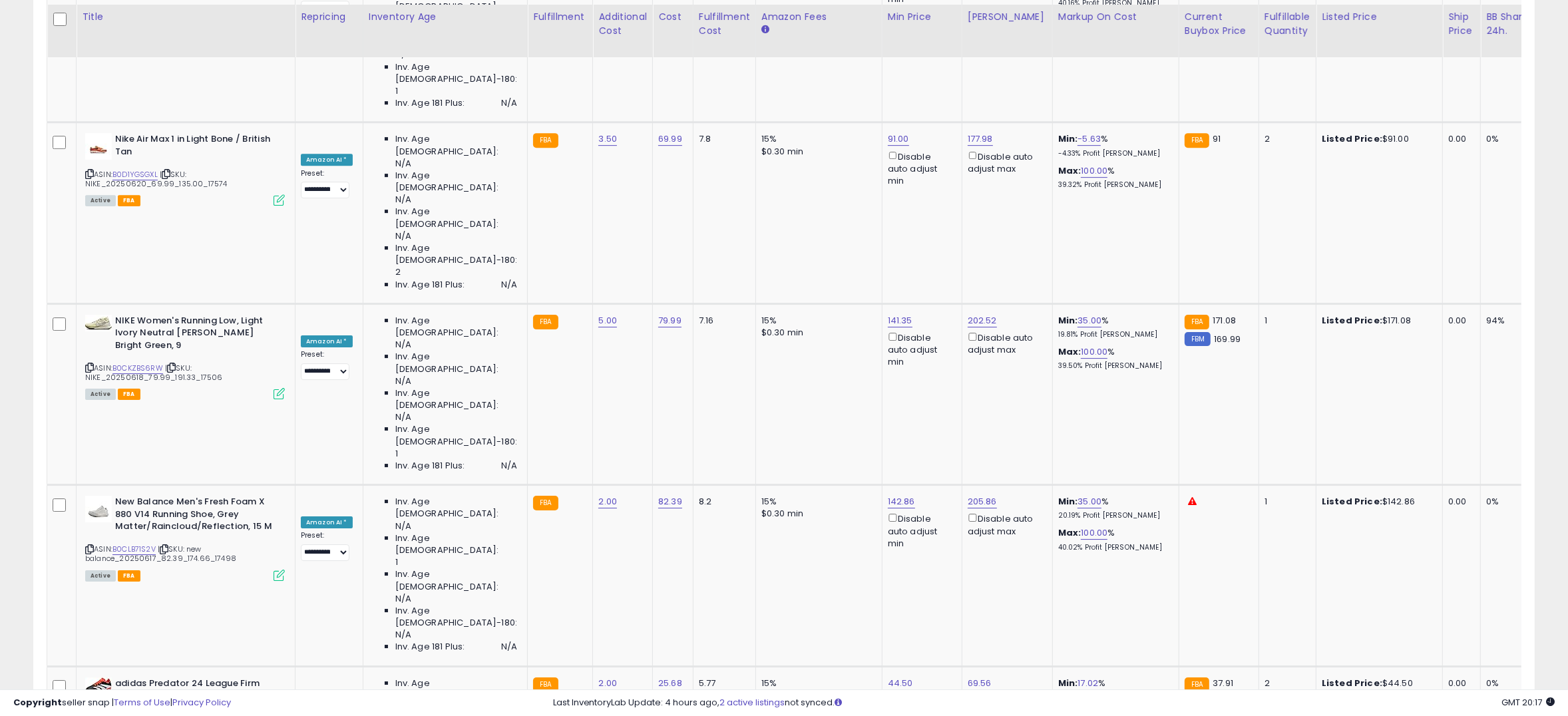
scroll to position [5294, 0]
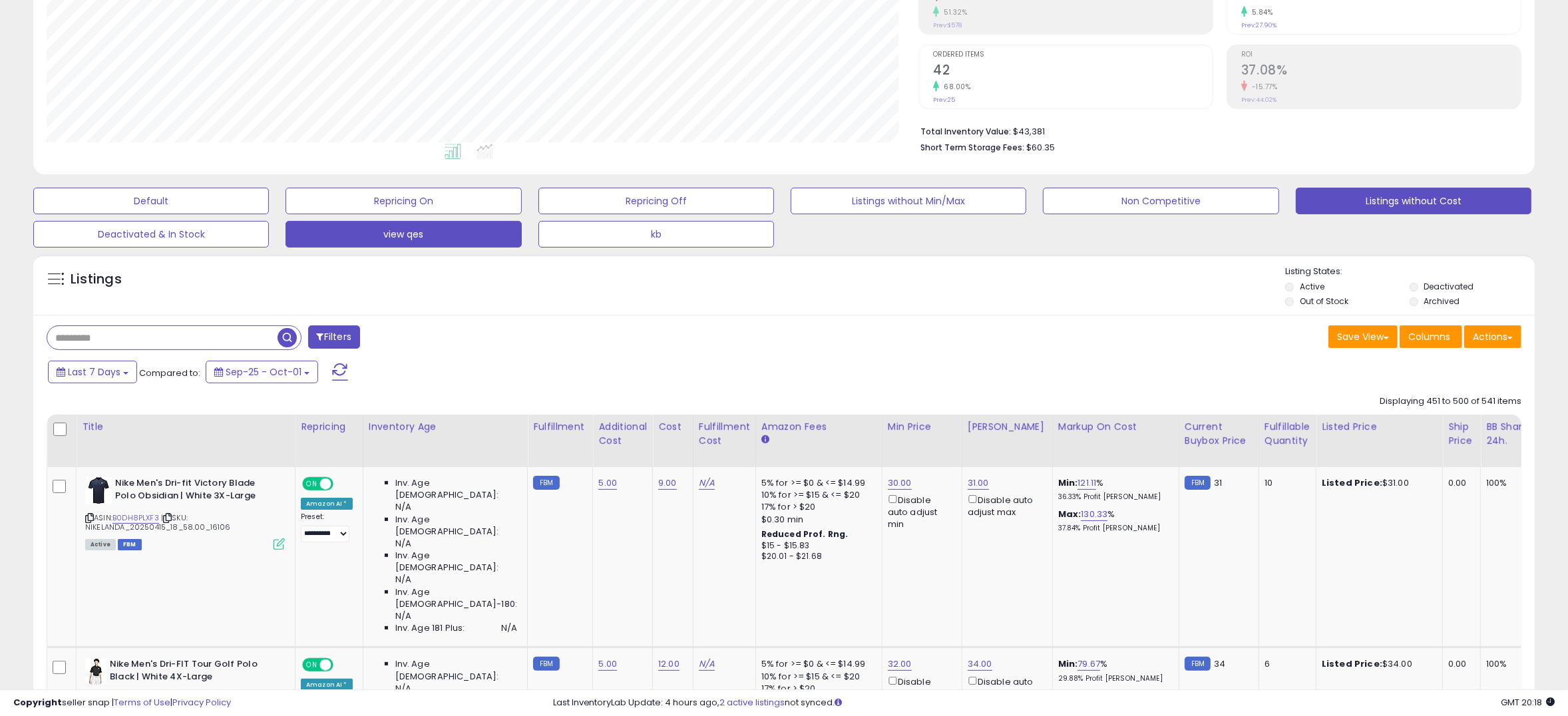
scroll to position [244, 0]
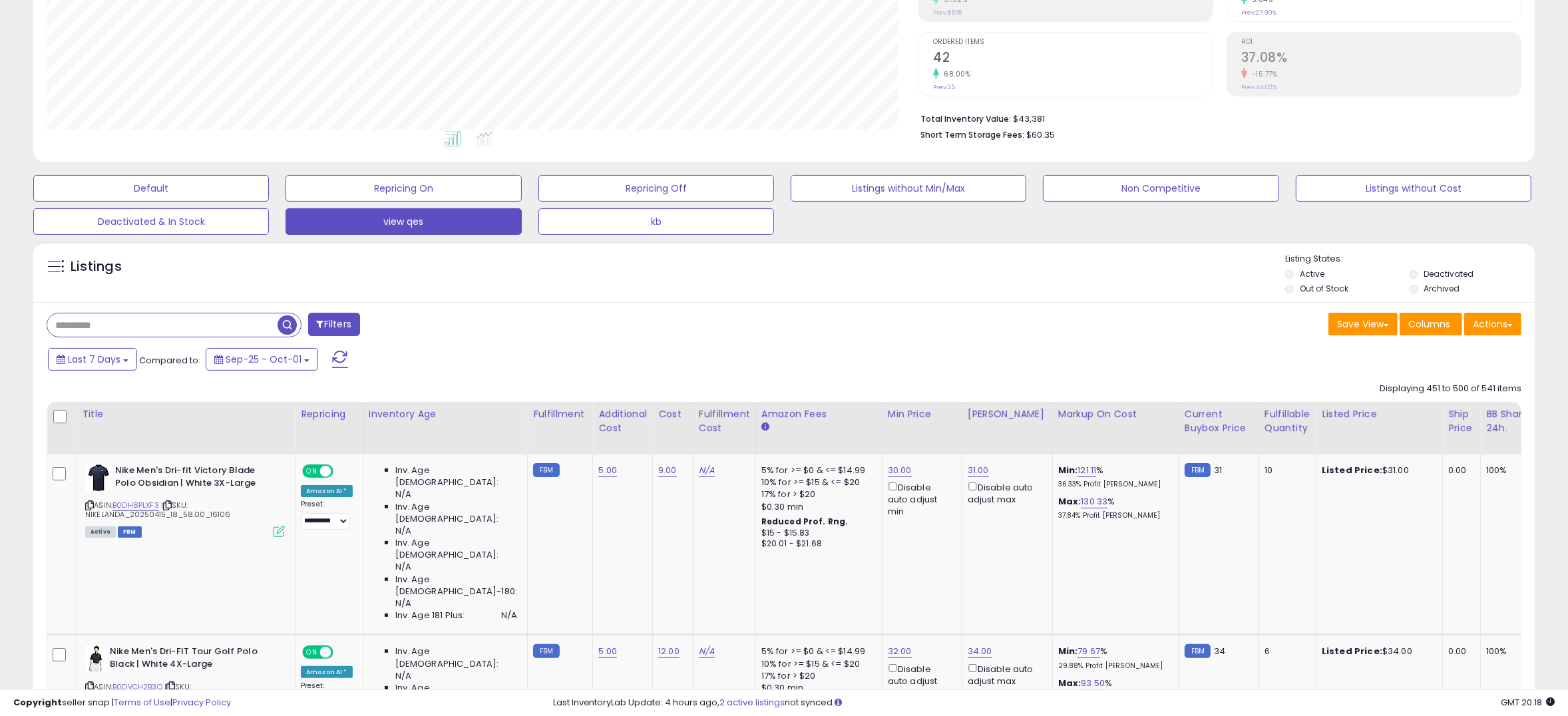
click at [552, 354] on div "Last 7 Days Compared to: Sep-25 - Oct-01" at bounding box center [598, 361] width 1106 height 30
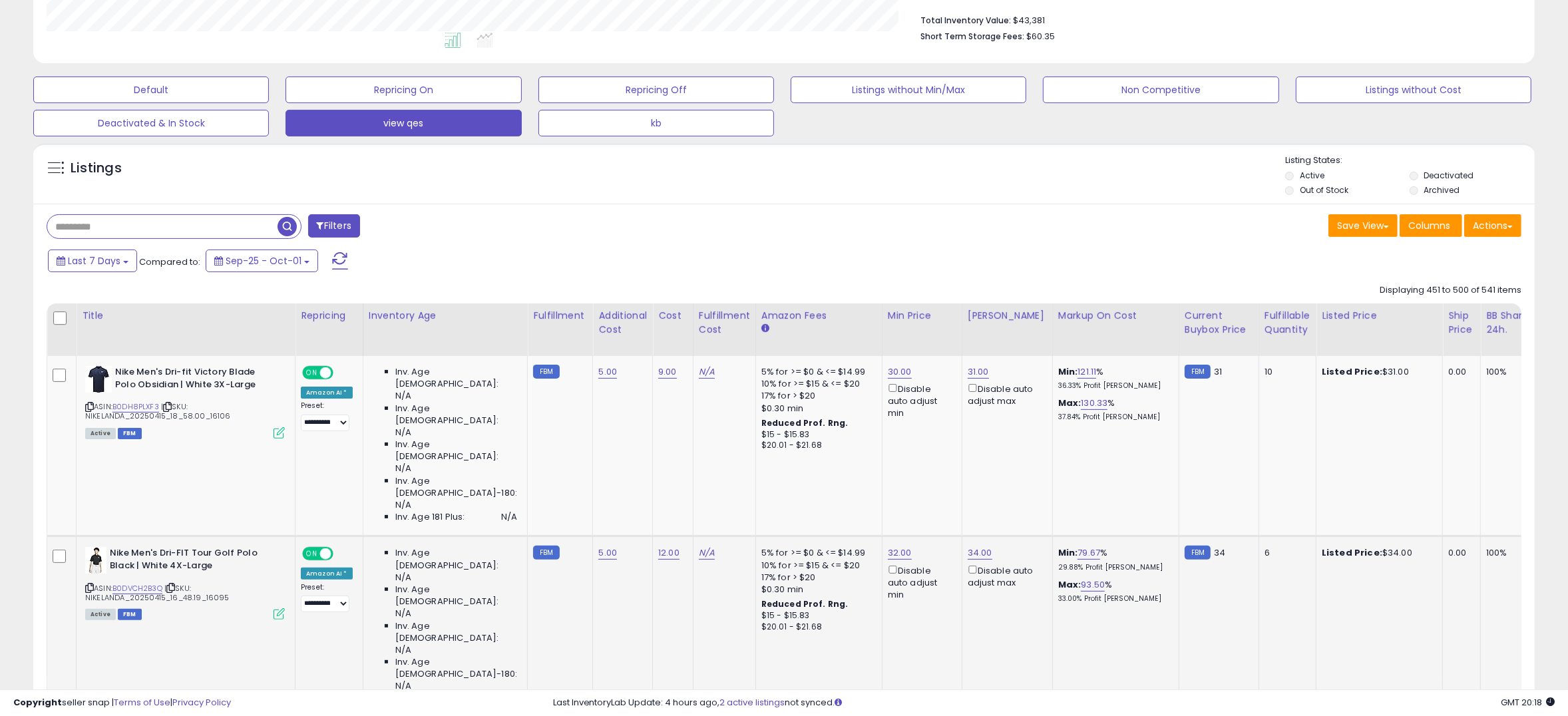
scroll to position [358, 0]
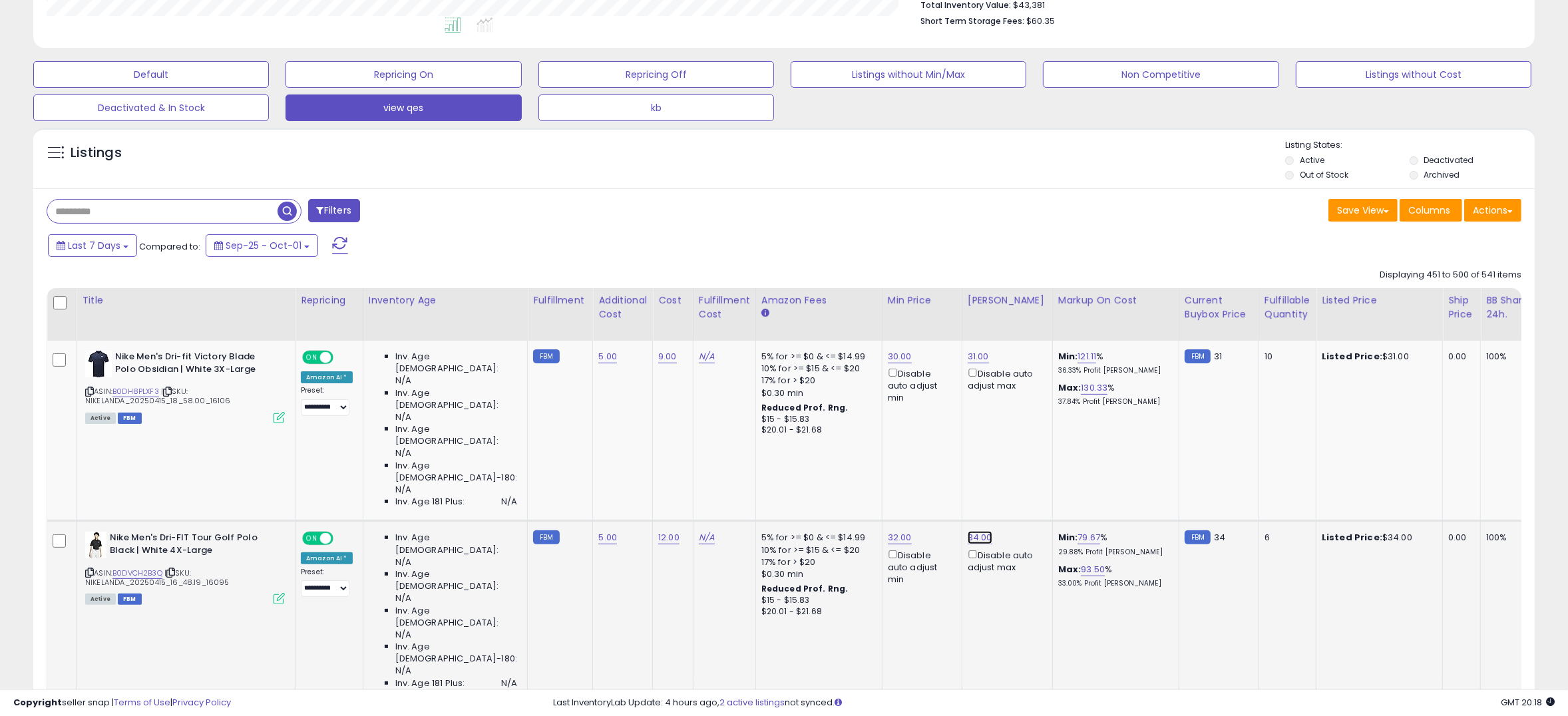
click at [967, 531] on link "34.00" at bounding box center [979, 537] width 24 height 13
type input "**"
click button "submit" at bounding box center [1000, 410] width 23 height 20
click at [967, 352] on link "31.00" at bounding box center [978, 357] width 21 height 13
type input "*"
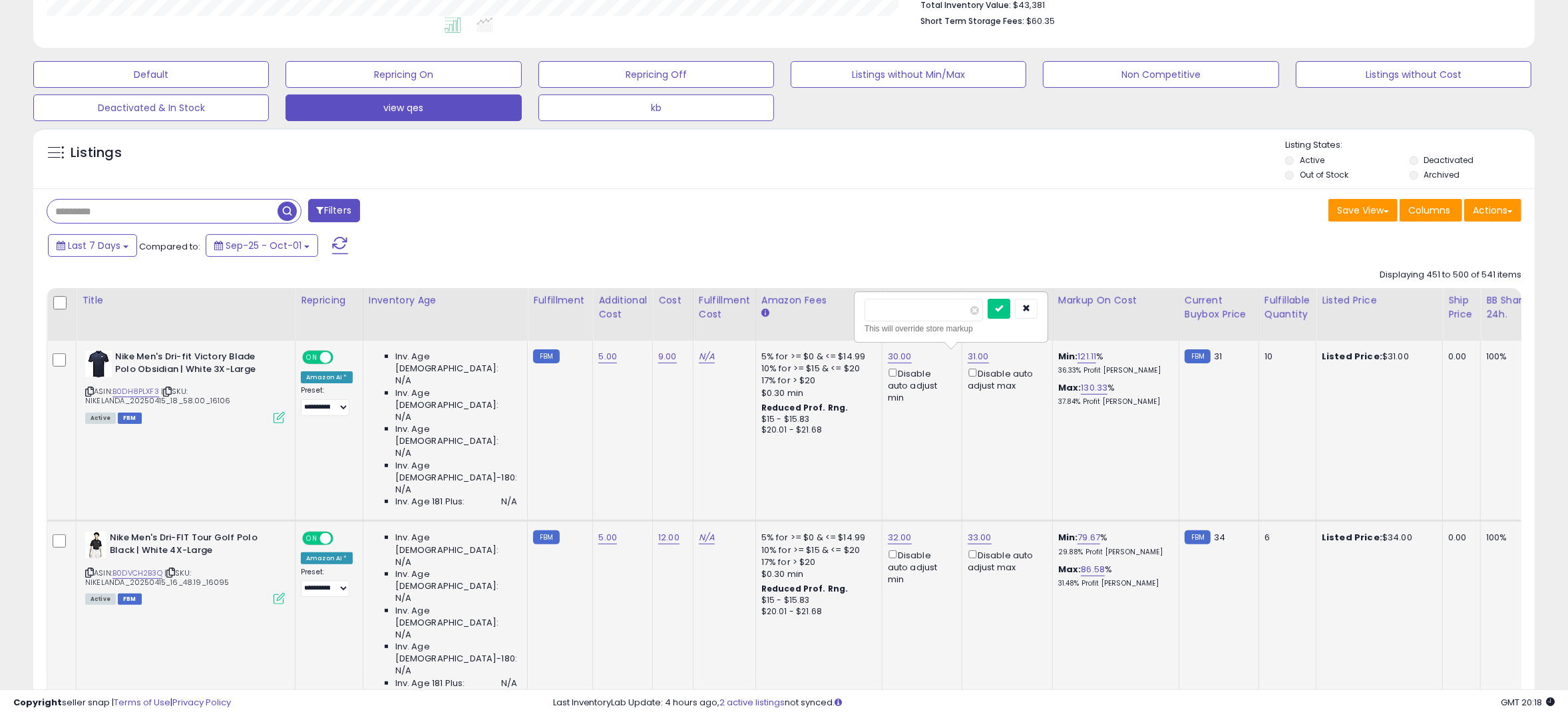
type input "**"
click button "submit" at bounding box center [999, 308] width 23 height 20
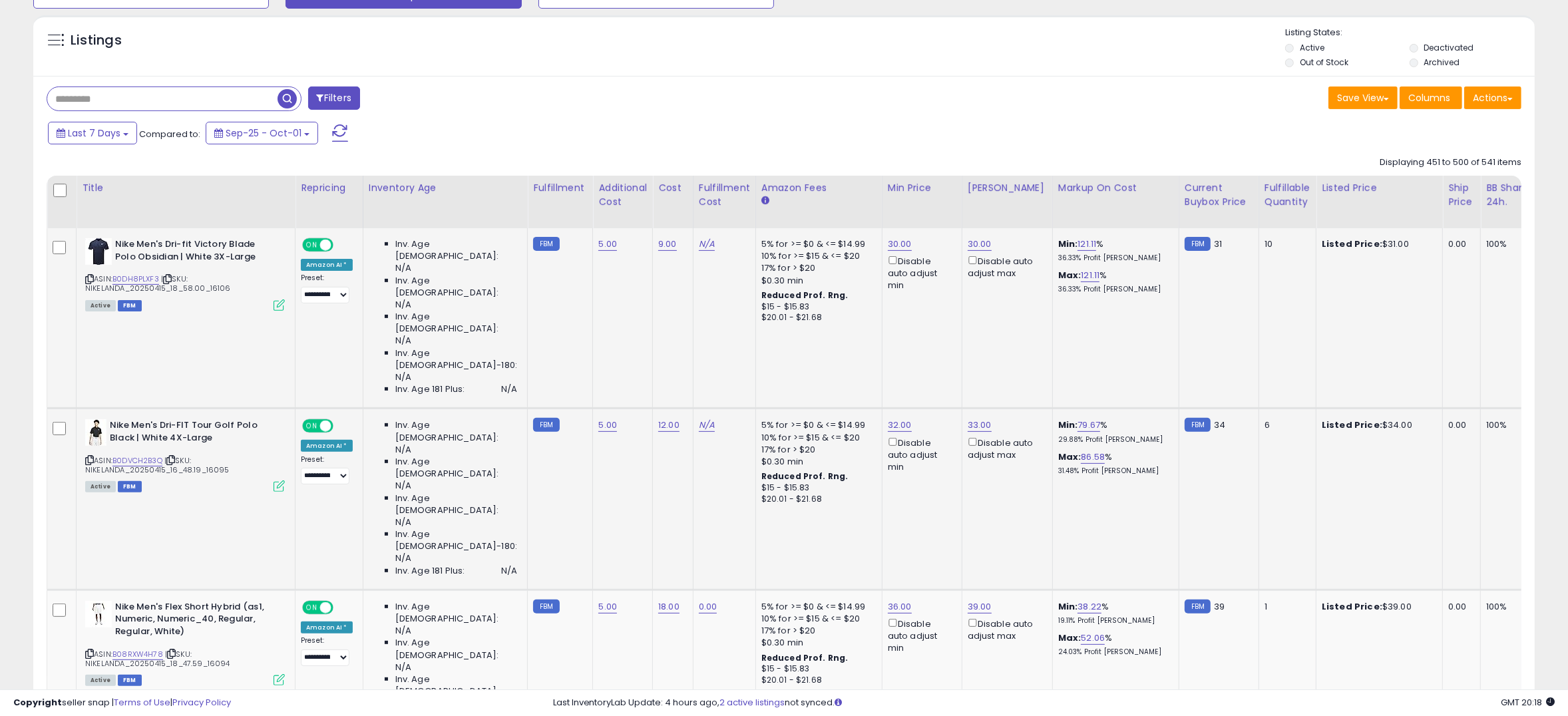
scroll to position [471, 0]
click at [967, 600] on link "39.00" at bounding box center [979, 606] width 24 height 13
click at [1039, 405] on button "button" at bounding box center [1028, 400] width 23 height 20
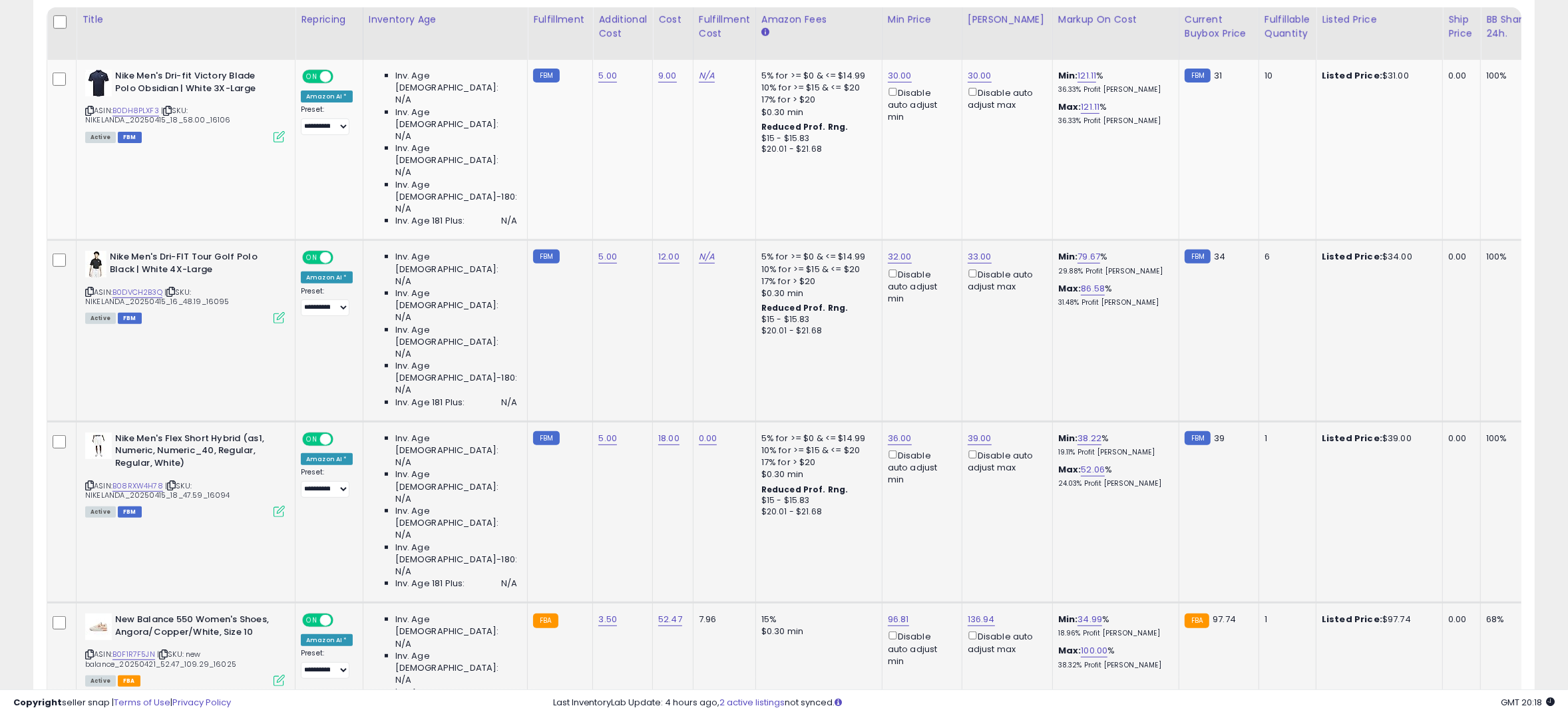
scroll to position [641, 0]
click at [955, 432] on button "button" at bounding box center [947, 424] width 23 height 20
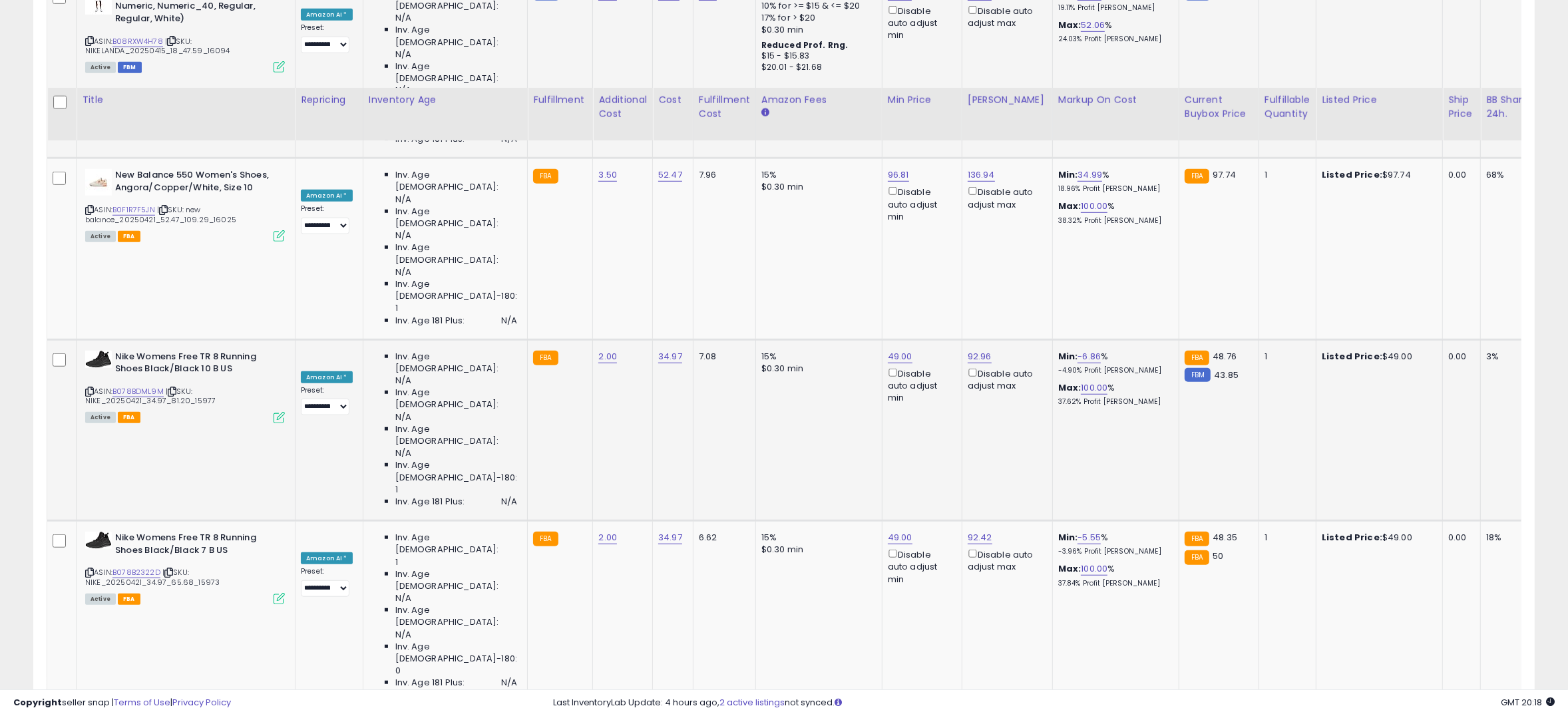
scroll to position [1178, 0]
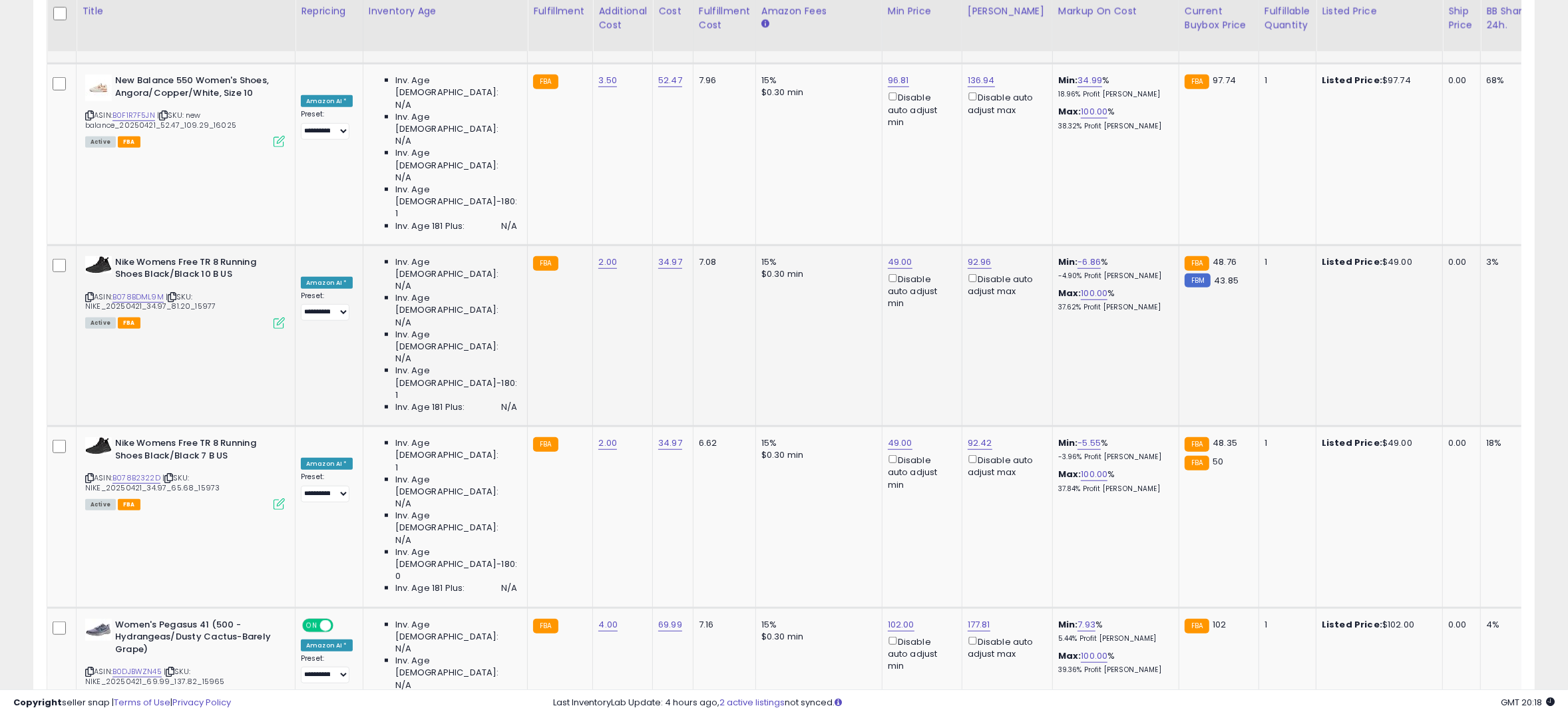
click at [959, 264] on button "button" at bounding box center [947, 262] width 23 height 20
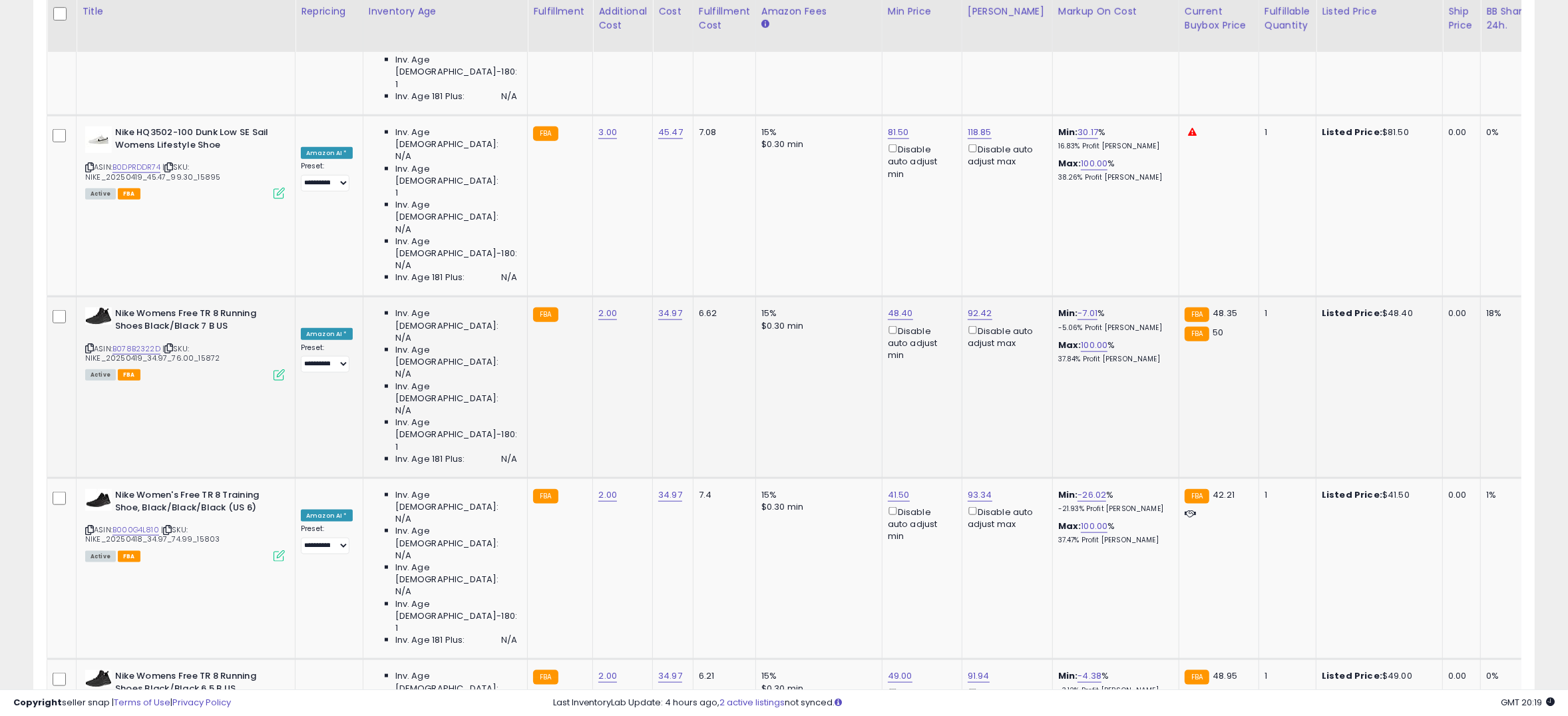
scroll to position [1852, 0]
type input "*****"
click button "submit" at bounding box center [922, 274] width 23 height 20
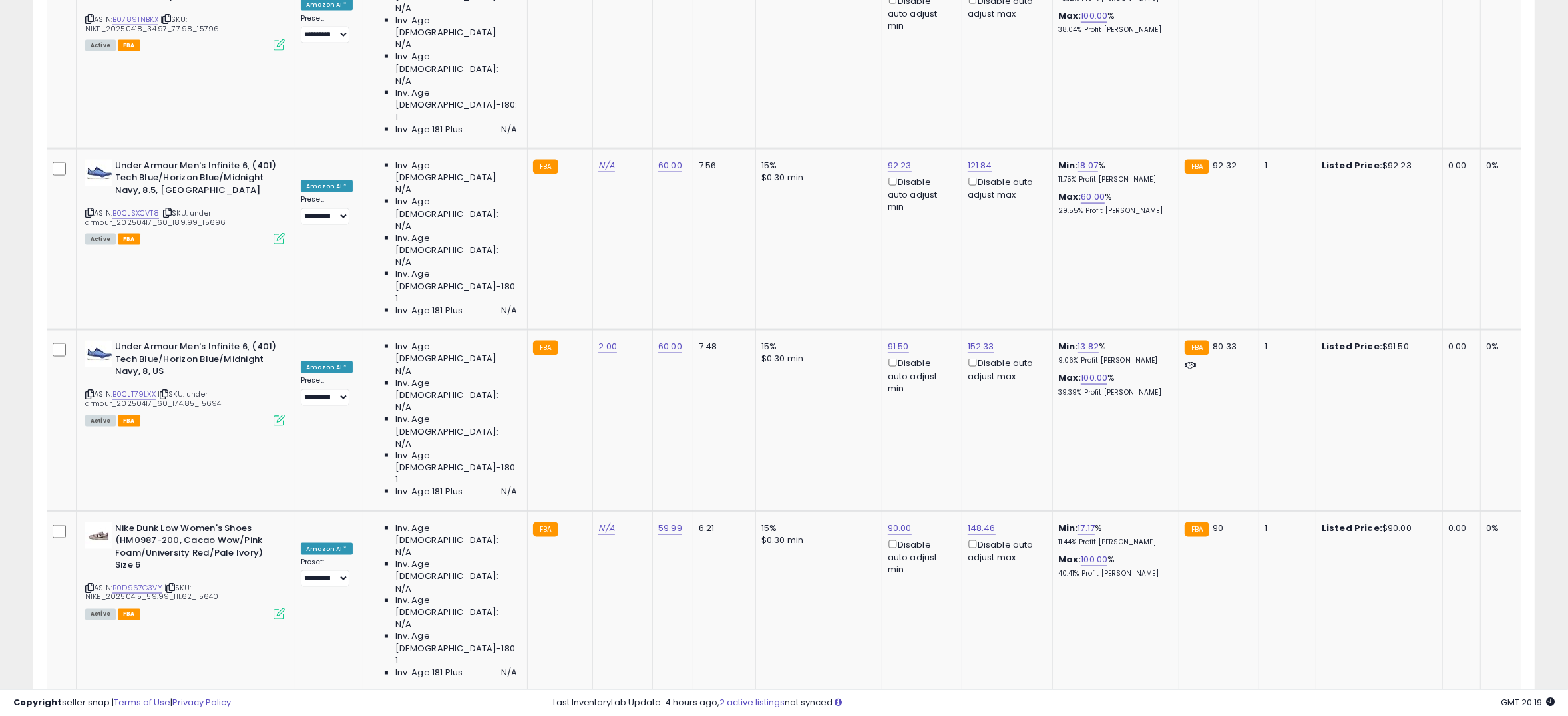
scroll to position [2559, 0]
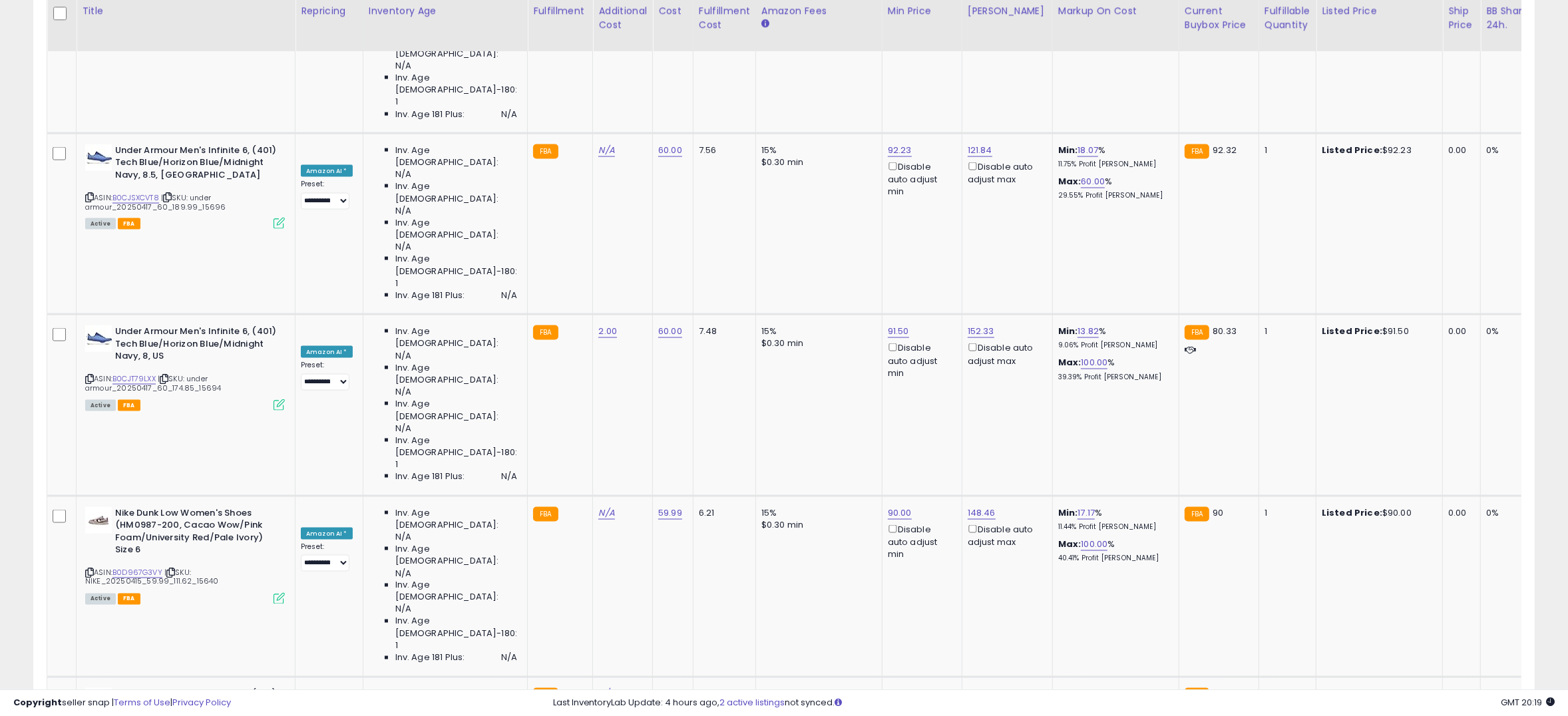
click at [952, 293] on icon "button" at bounding box center [947, 288] width 8 height 8
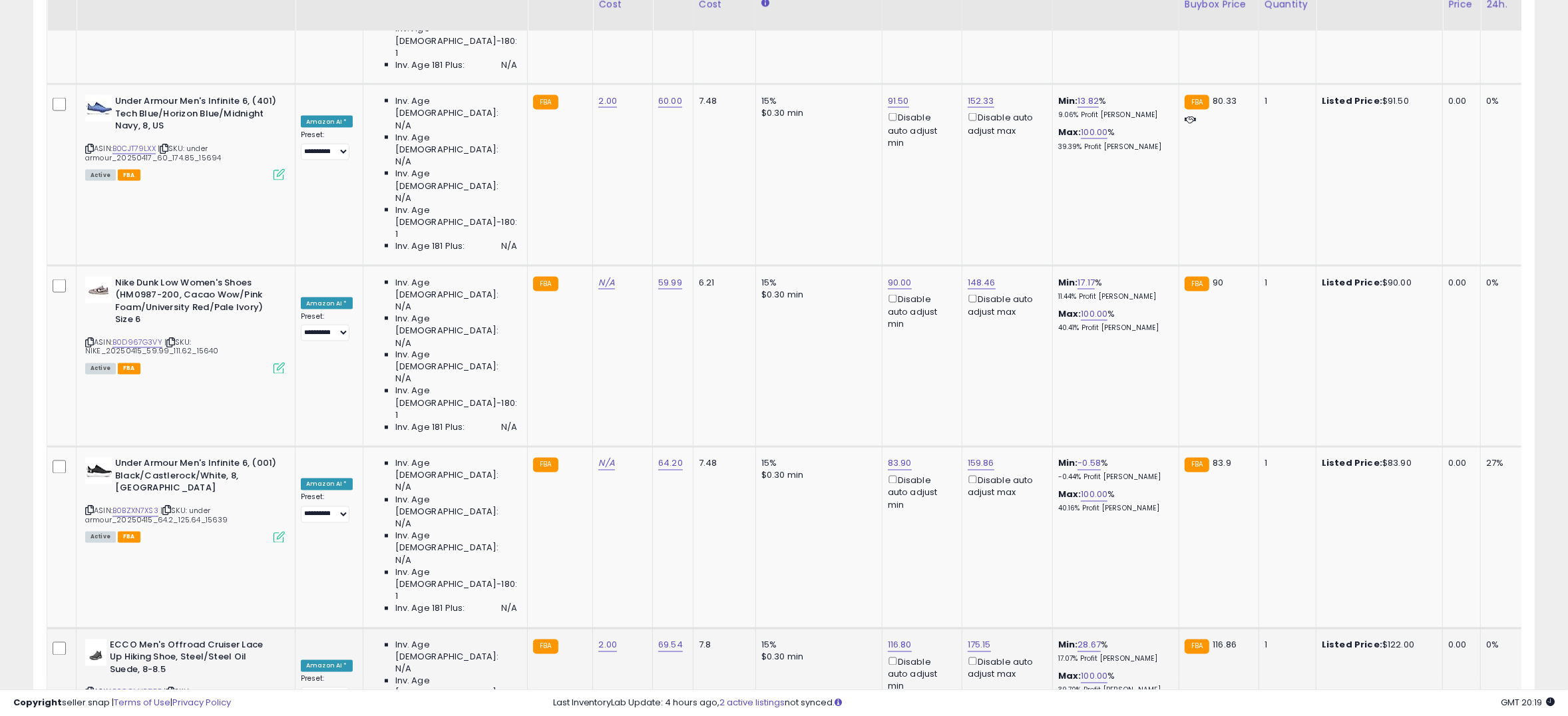
scroll to position [2789, 0]
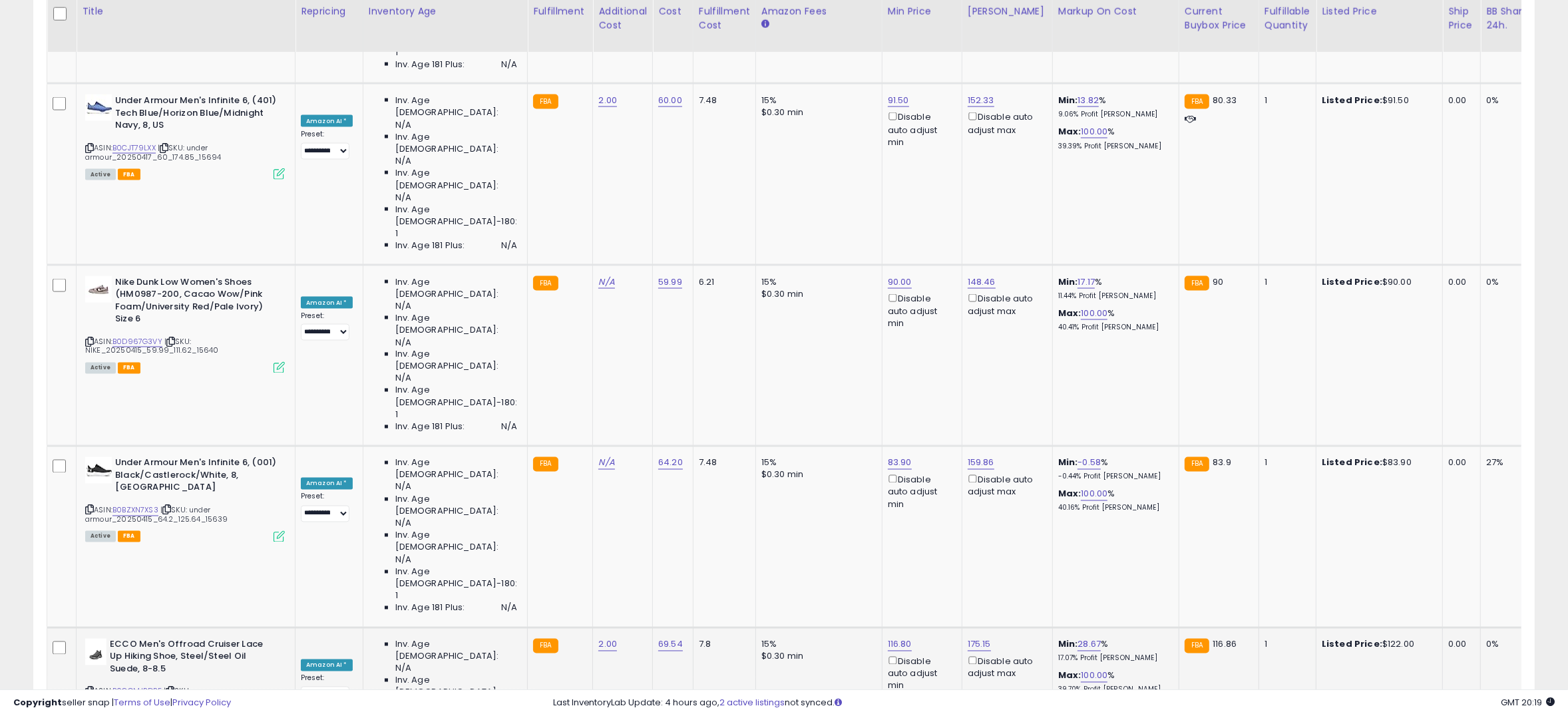
click at [952, 372] on icon "button" at bounding box center [947, 368] width 8 height 8
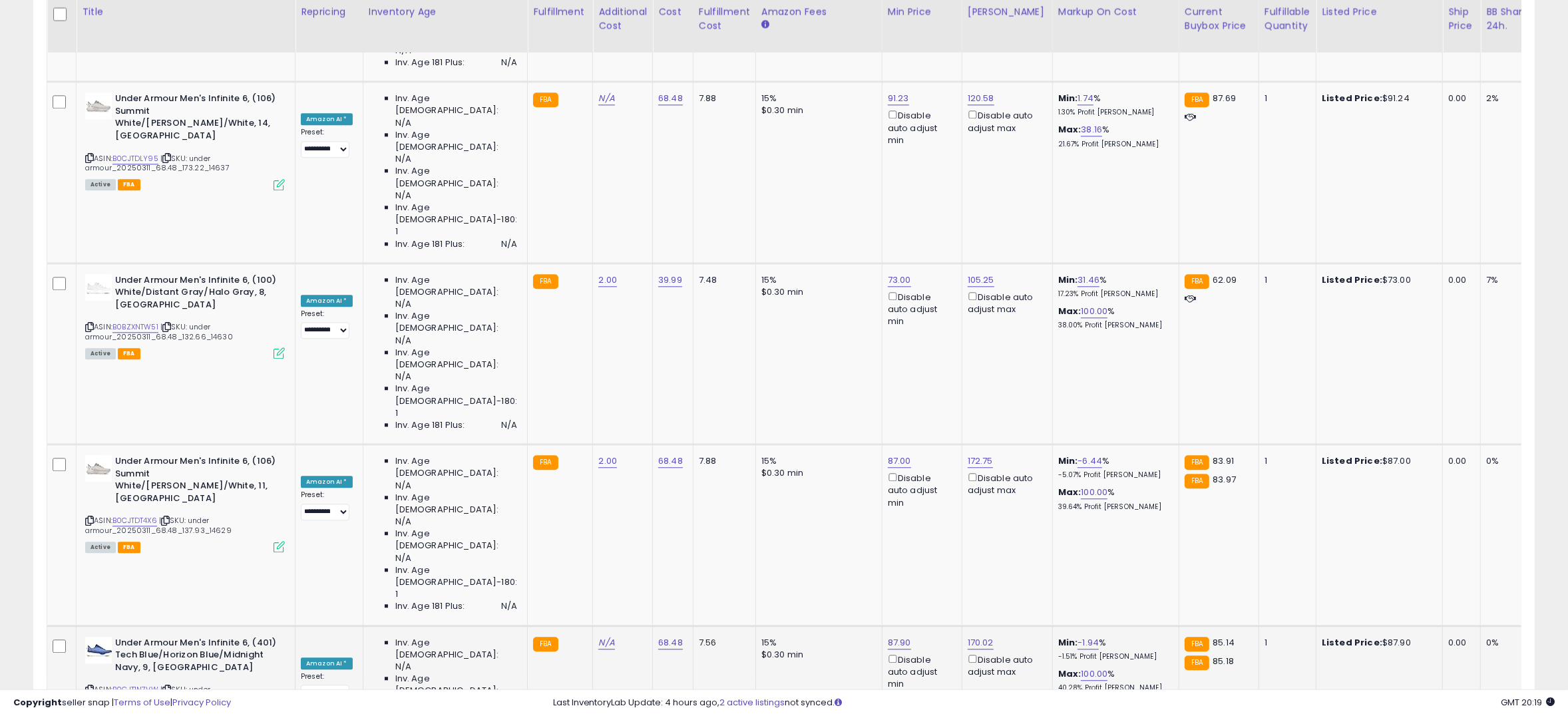
scroll to position [4061, 0]
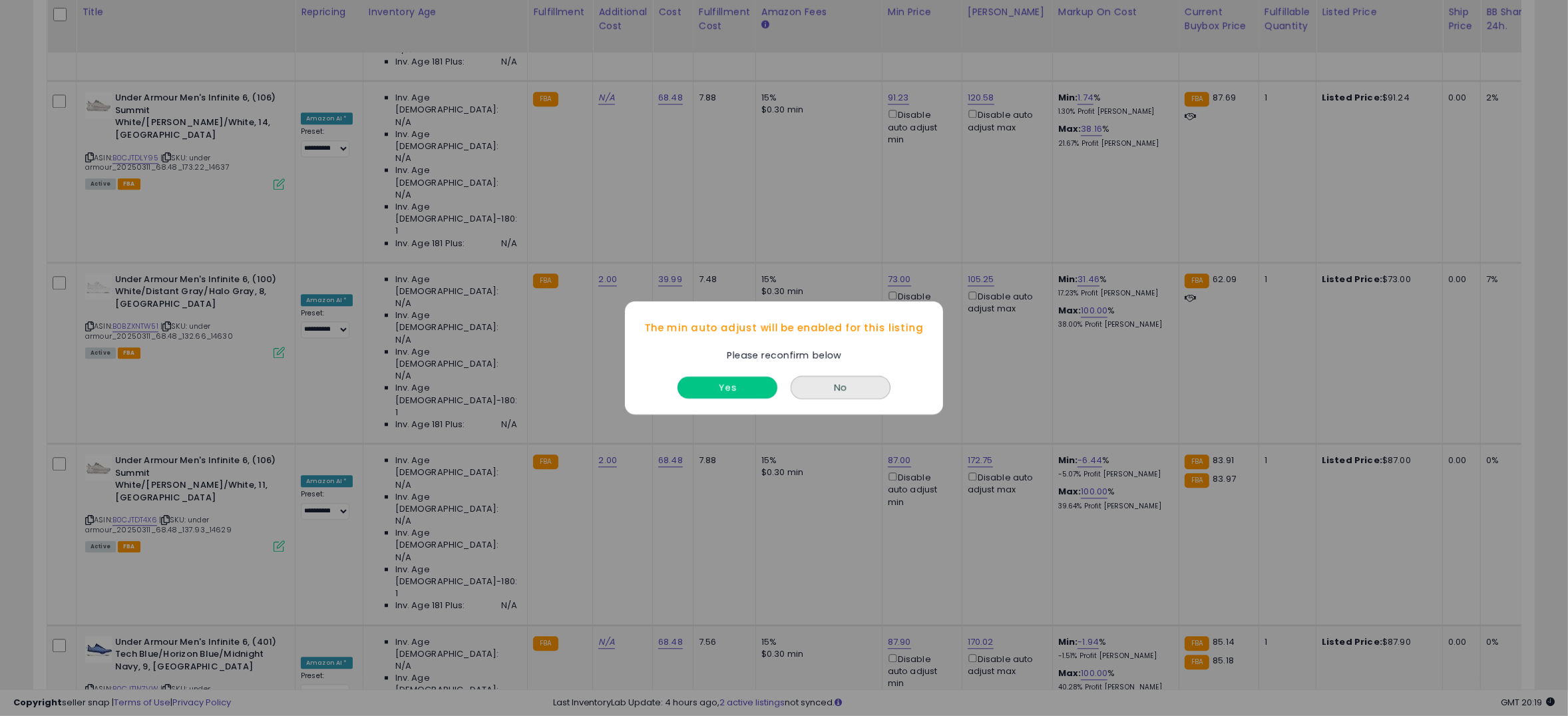
click at [744, 395] on button "Yes" at bounding box center [727, 388] width 100 height 22
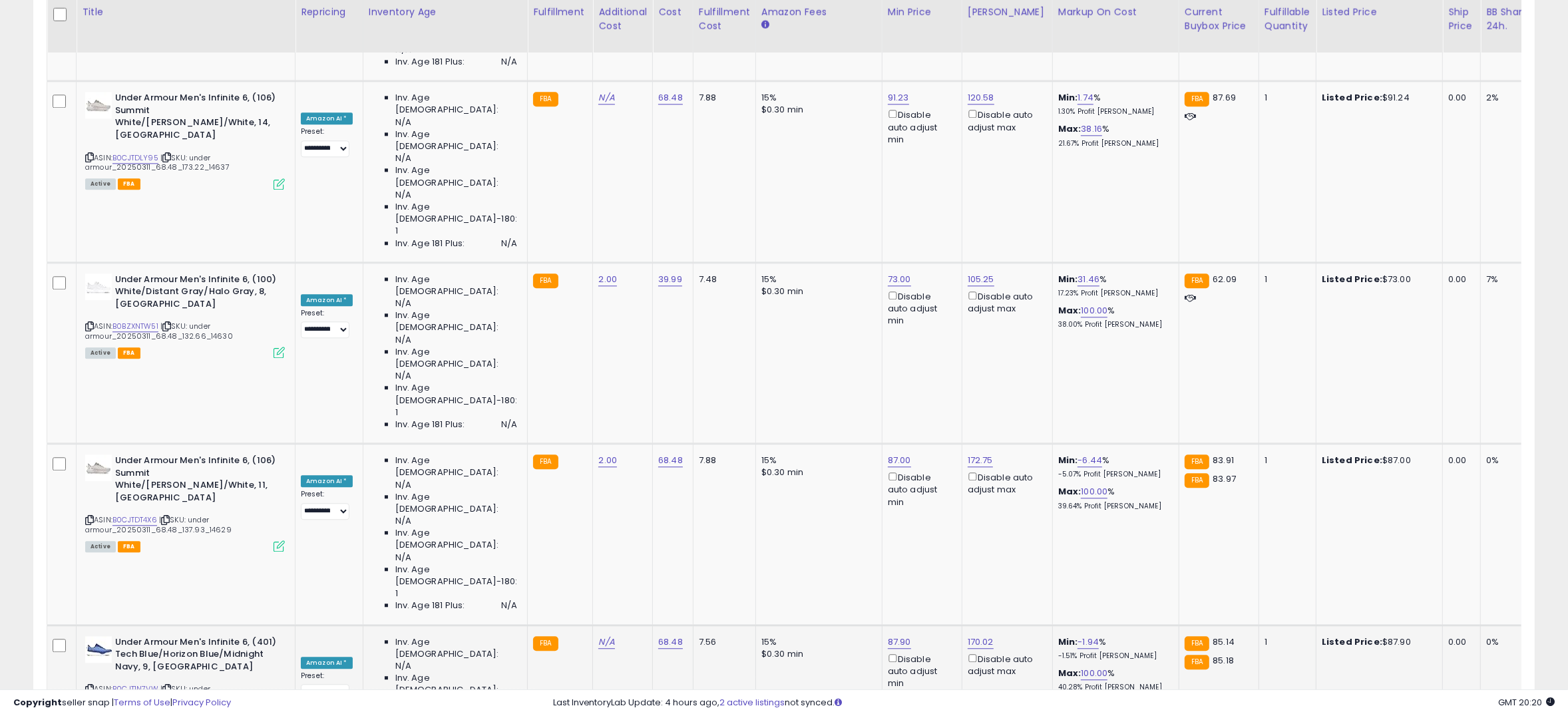
type input "*"
type input "**"
click button "submit" at bounding box center [919, 298] width 23 height 20
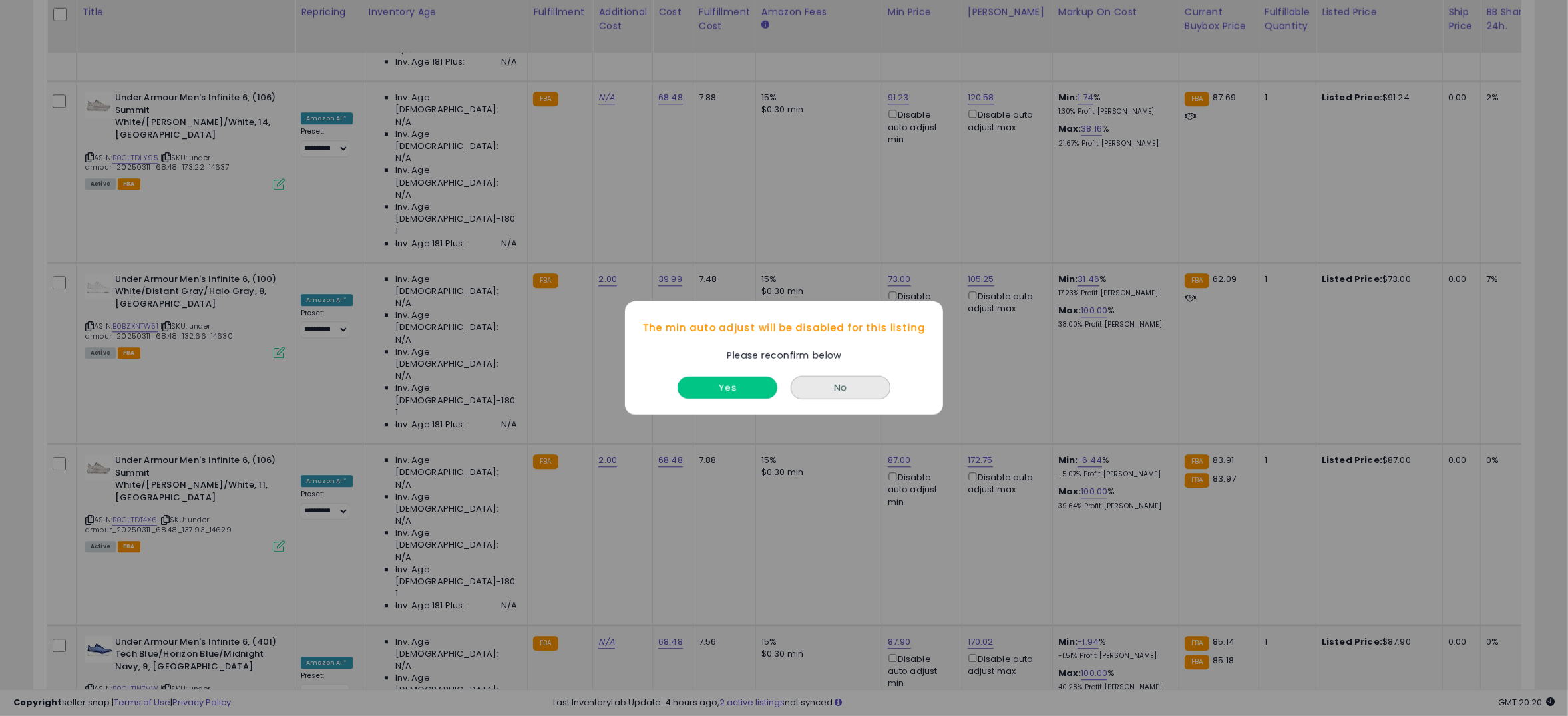
click at [752, 379] on button "Yes" at bounding box center [727, 388] width 100 height 22
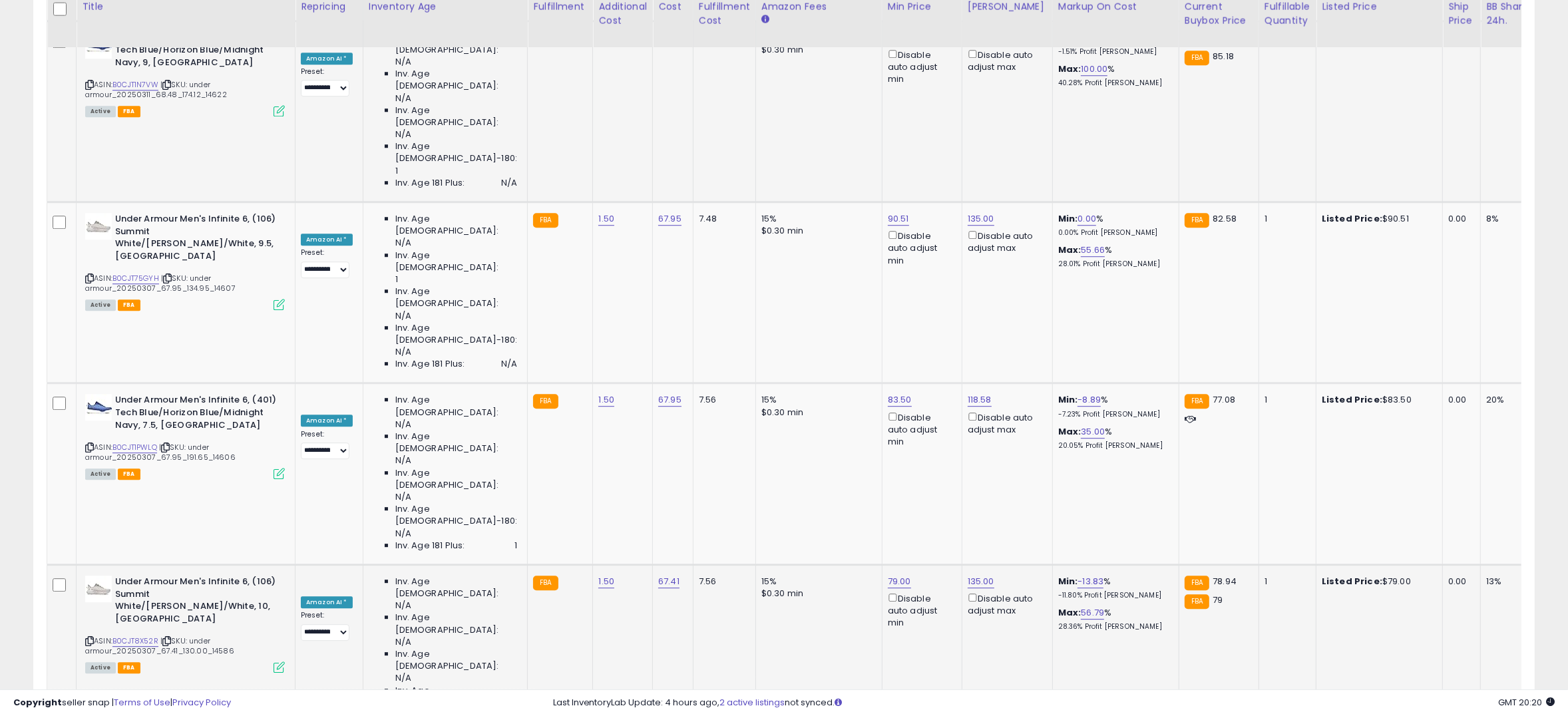
scroll to position [4666, 0]
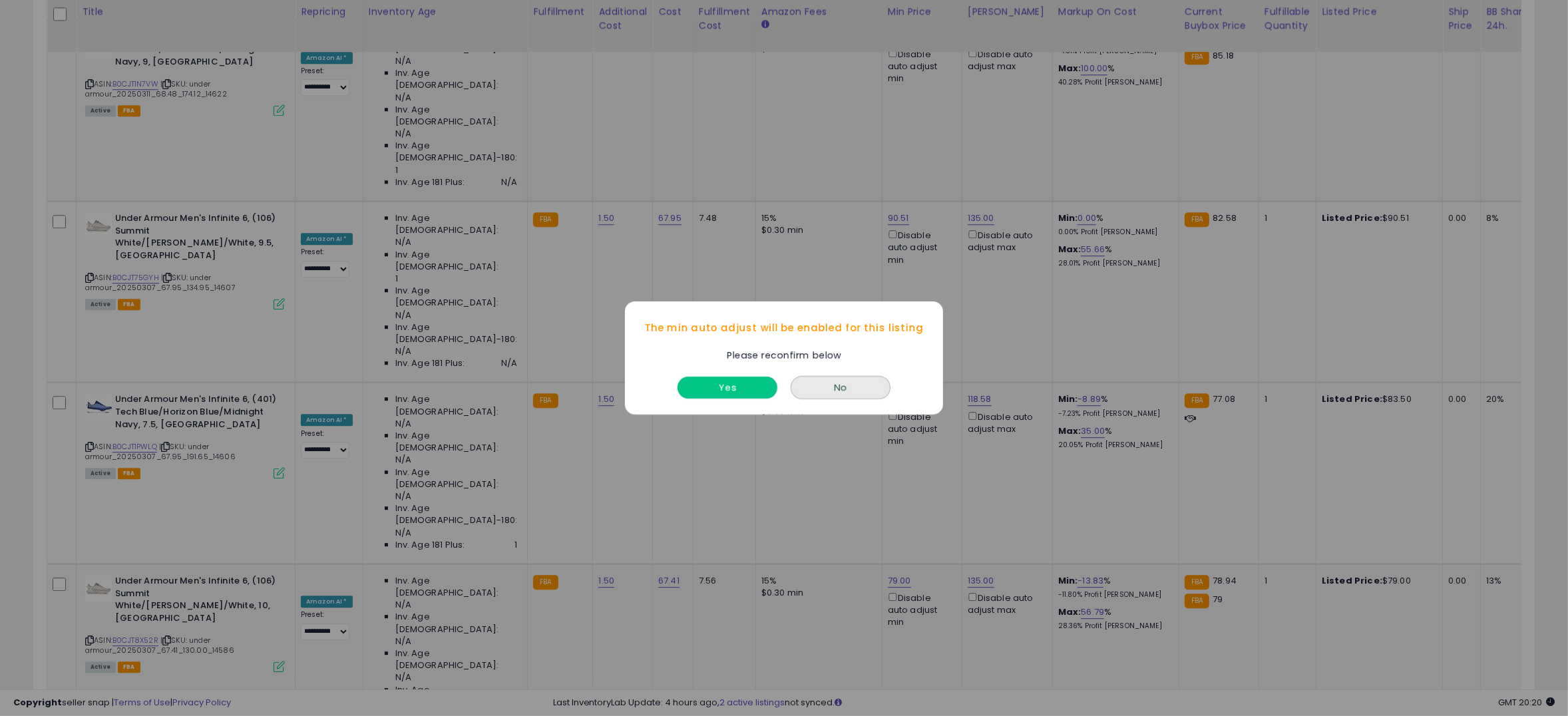
click at [709, 384] on button "Yes" at bounding box center [727, 388] width 100 height 22
click at [750, 393] on button "Yes" at bounding box center [727, 388] width 100 height 22
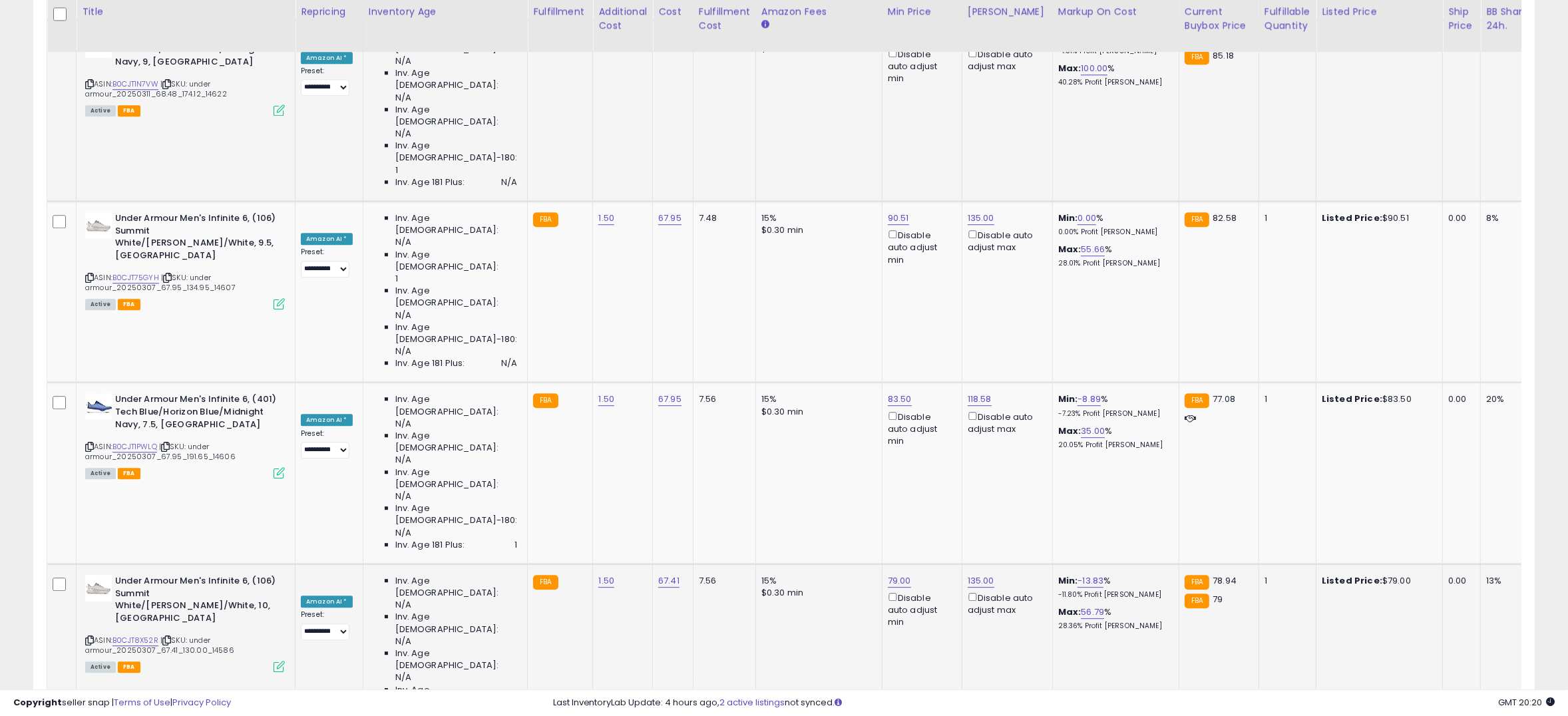
type input "*"
type input "**"
click button "submit" at bounding box center [999, 377] width 23 height 20
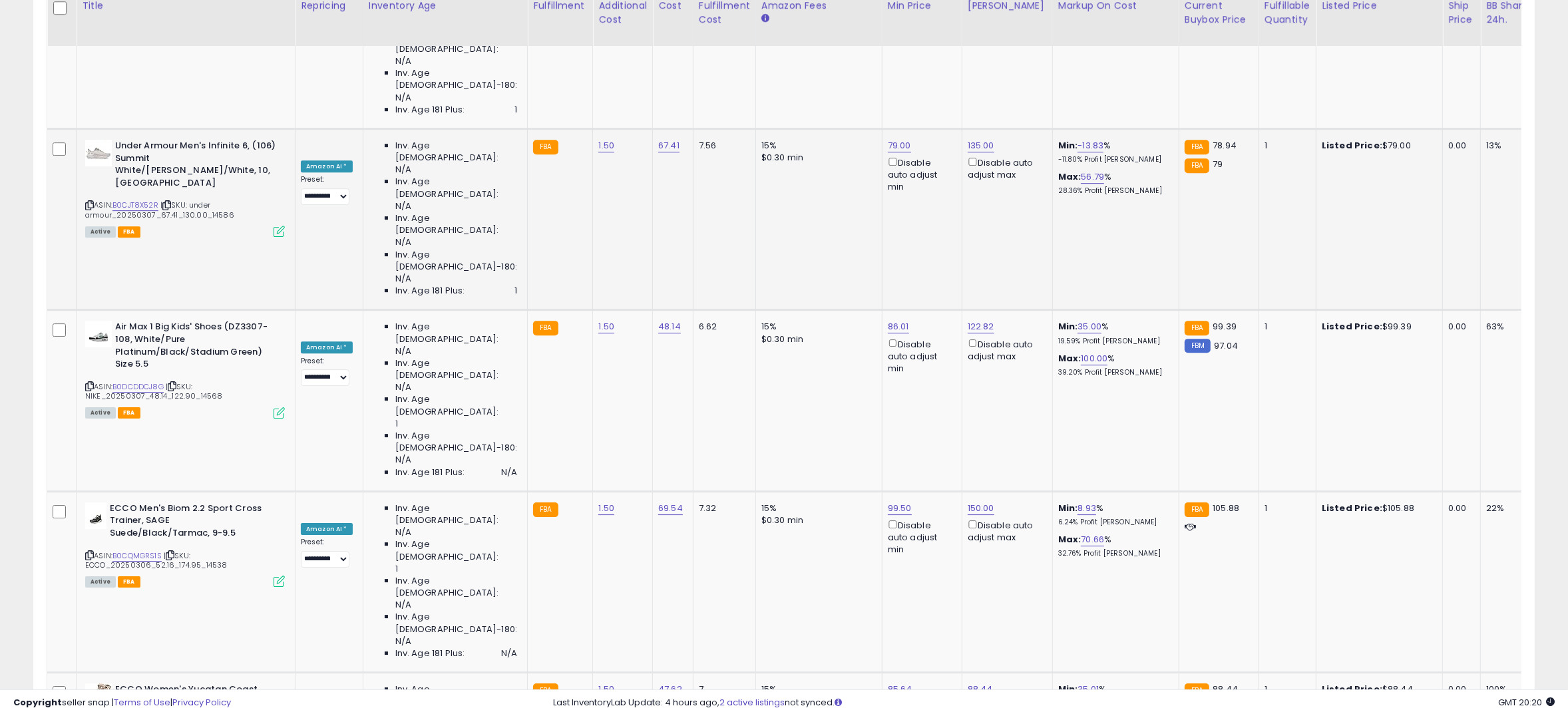
scroll to position [5107, 0]
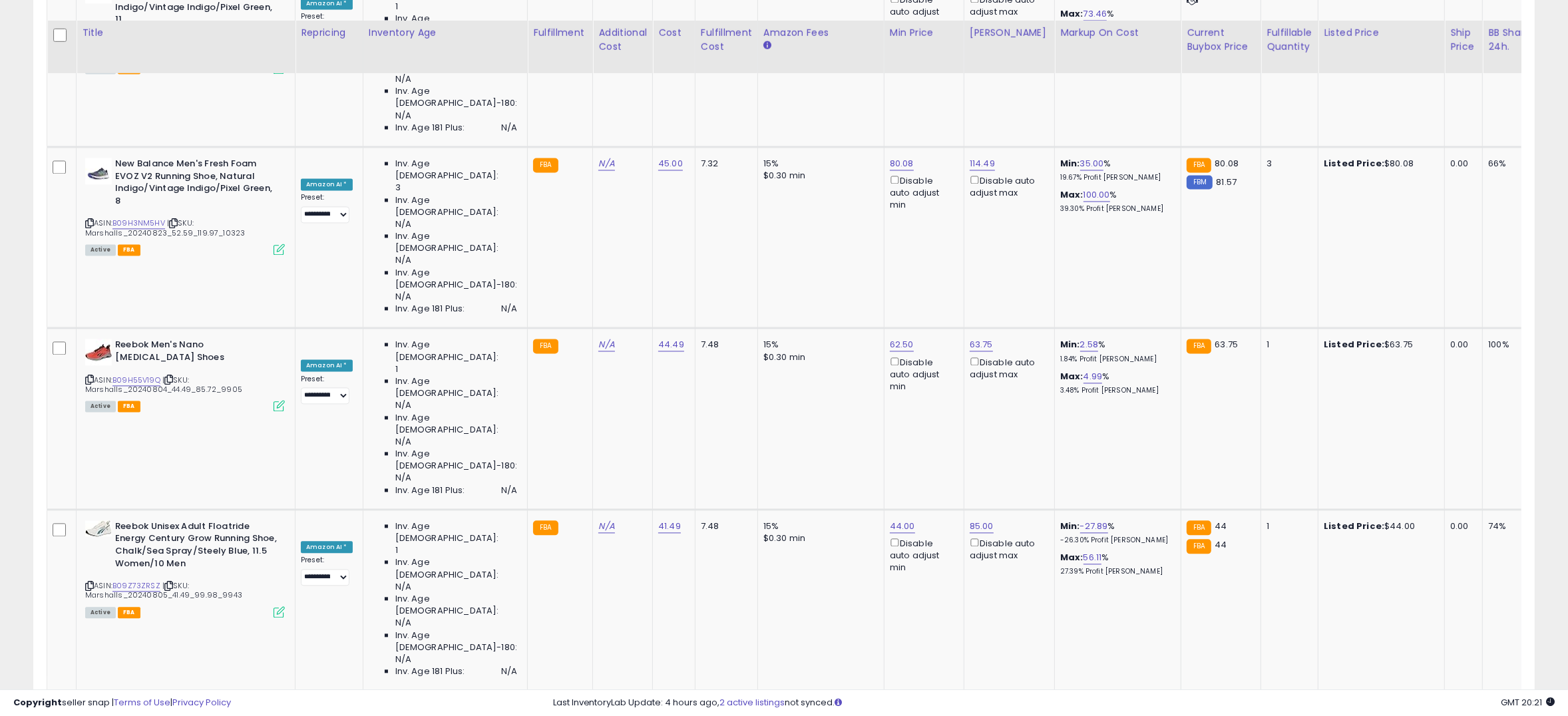
scroll to position [3472, 0]
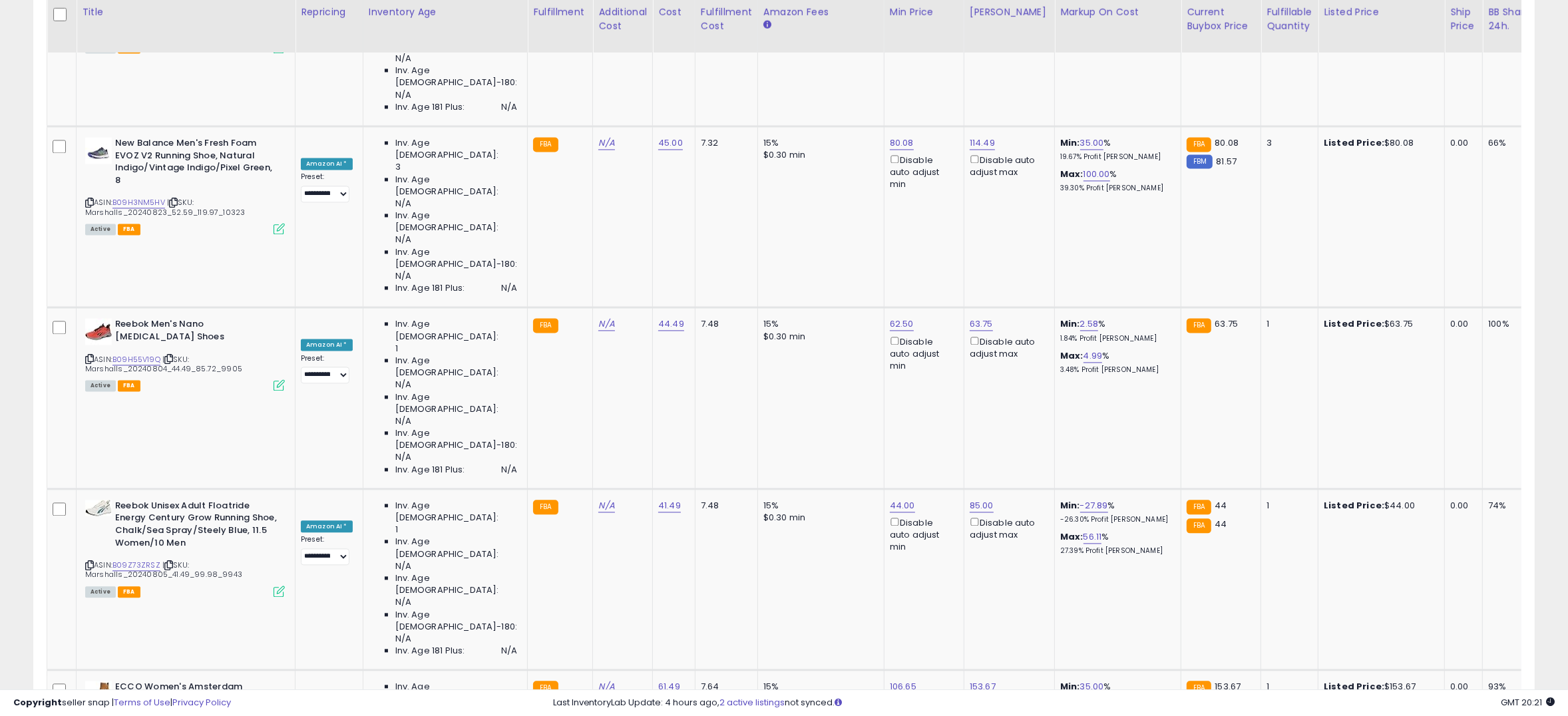
type input "*"
type input "**"
click button "submit" at bounding box center [923, 285] width 23 height 20
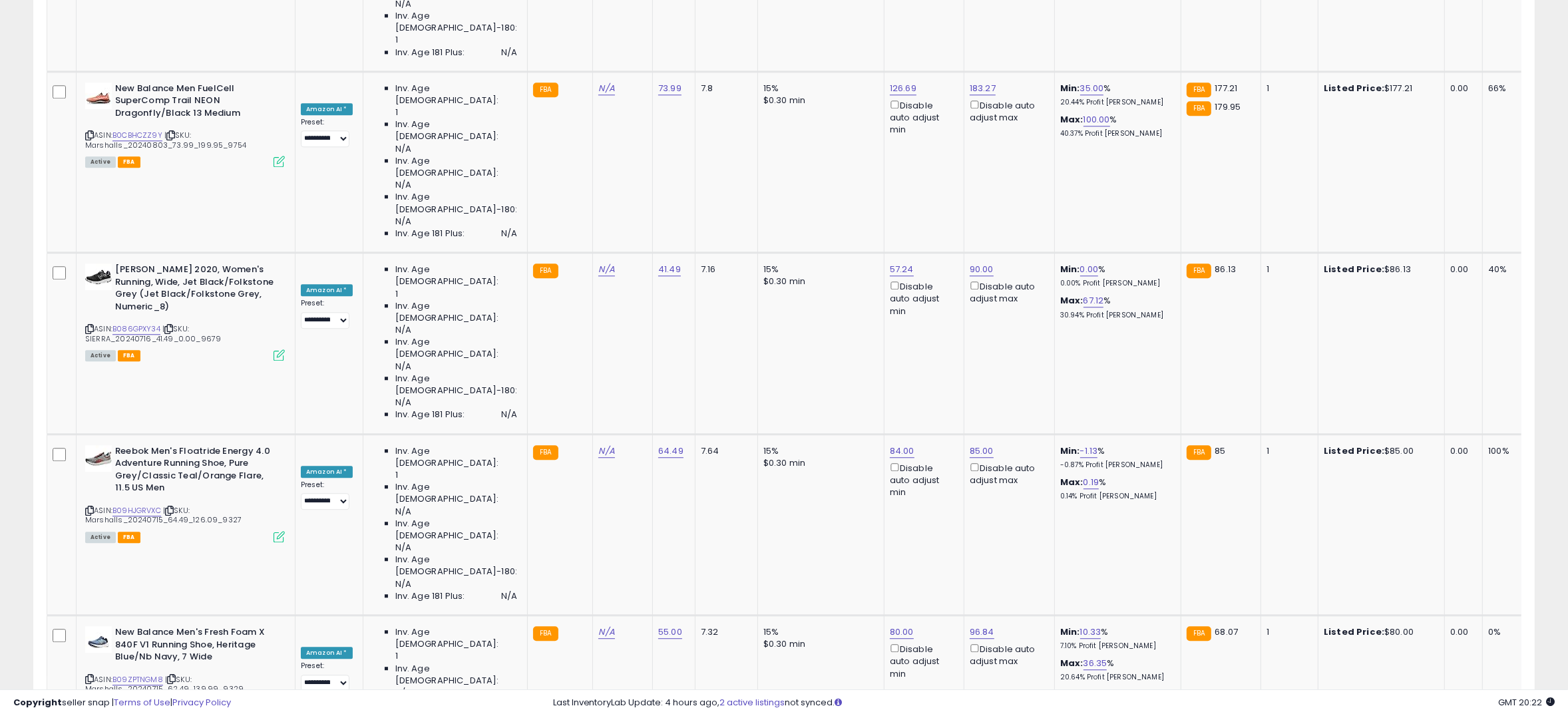
scroll to position [4284, 0]
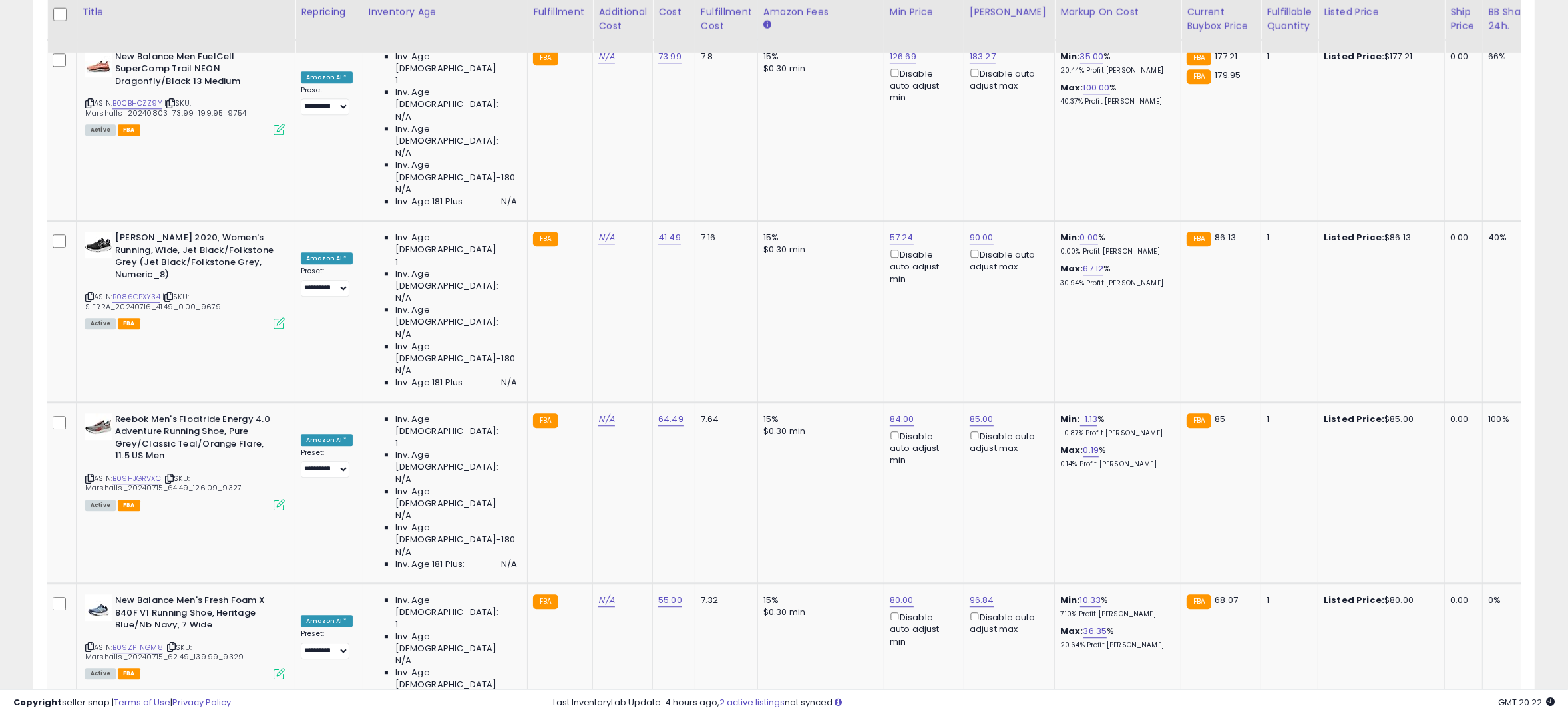
type input "*"
type input "**"
click button "submit" at bounding box center [922, 274] width 23 height 20
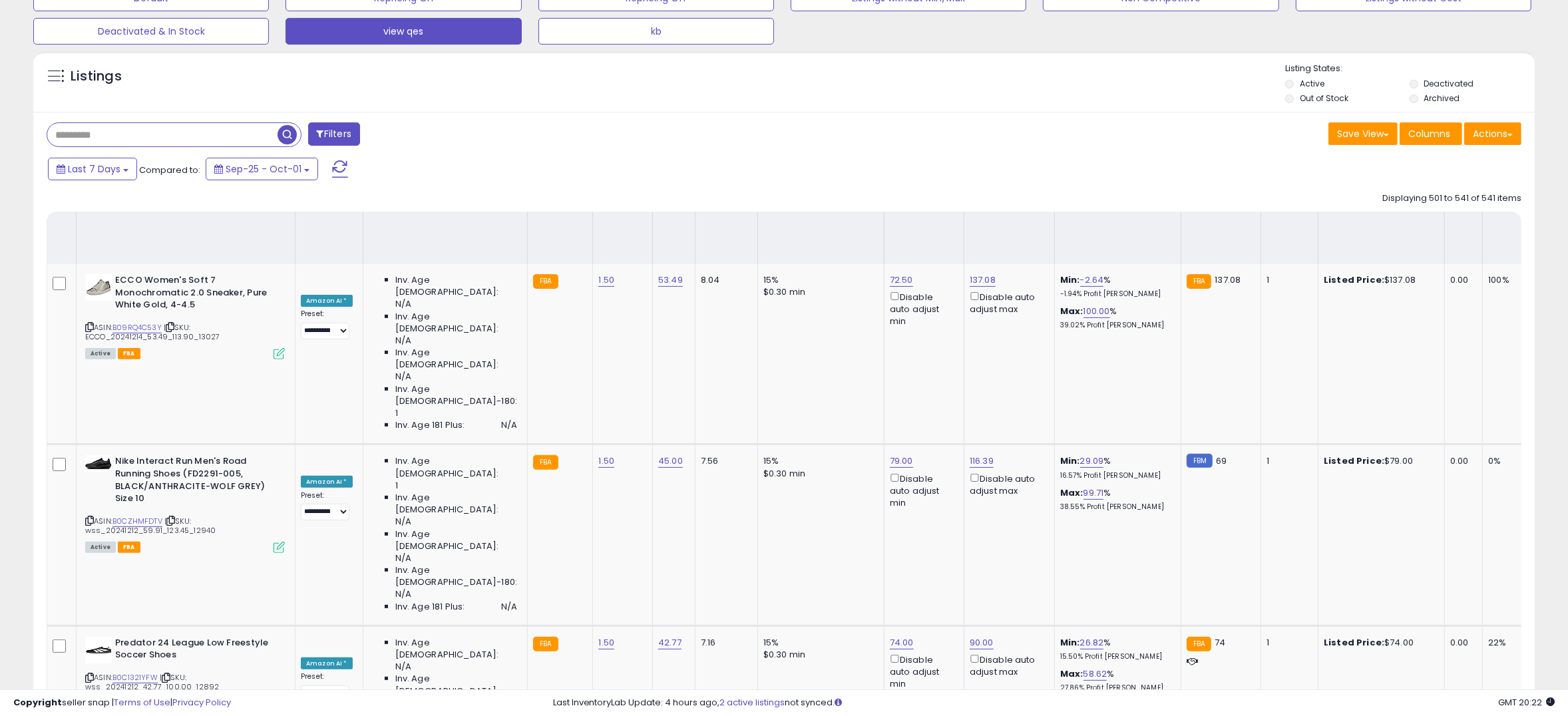
scroll to position [0, 0]
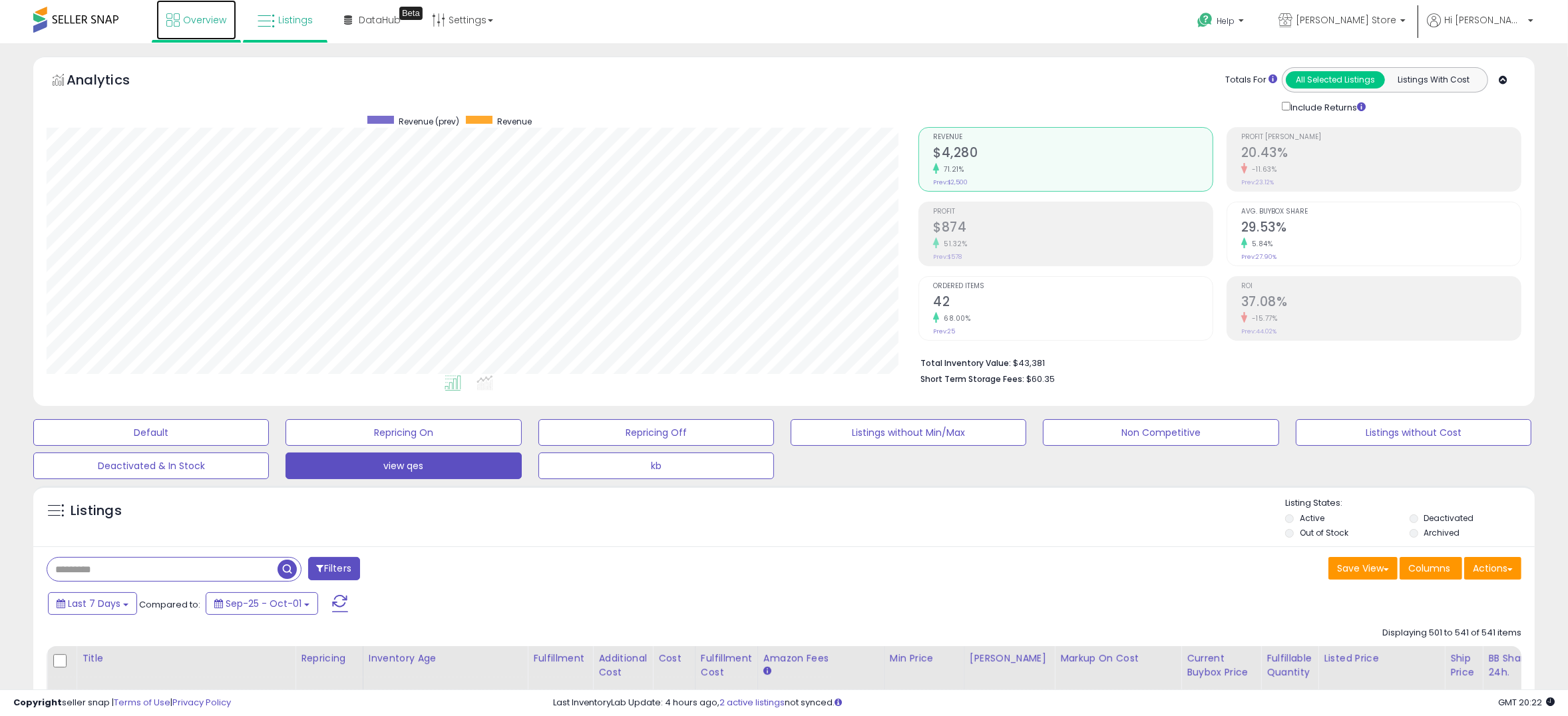
click at [202, 24] on span "Overview" at bounding box center [205, 20] width 43 height 13
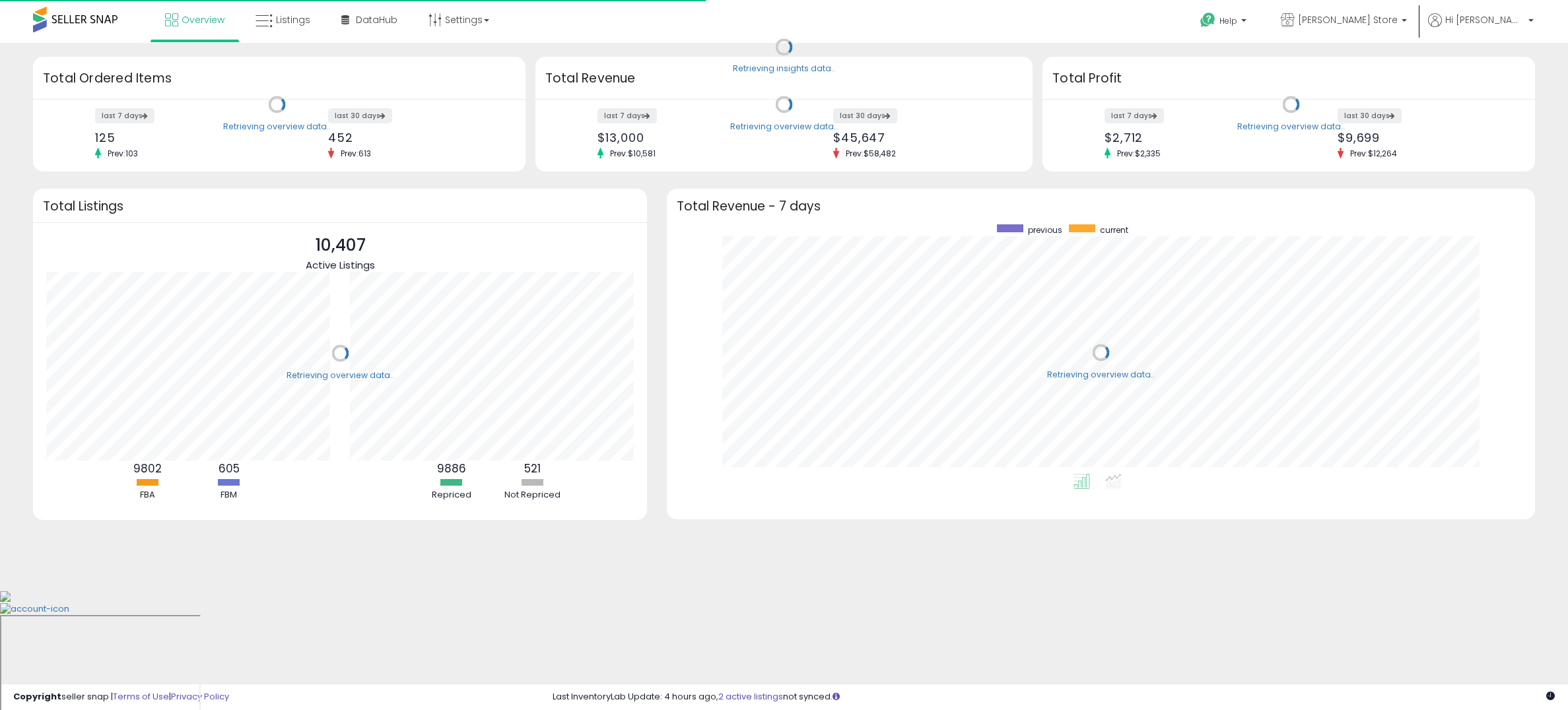
scroll to position [249, 841]
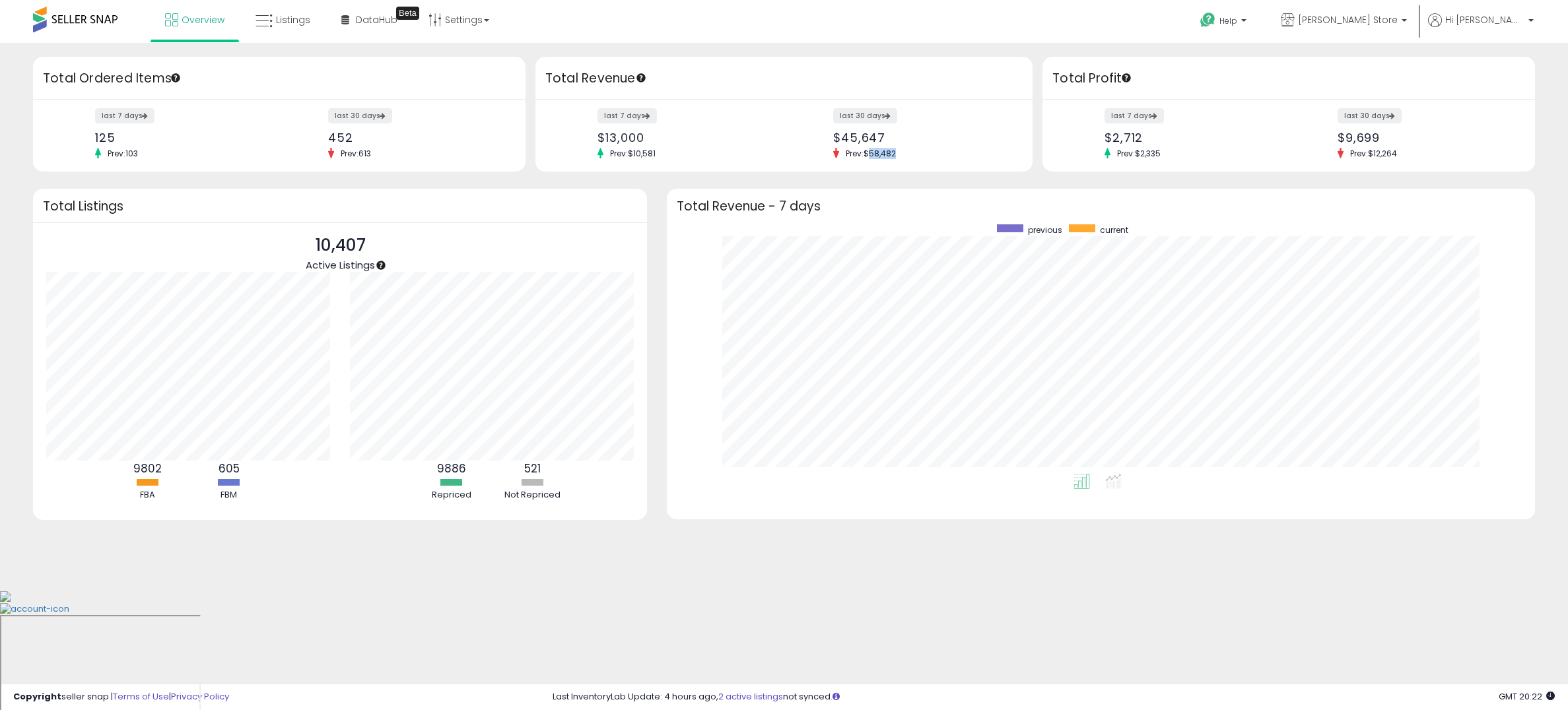
drag, startPoint x: 871, startPoint y: 155, endPoint x: 899, endPoint y: 155, distance: 28.0
click at [899, 155] on span "Prev: $58,482" at bounding box center [871, 153] width 63 height 11
click at [1196, 165] on div "last 7 days $2,712 Prev: $2,335 last 30 days $9,699 Prev: $12,264" at bounding box center [1289, 136] width 493 height 72
drag, startPoint x: 366, startPoint y: 240, endPoint x: 289, endPoint y: 245, distance: 77.2
click at [288, 243] on div "10,407 Active Listings" at bounding box center [340, 252] width 588 height 39
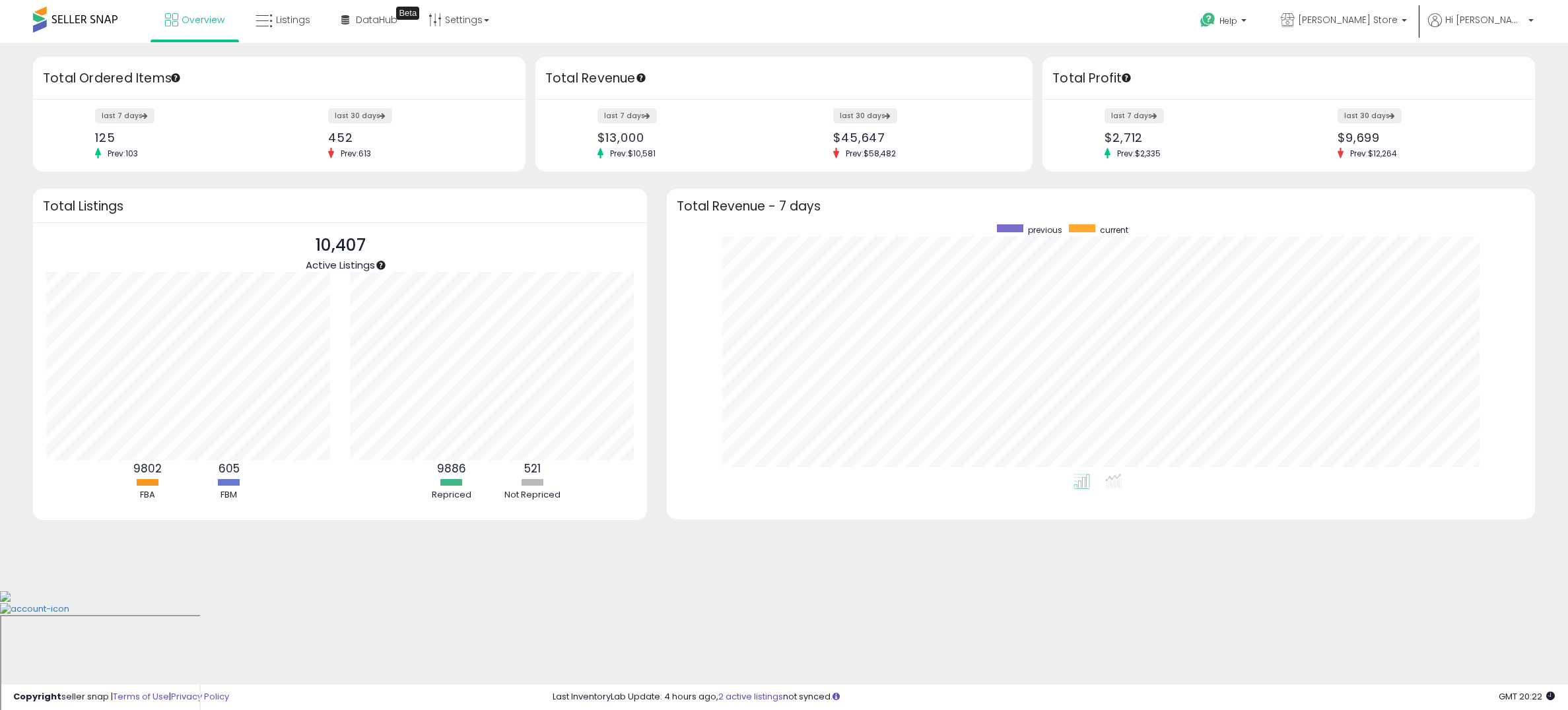
click at [247, 498] on div "FBM" at bounding box center [229, 495] width 79 height 12
drag, startPoint x: 126, startPoint y: 473, endPoint x: 179, endPoint y: 471, distance: 53.0
click at [179, 471] on div "9802 FBA" at bounding box center [148, 481] width 79 height 40
click at [204, 489] on div "FBM" at bounding box center [229, 495] width 79 height 12
drag, startPoint x: 223, startPoint y: 470, endPoint x: 277, endPoint y: 470, distance: 54.0
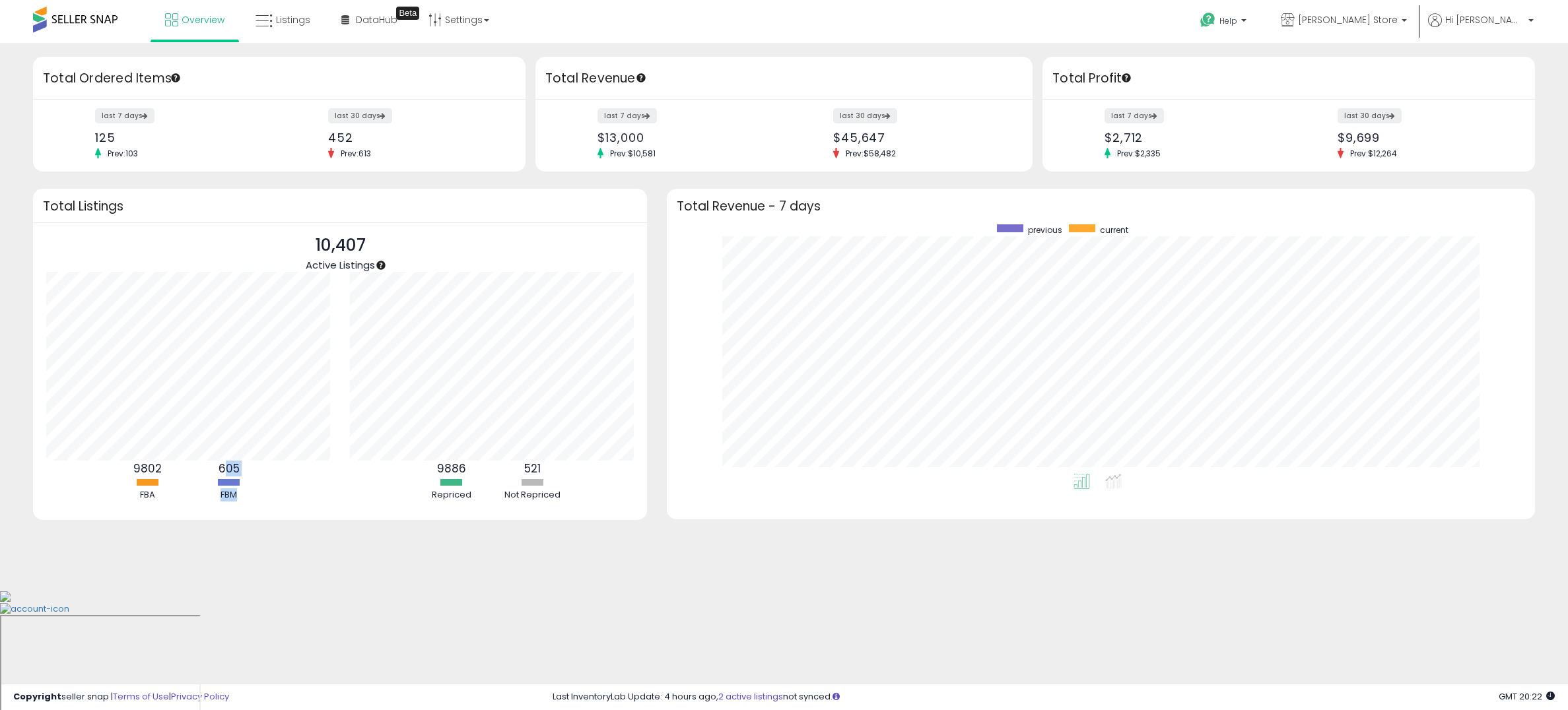
click at [277, 470] on ul "9802 FBA 605 FBM" at bounding box center [174, 481] width 264 height 40
click at [358, 487] on ul "9886 Repriced 521 Not Repriced" at bounding box center [478, 481] width 264 height 40
drag, startPoint x: 427, startPoint y: 468, endPoint x: 490, endPoint y: 470, distance: 63.0
click at [490, 470] on div "9886 Repriced" at bounding box center [452, 481] width 79 height 40
click at [500, 472] on div "521 Not Repriced" at bounding box center [533, 481] width 79 height 40
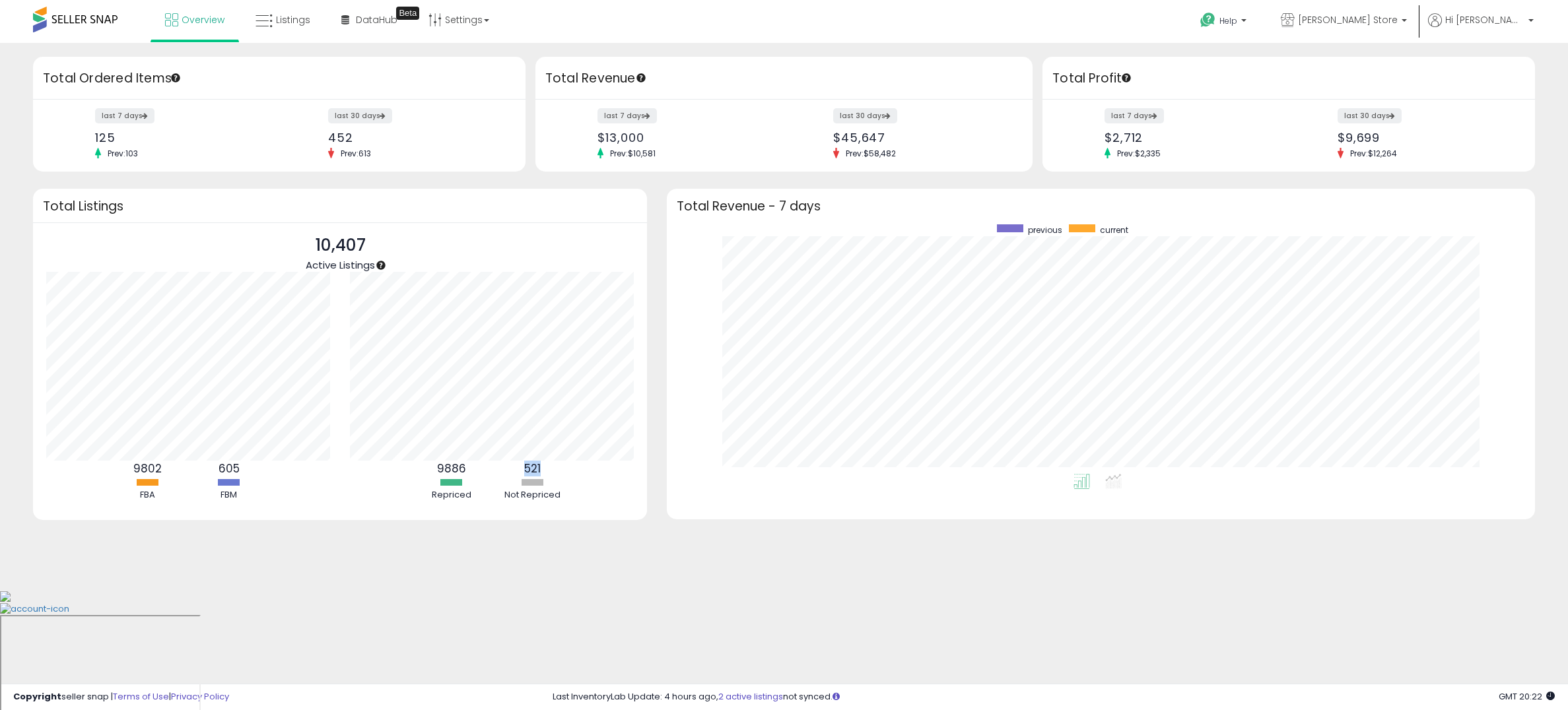
drag, startPoint x: 519, startPoint y: 472, endPoint x: 582, endPoint y: 470, distance: 63.0
click at [582, 470] on ul "9886 Repriced 521 Not Repriced" at bounding box center [478, 481] width 264 height 40
click at [647, 436] on div "Retrieving overview data.. Total Listings 10,407 Active Listings 9802 FBA 605" at bounding box center [340, 362] width 634 height 348
